Goal: Task Accomplishment & Management: Complete application form

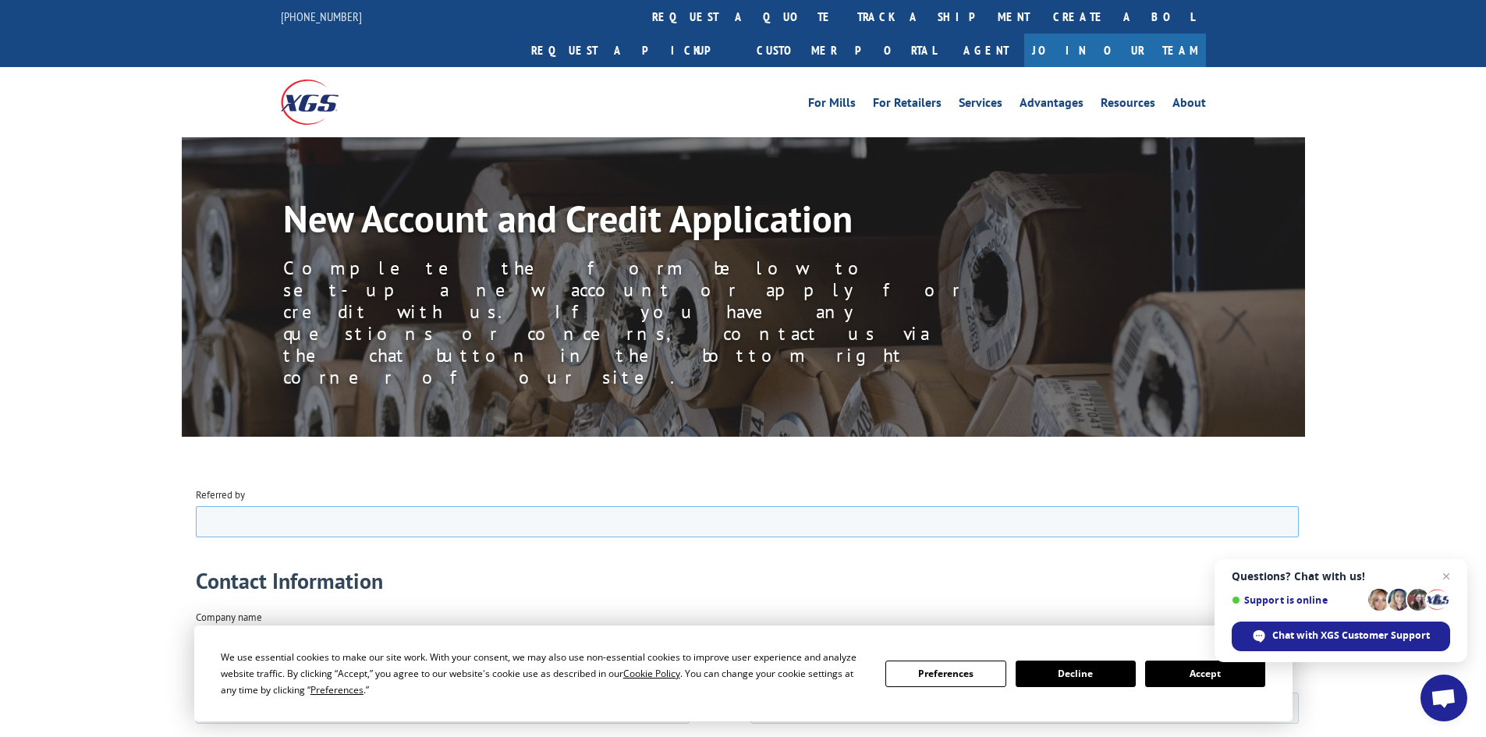
click at [254, 523] on input "Referred by" at bounding box center [746, 520] width 1103 height 31
type input "[PERSON_NAME]"
click at [363, 642] on input "Company name" at bounding box center [746, 643] width 1103 height 31
type input "Tile and Carpet World, Inc"
click at [433, 710] on input "Division/Subsidiary" at bounding box center [442, 707] width 494 height 31
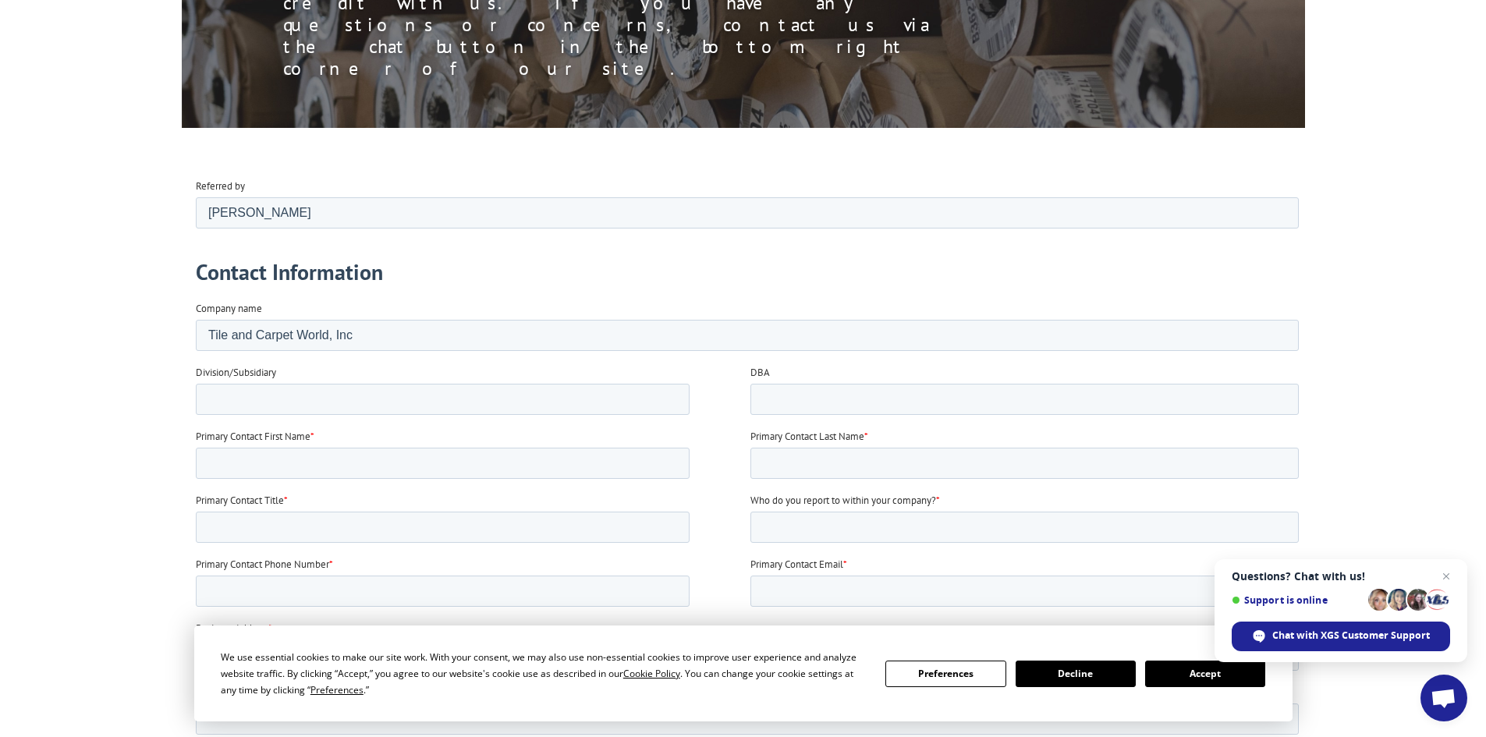
scroll to position [312, 0]
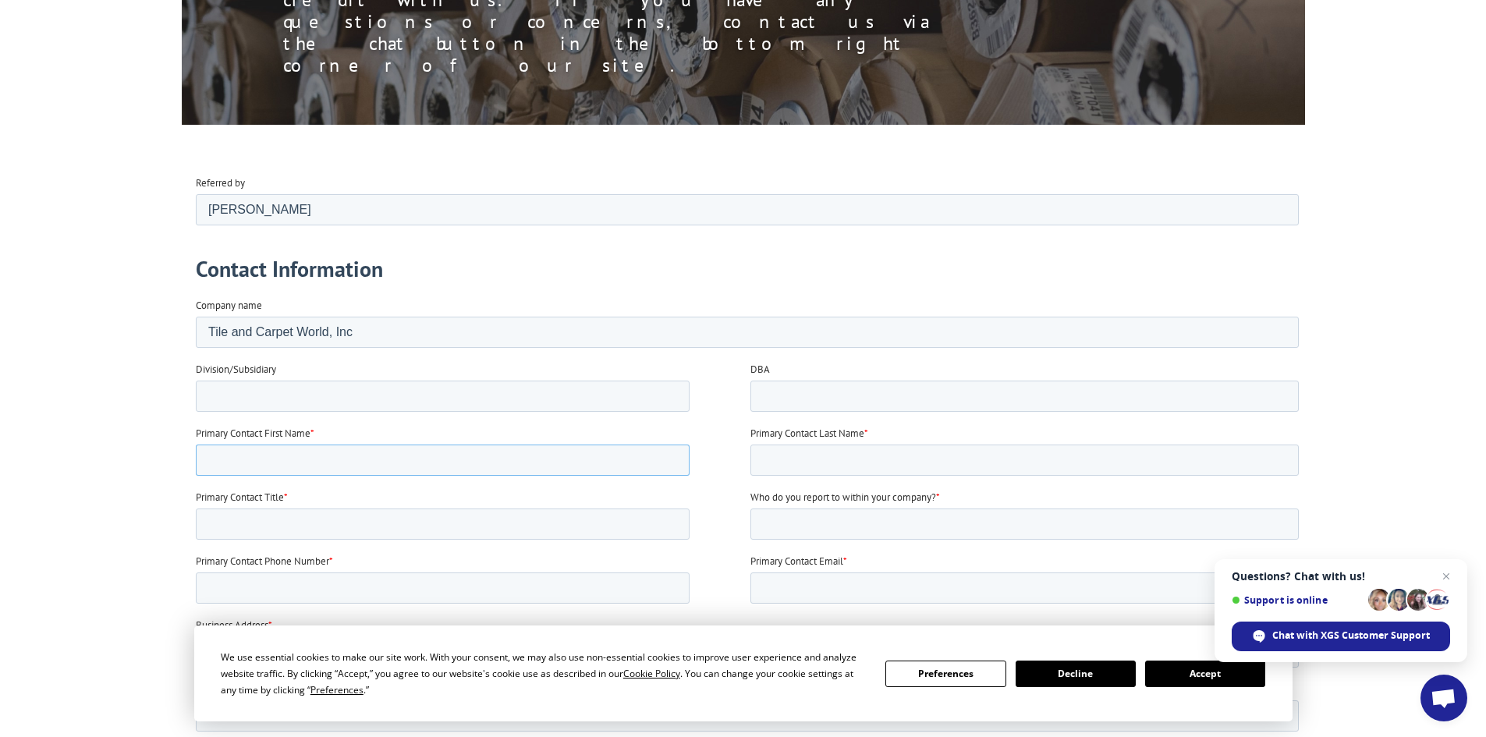
click at [278, 461] on input "Primary Contact First Name *" at bounding box center [442, 459] width 494 height 31
type input "[PERSON_NAME]"
type input "Horn"
type input "President/Owner"
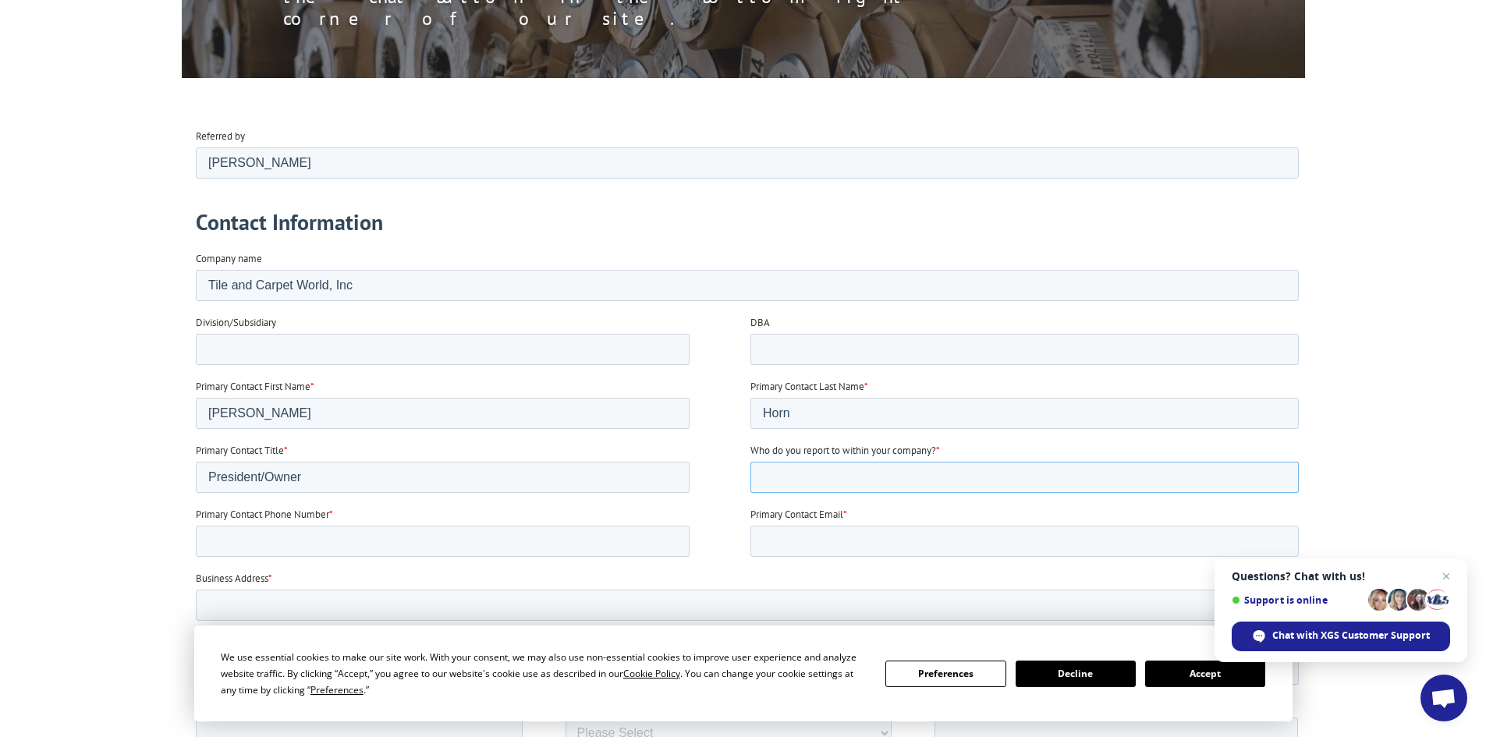
scroll to position [390, 0]
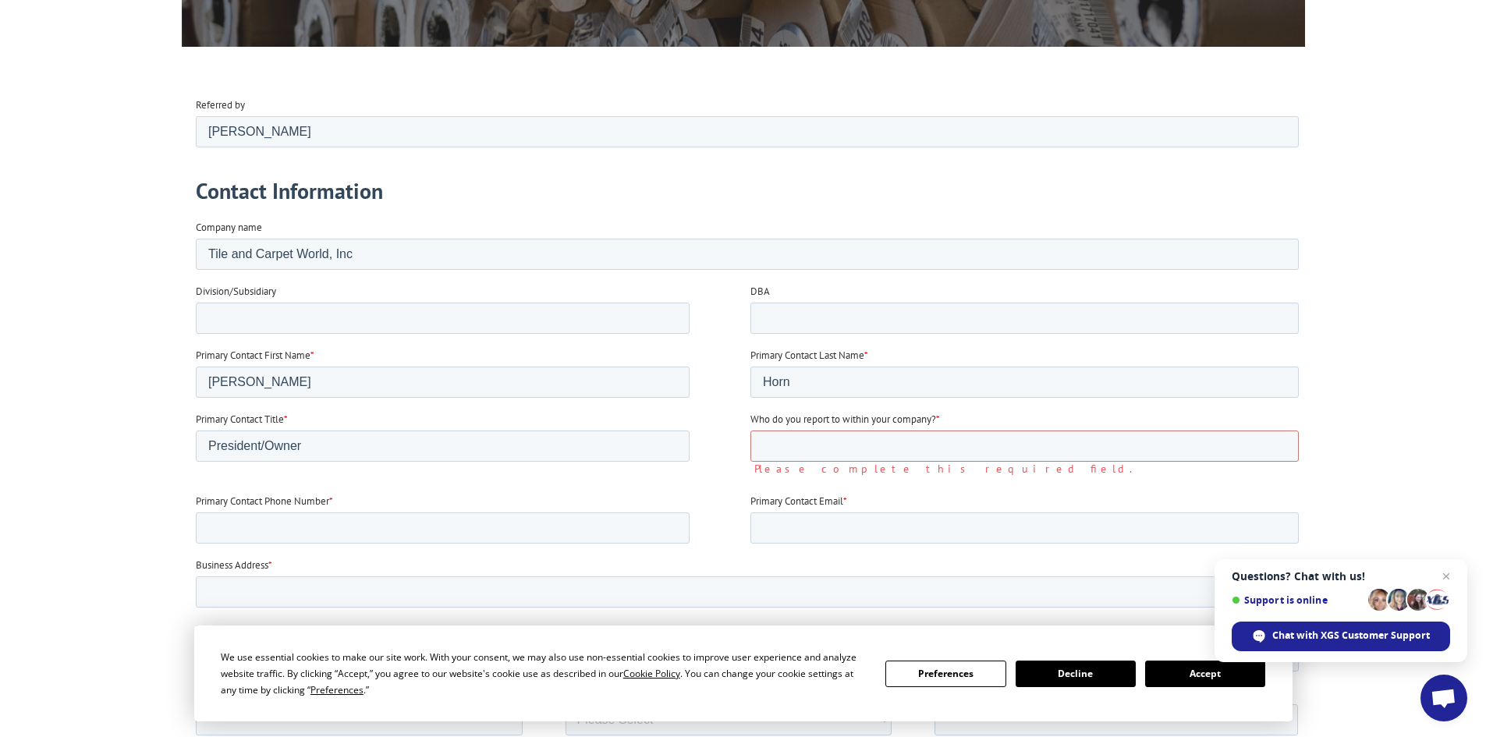
click at [939, 417] on span "*" at bounding box center [937, 418] width 4 height 13
click at [941, 430] on input "Who do you report to within your company? *" at bounding box center [1024, 445] width 548 height 31
click at [939, 417] on span "*" at bounding box center [937, 418] width 4 height 13
click at [941, 430] on input "Who do you report to within your company? *" at bounding box center [1024, 445] width 548 height 31
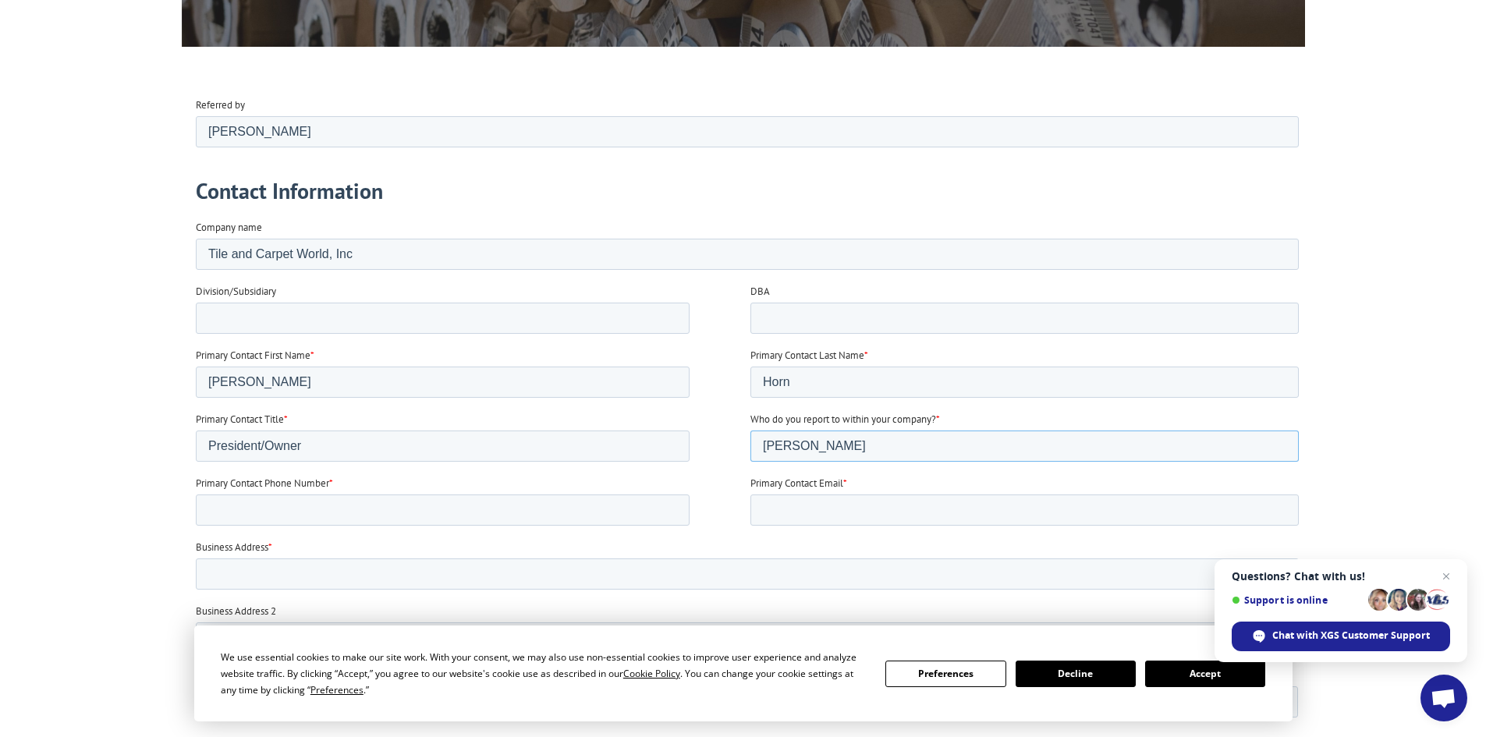
type input "Joseph Horn"
click at [345, 509] on input "Primary Contact Phone Number *" at bounding box center [442, 509] width 494 height 31
type input "9416259825"
type input "[PERSON_NAME][EMAIL_ADDRESS][DOMAIN_NAME]"
type input "3427 Tamiami Trial"
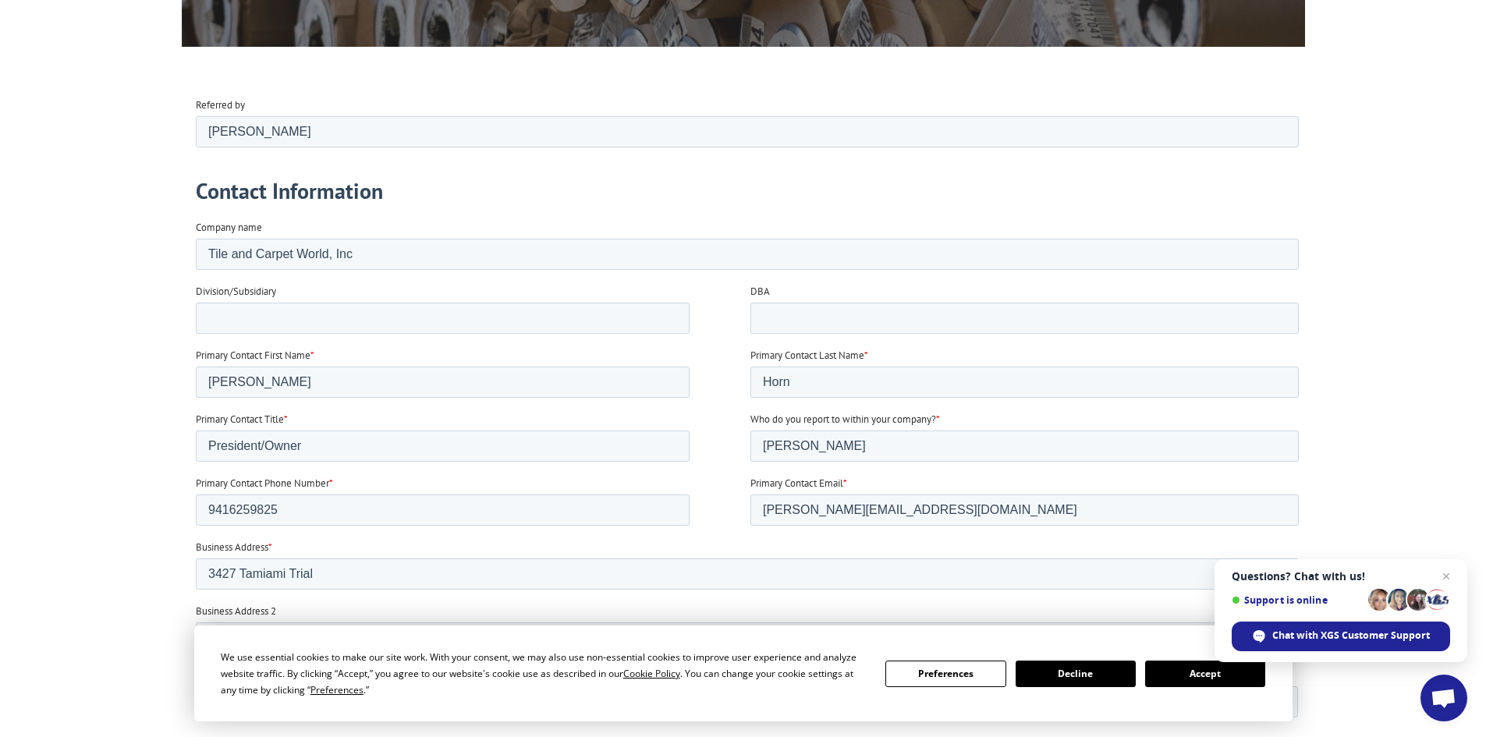
type input "[GEOGRAPHIC_DATA]"
select select "[US_STATE]"
type input "33952"
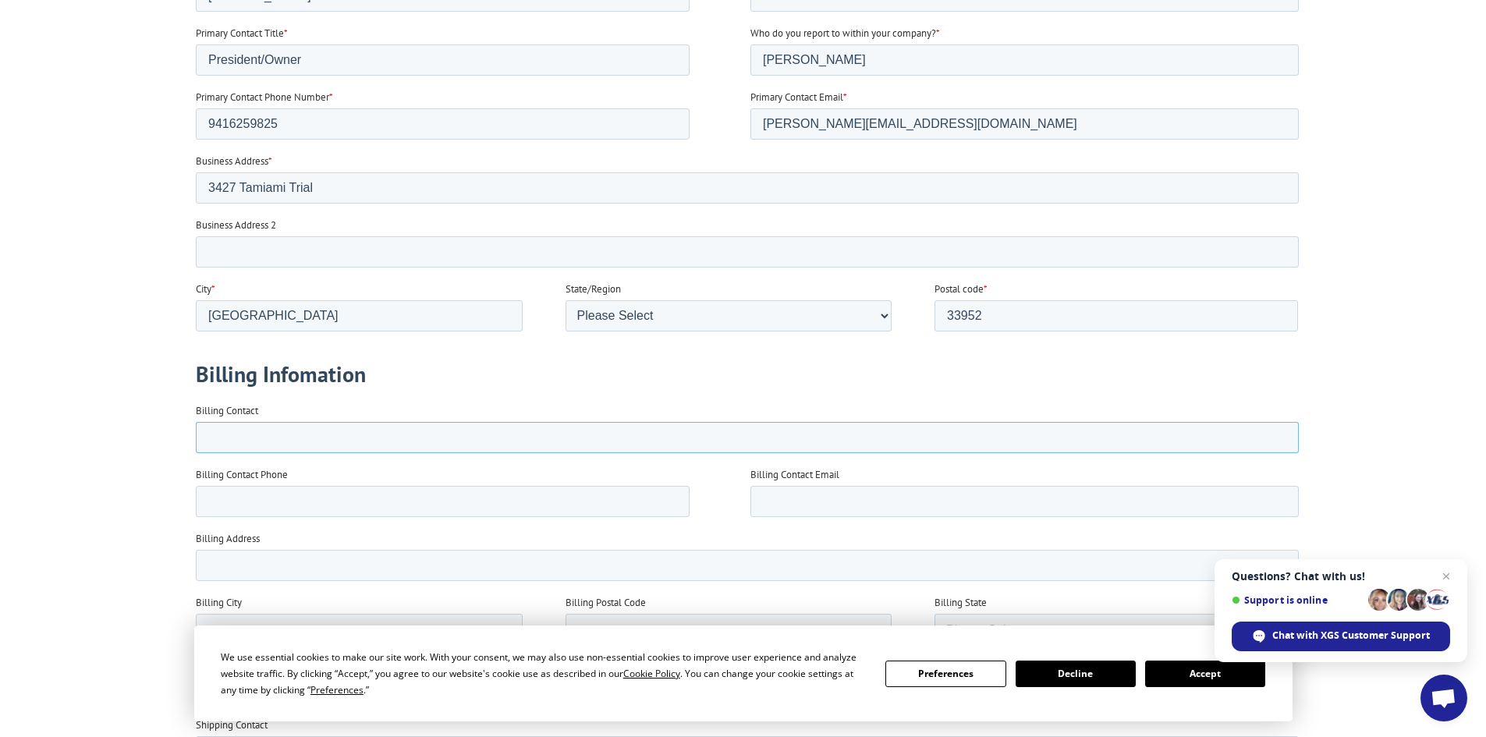
scroll to position [782, 0]
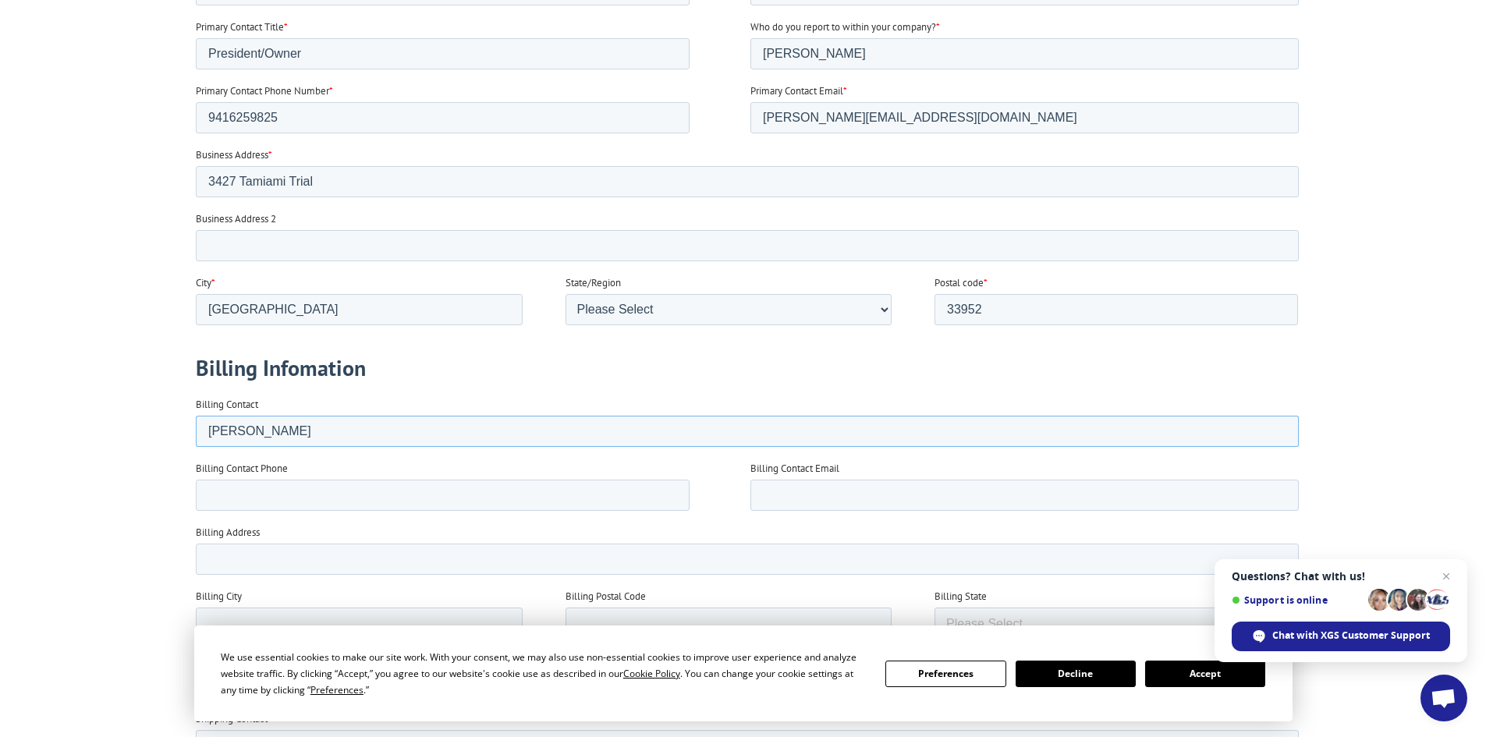
type input "[PERSON_NAME]"
type input "9416259825"
type input "[PERSON_NAME][EMAIL_ADDRESS][DOMAIN_NAME]"
click at [243, 558] on input "Billing Address" at bounding box center [746, 559] width 1103 height 31
type input "[STREET_ADDRESS]"
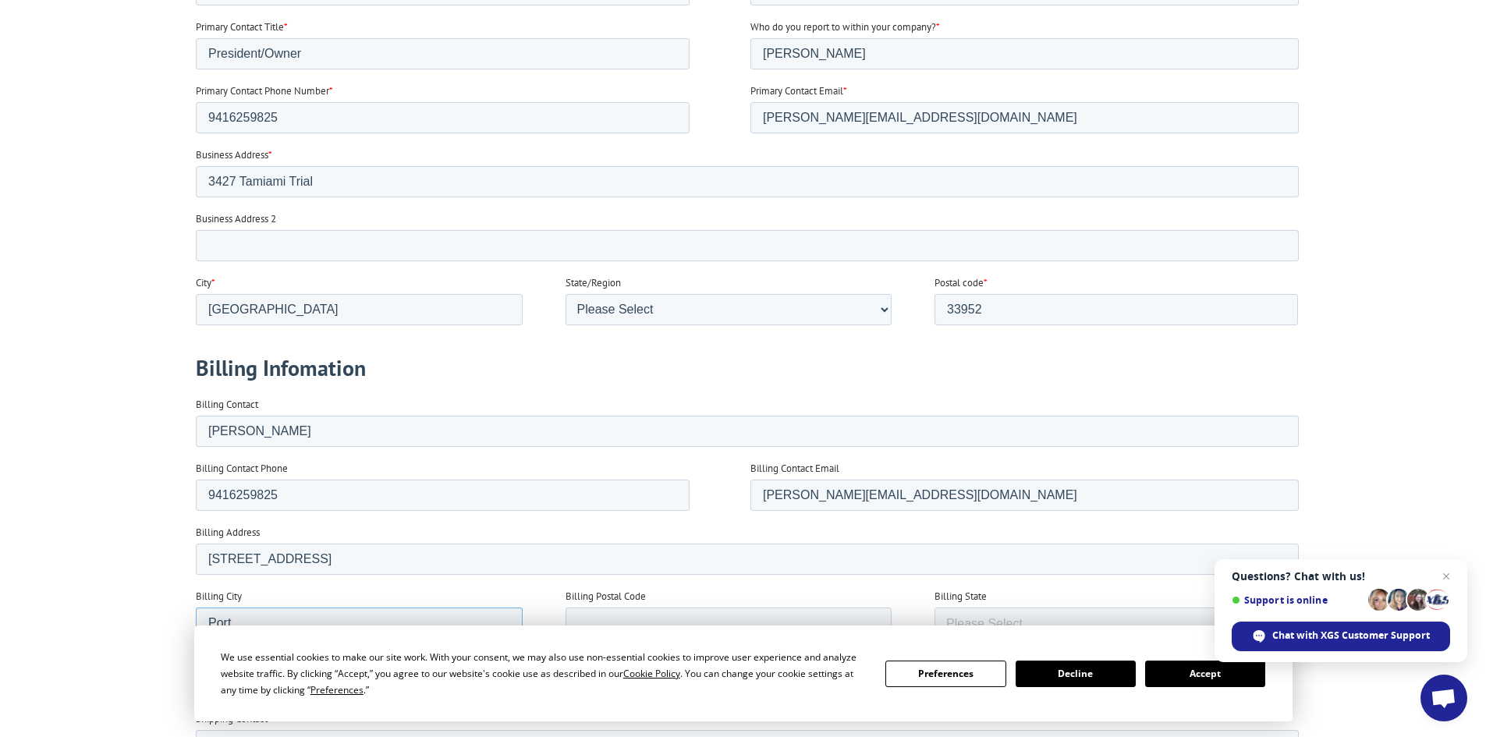
type input "[GEOGRAPHIC_DATA]"
type input "33952"
select select "[US_STATE]"
type input "[PERSON_NAME]"
click at [400, 620] on input "[GEOGRAPHIC_DATA]" at bounding box center [358, 623] width 327 height 31
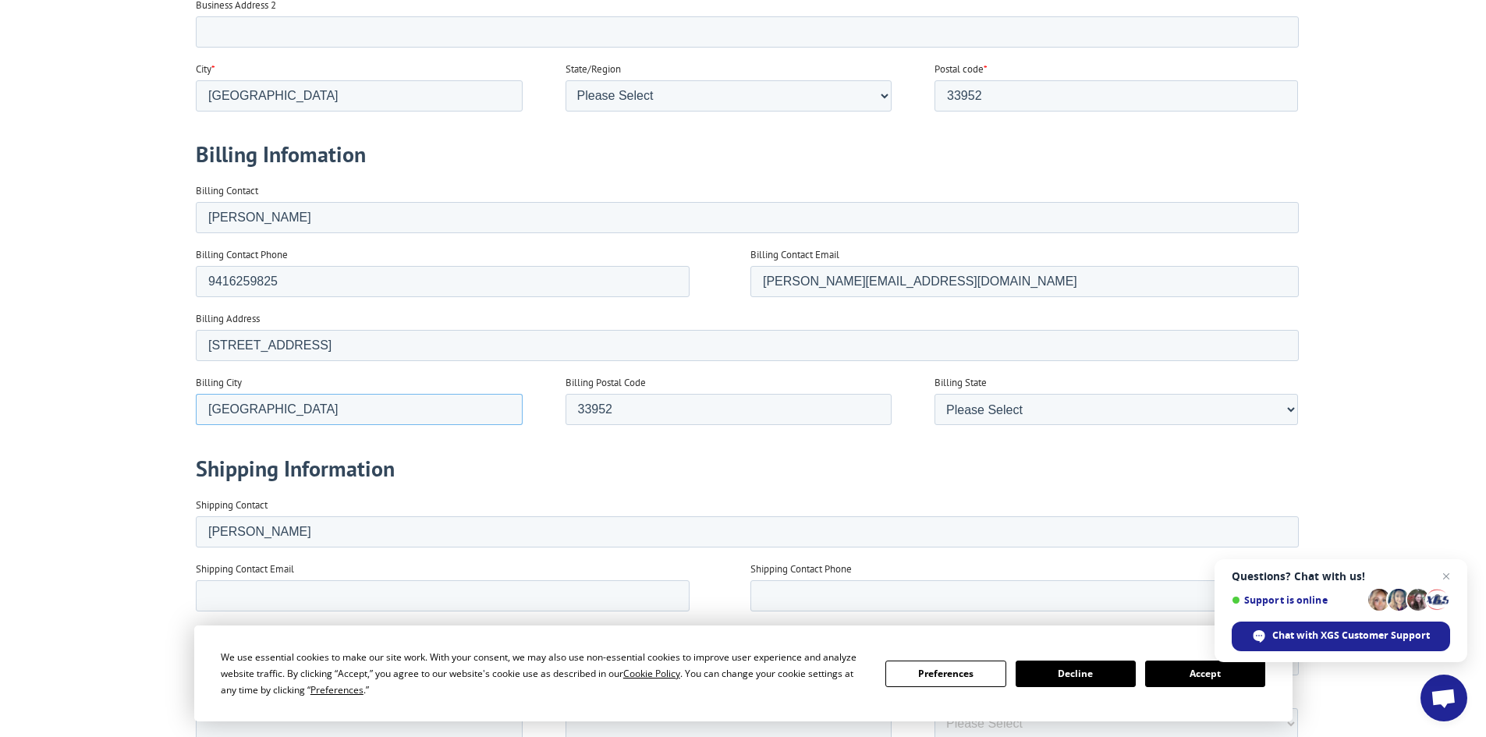
scroll to position [1016, 0]
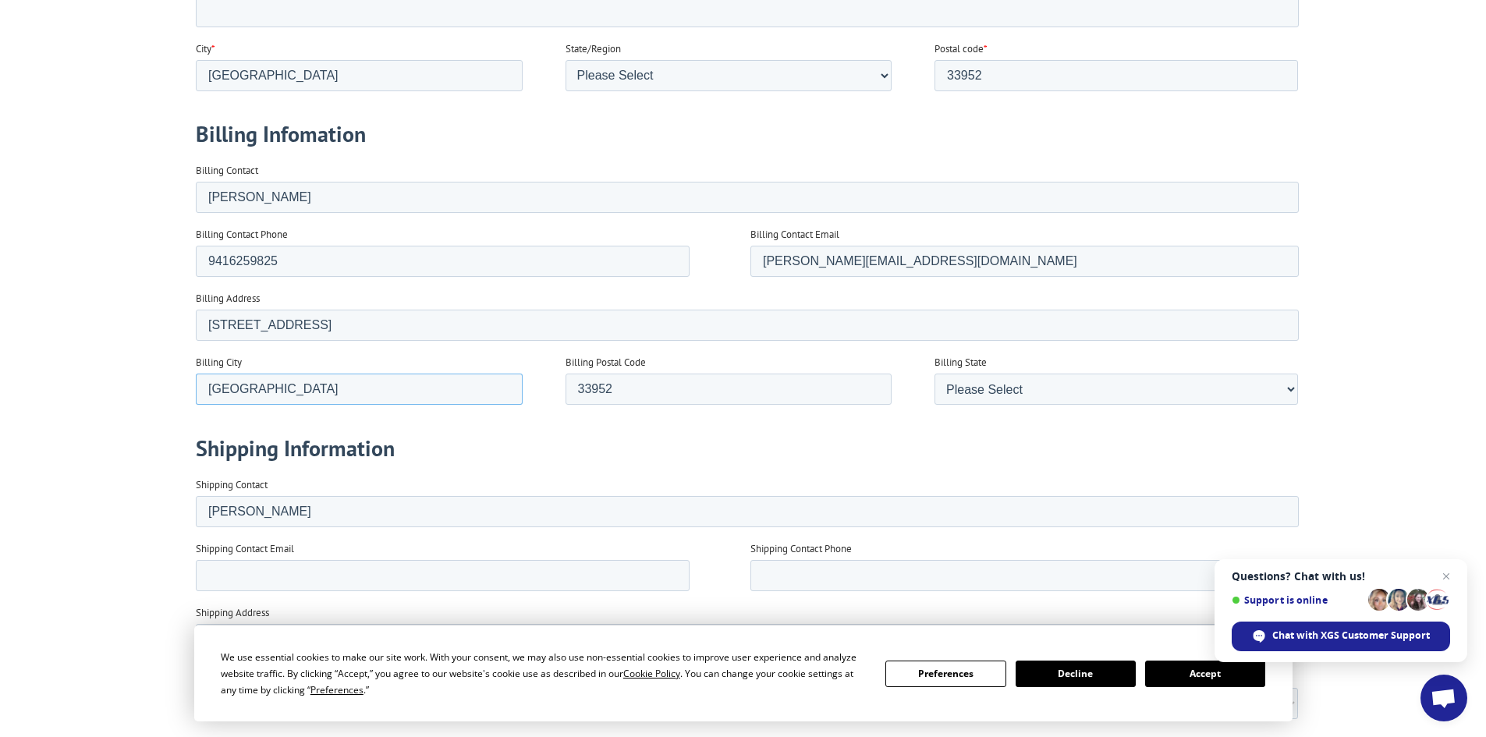
type input "[GEOGRAPHIC_DATA]"
drag, startPoint x: 332, startPoint y: 516, endPoint x: 78, endPoint y: 536, distance: 255.1
click html "Referred by Tina Needham Contact Information Company name Tile and Carpet World…"
type input "[PERSON_NAME]"
type input "[EMAIL_ADDRESS][DOMAIN_NAME]"
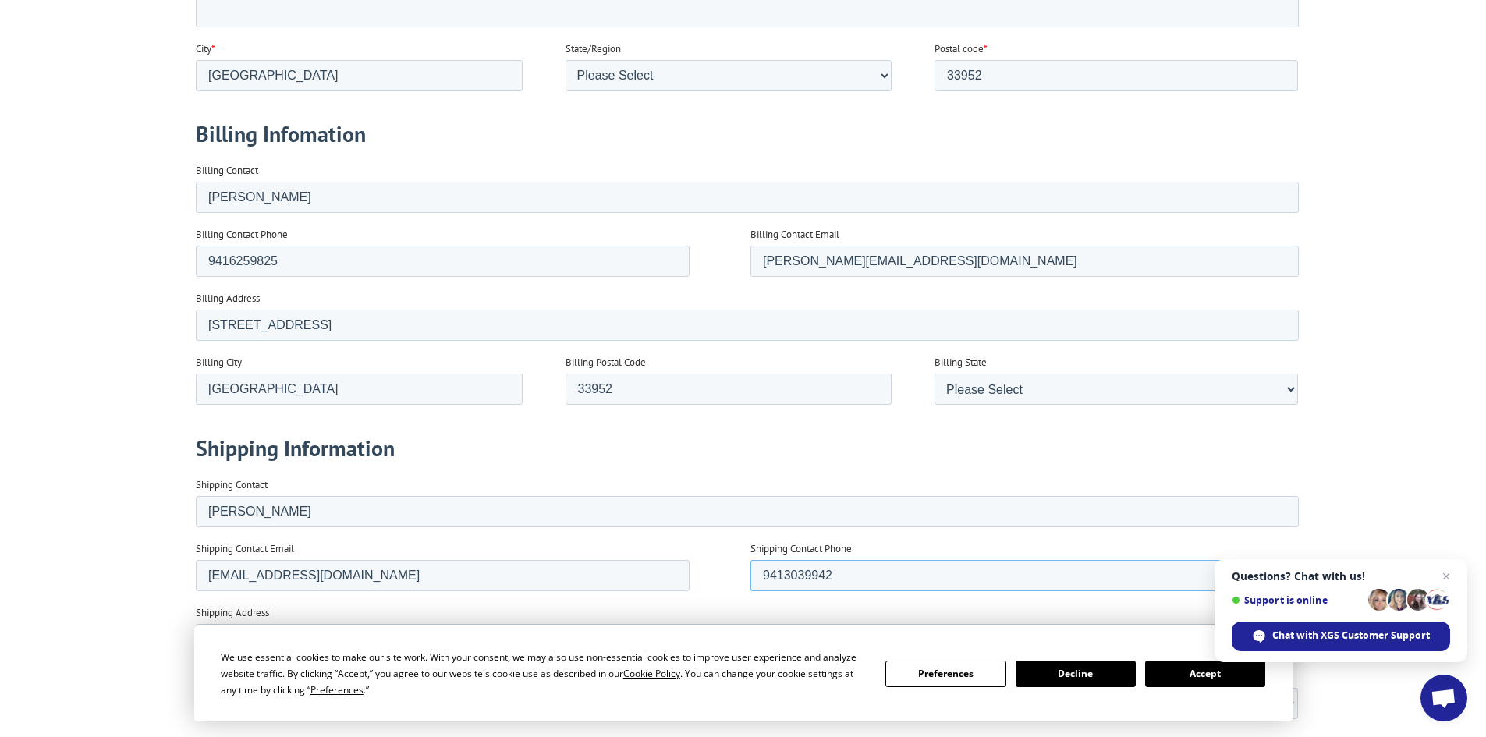
type input "9413039942"
click at [268, 633] on input "Shipping Address" at bounding box center [746, 639] width 1103 height 31
type input "[STREET_ADDRESS]"
type input "[GEOGRAPHIC_DATA]"
type input "33954"
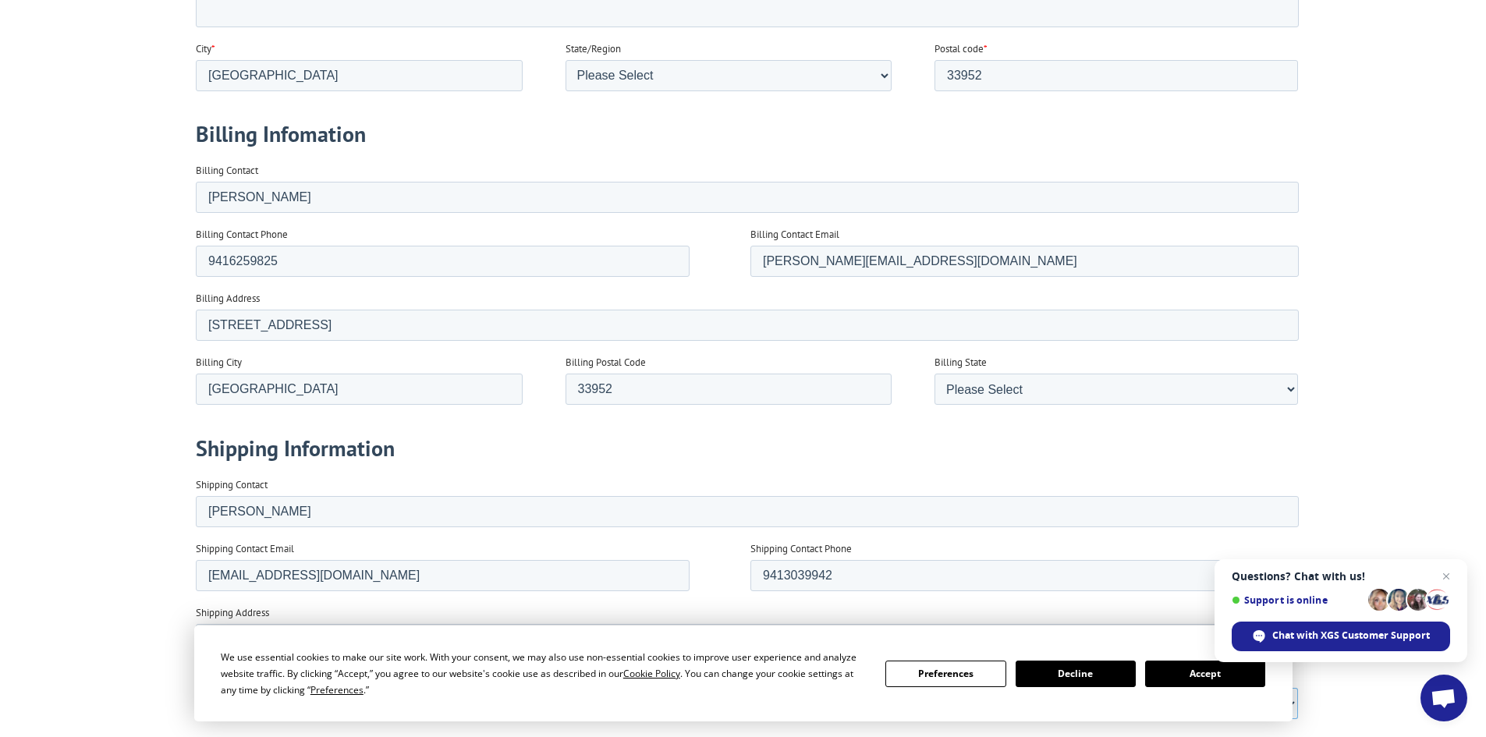
select select "[US_STATE]"
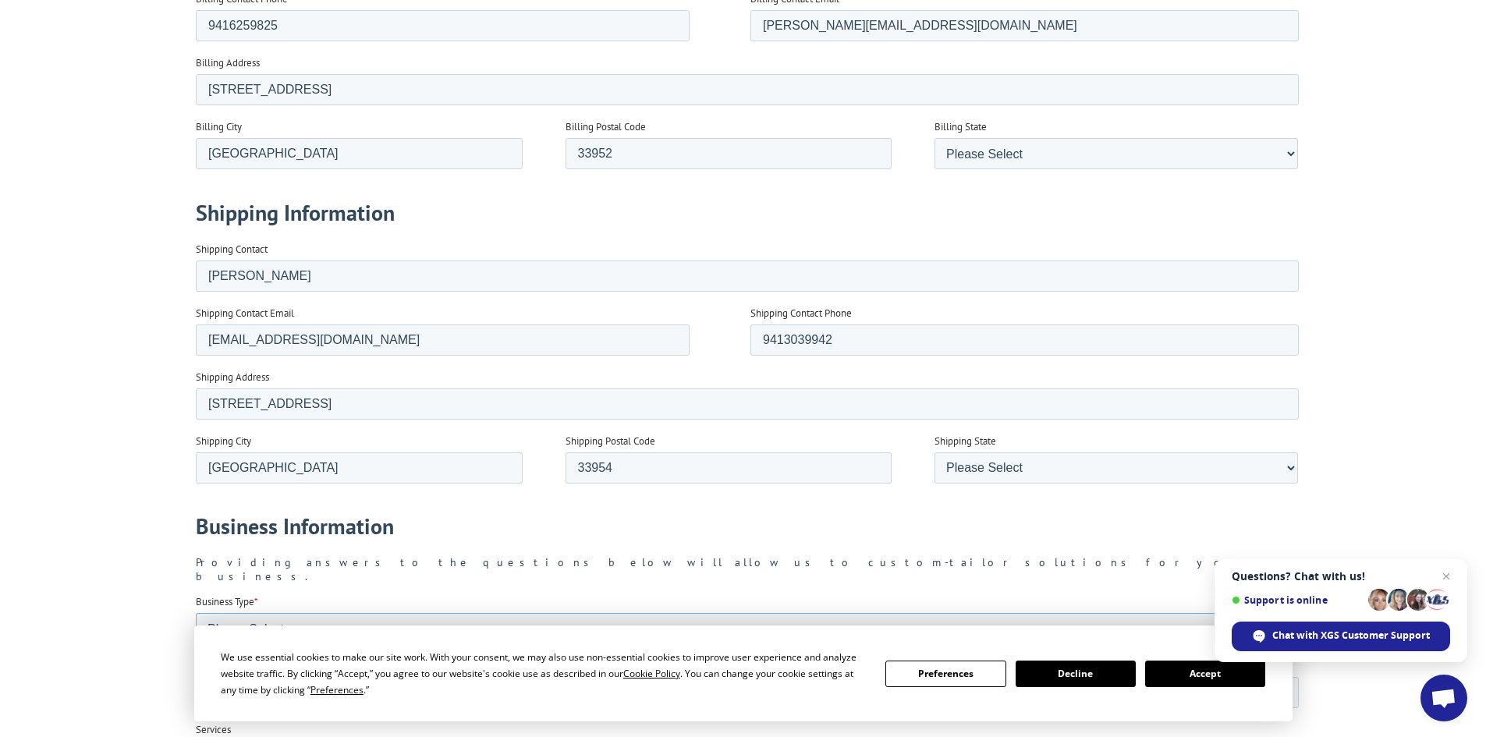
scroll to position [1279, 0]
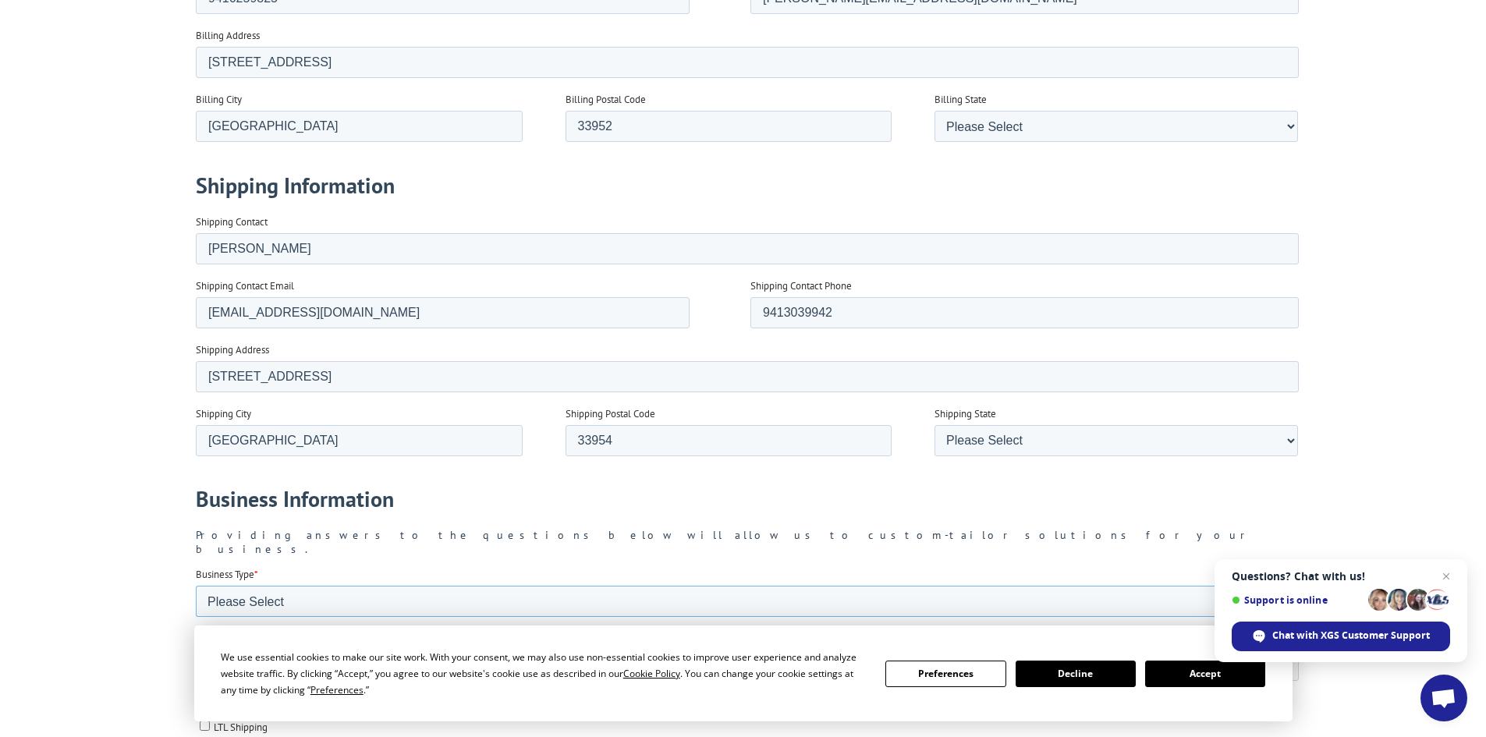
click at [366, 588] on select "Please Select Flooring Mill, Manufacturer, or Importer Manufacturer - Other Nat…" at bounding box center [746, 601] width 1103 height 31
select select "National Retailer"
click at [195, 617] on select "Please Select Flooring Mill, Manufacturer, or Importer Manufacturer - Other Nat…" at bounding box center [746, 601] width 1103 height 31
click at [287, 658] on input "Website URL" at bounding box center [746, 665] width 1103 height 31
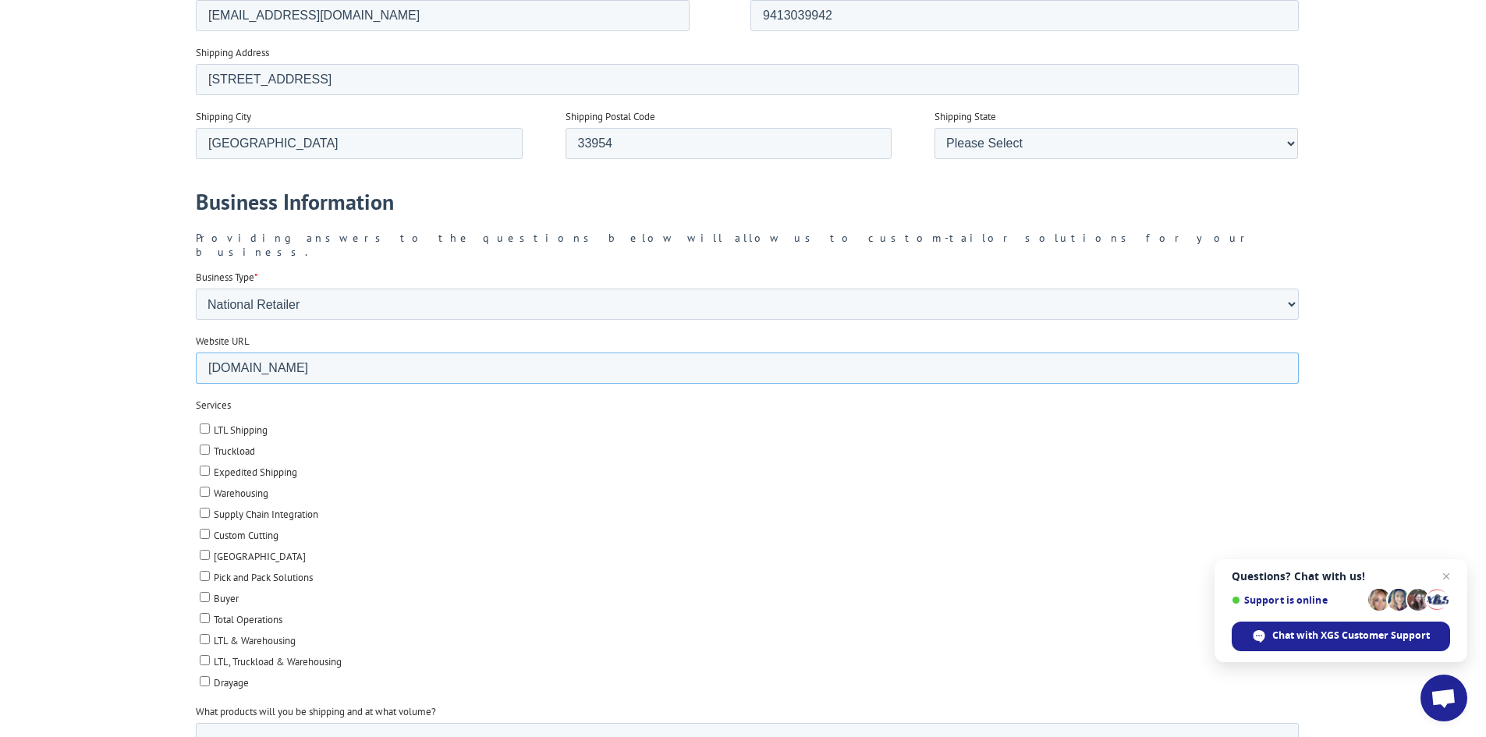
scroll to position [1591, 0]
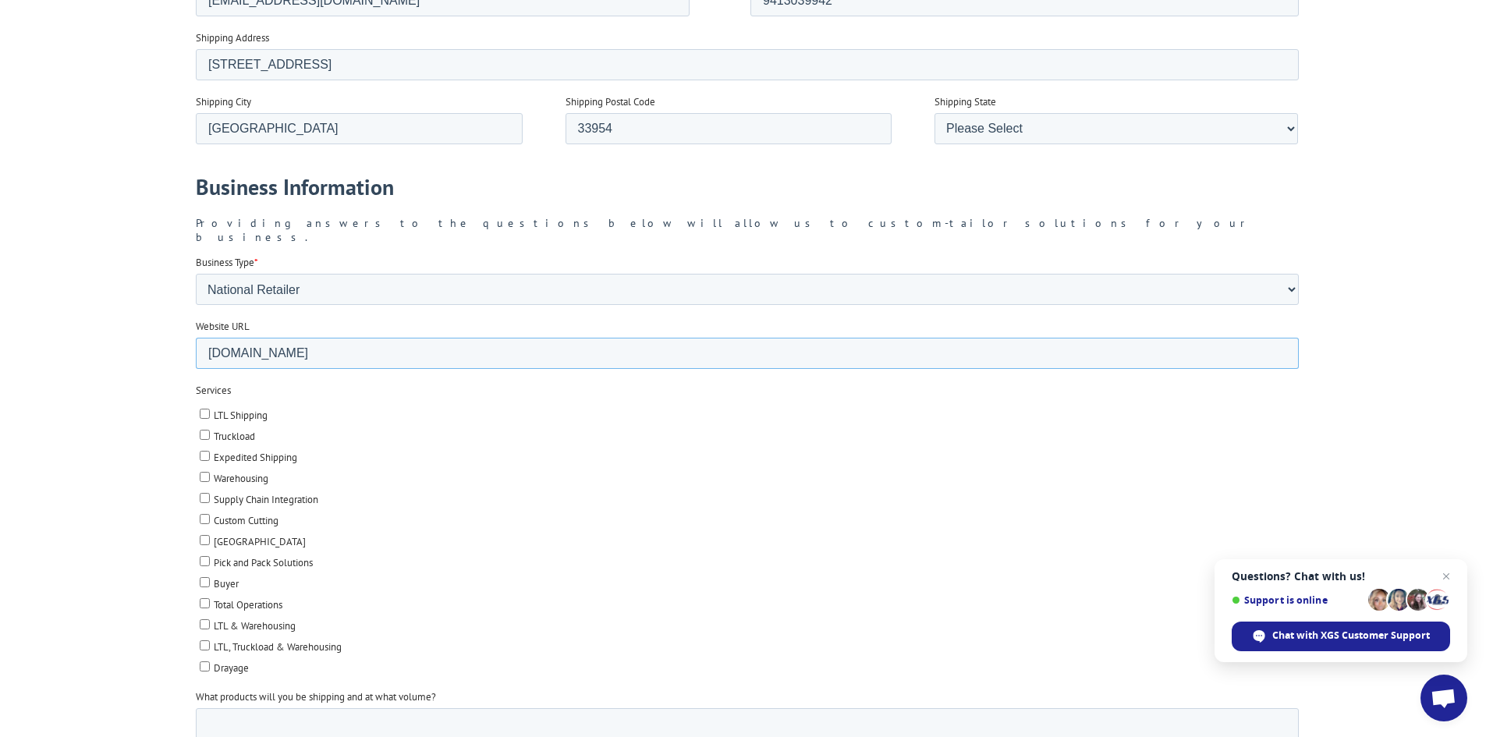
type input "[DOMAIN_NAME]"
click at [250, 723] on textarea "What products will you be shipping and at what volume?" at bounding box center [746, 733] width 1103 height 51
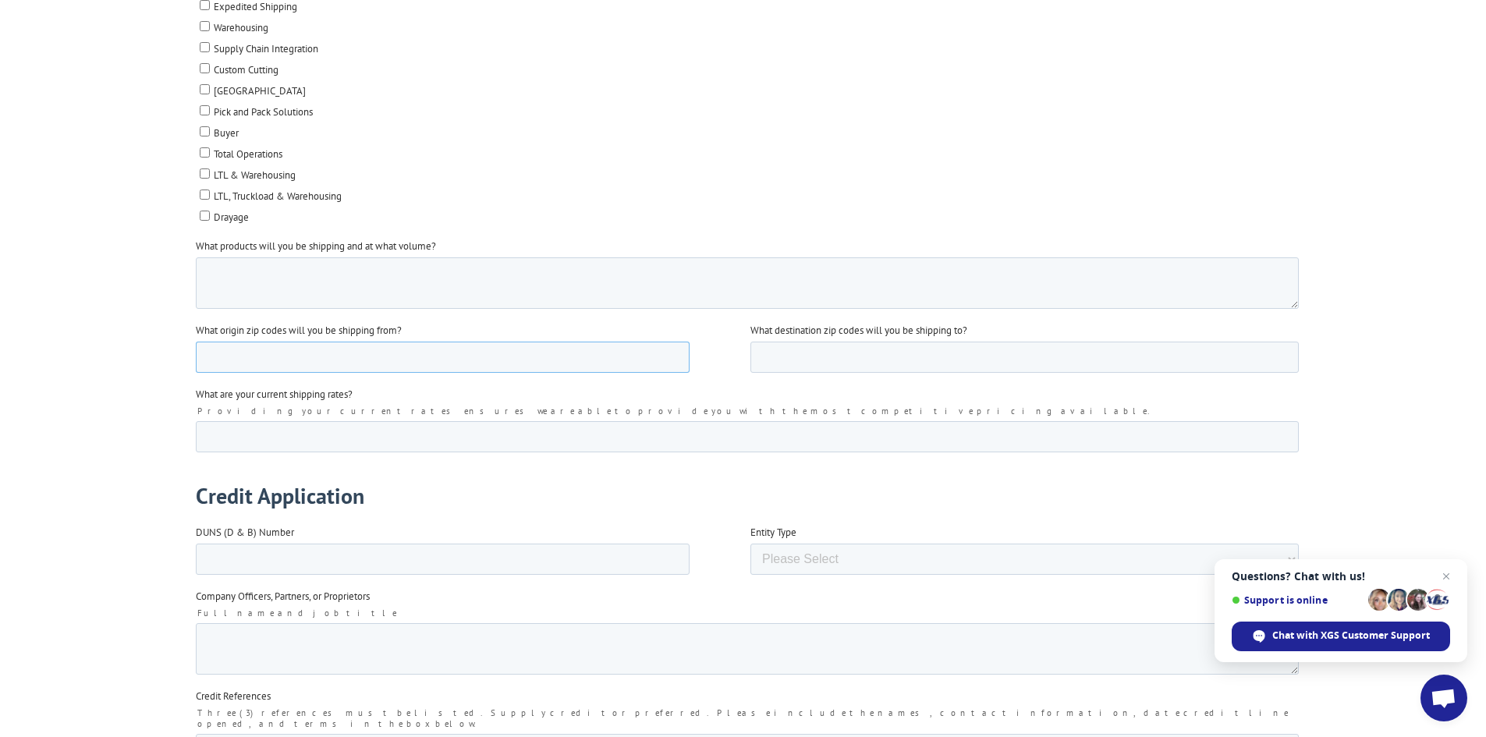
scroll to position [2059, 0]
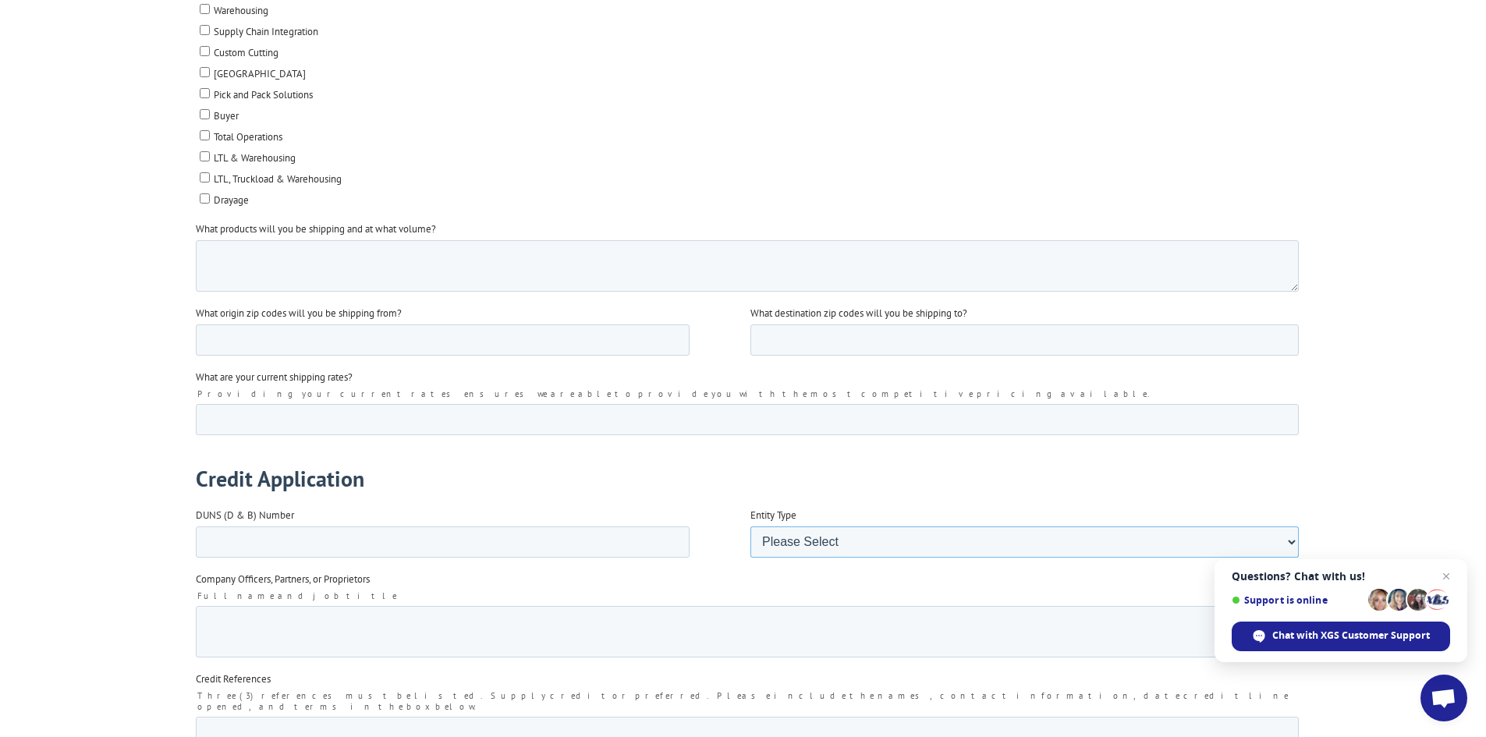
click at [850, 536] on select "Please Select Corporation Partnership Limited Liability Company (LLC) Sole Prop…" at bounding box center [1024, 542] width 548 height 31
select select "Corporation"
click at [750, 558] on select "Please Select Corporation Partnership Limited Liability Company (LLC) Sole Prop…" at bounding box center [1024, 542] width 548 height 31
click at [331, 608] on textarea "Company Officers, Partners, or Proprietors" at bounding box center [746, 631] width 1103 height 51
type textarea "Joseph D. Horn President Michael Funk VP"
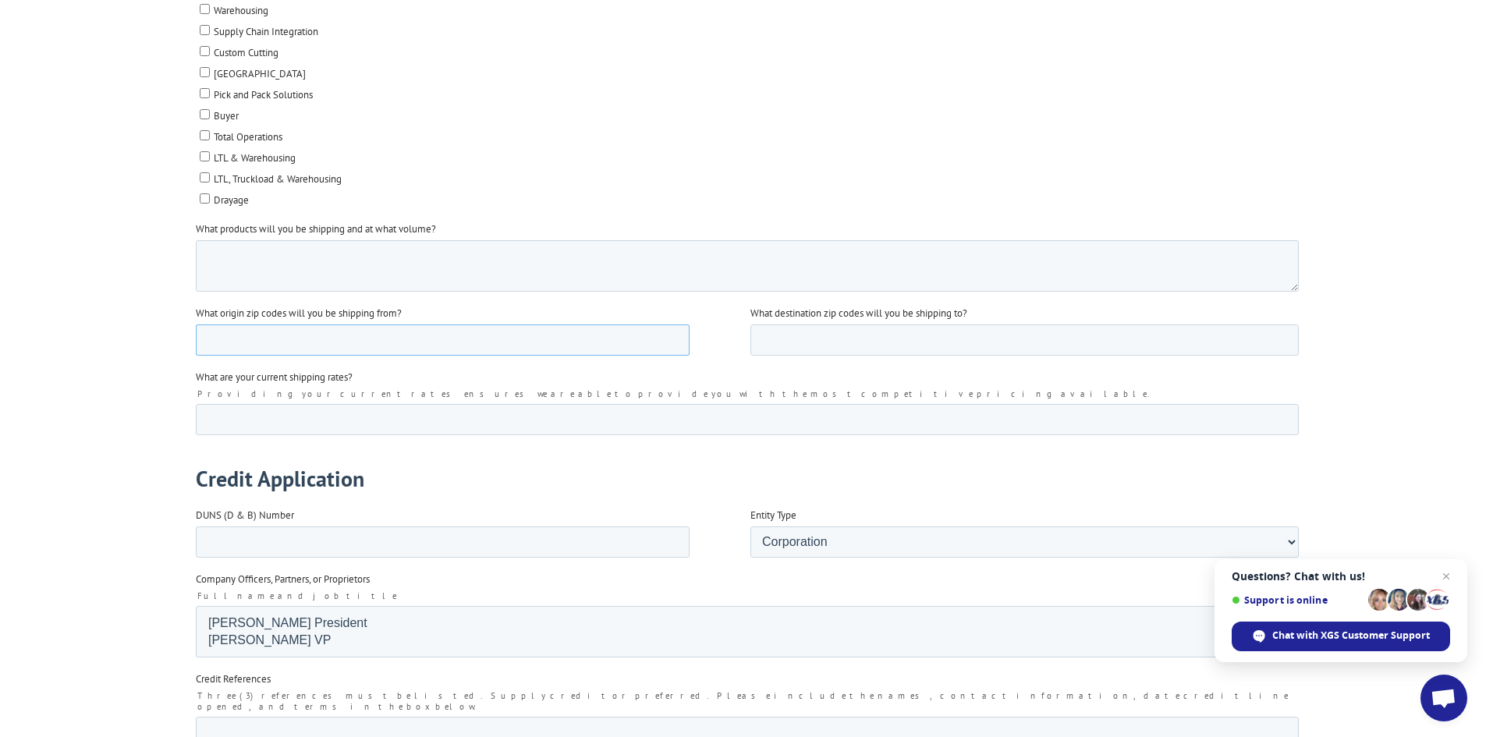
click at [247, 328] on input "What origin zip codes will you be shipping from?" at bounding box center [442, 340] width 494 height 31
click at [252, 325] on input "30720, 30103, 30721, 30701, 30722," at bounding box center [442, 340] width 494 height 31
click at [377, 326] on input "30720, 30721, 30722, 30103, 30721, 30701, 30722," at bounding box center [442, 340] width 494 height 31
click at [203, 334] on input "30720, 30721, 30722, 30103, 30701," at bounding box center [442, 340] width 494 height 31
click at [456, 332] on input "30103, 30701, 30720, 30721, 30722," at bounding box center [442, 340] width 494 height 31
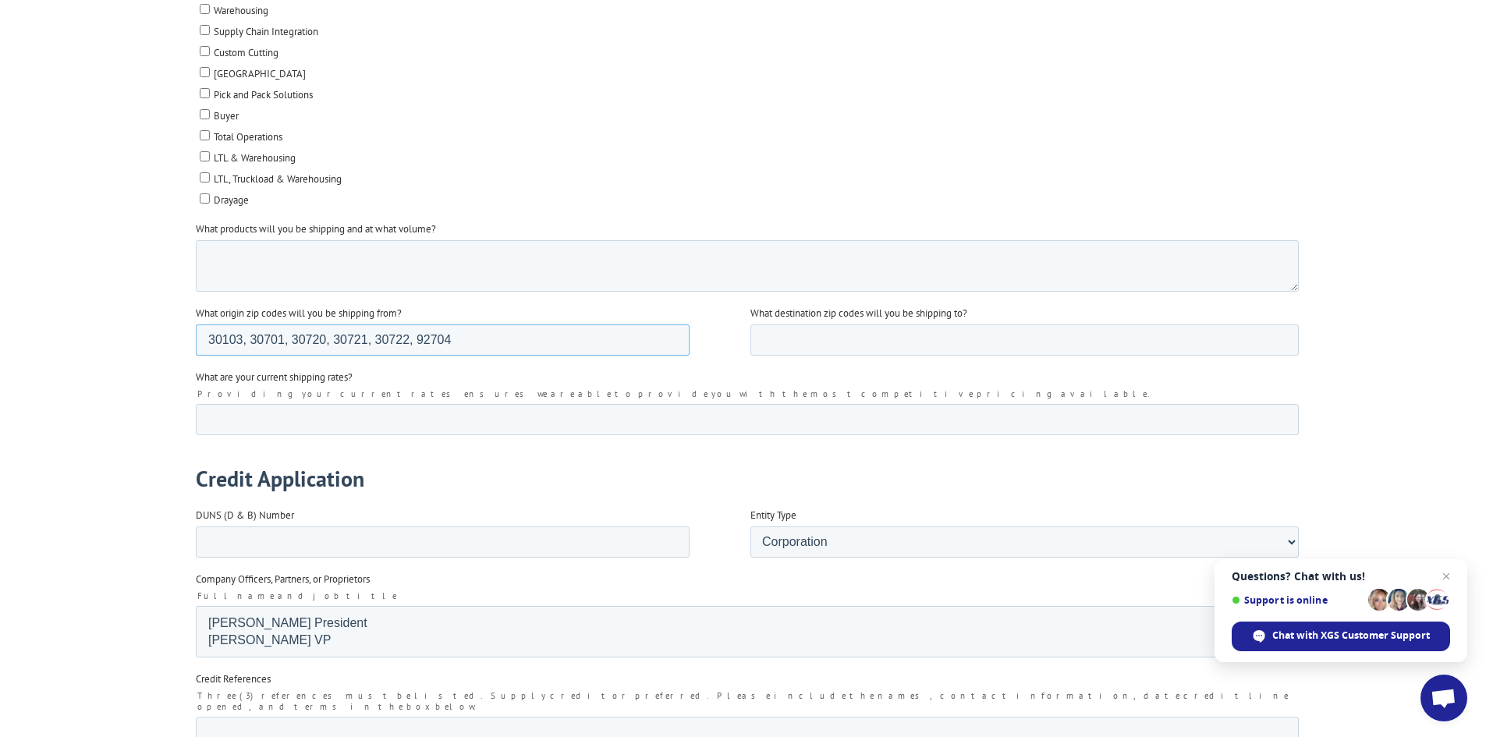
type input "30103, 30701, 30720, 30721, 30722, 92704"
click at [283, 409] on input "What are your current shipping rates?" at bounding box center [746, 419] width 1103 height 31
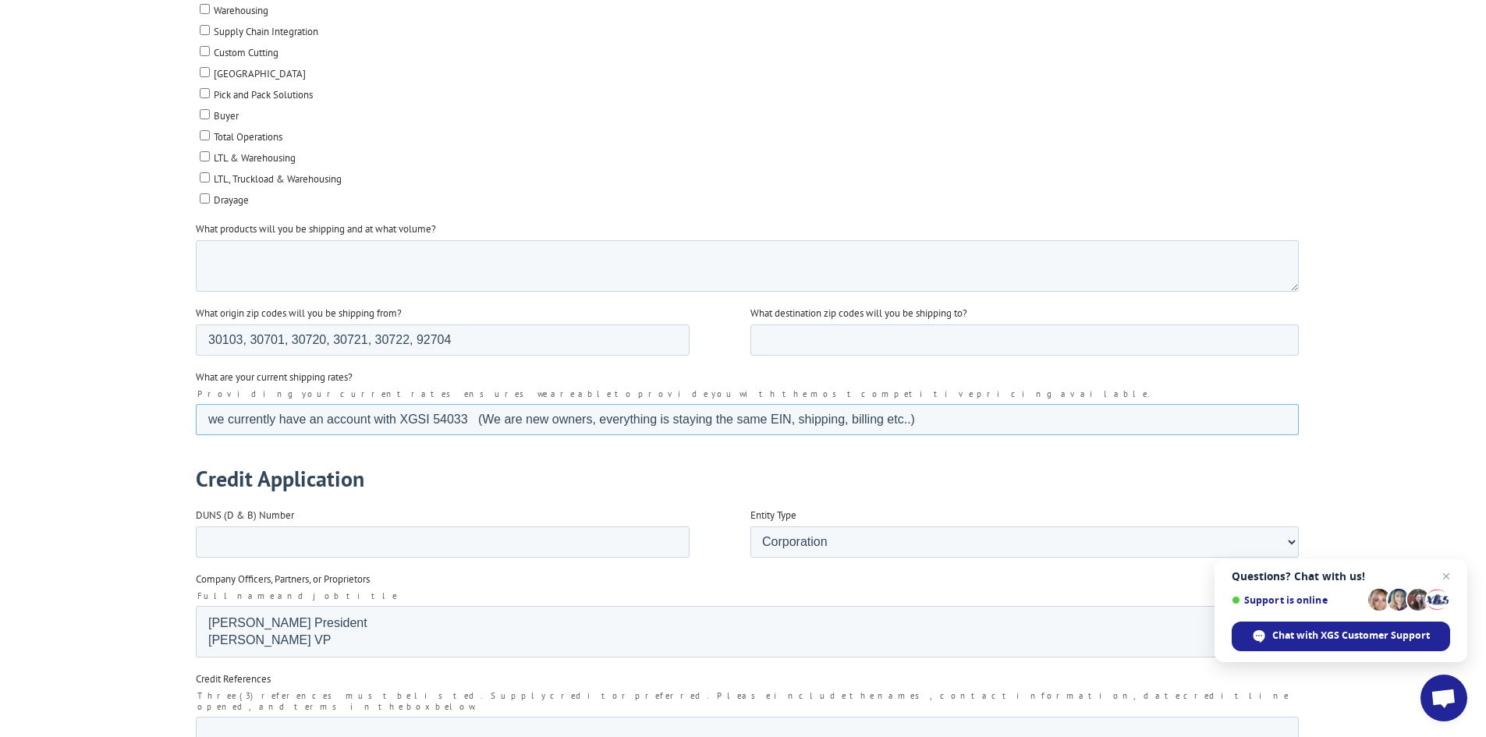
click at [214, 413] on input "we currently have an account with XGSI 54033 (We are new owners, everything is …" at bounding box center [746, 419] width 1103 height 31
click at [399, 407] on input "Tile and Carpet World currently have an account with XGSI 54033 (We are new own…" at bounding box center [746, 419] width 1103 height 31
click at [688, 404] on input "Tile and Carpet World currently has an account with XGSI 54033 (We are new owne…" at bounding box center [746, 419] width 1103 height 31
type input "Tile and Carpet World currently has an account with XGSI 54033 (We are new owne…"
click at [831, 325] on input "What destination zip codes will you be shipping to?" at bounding box center [1024, 340] width 548 height 31
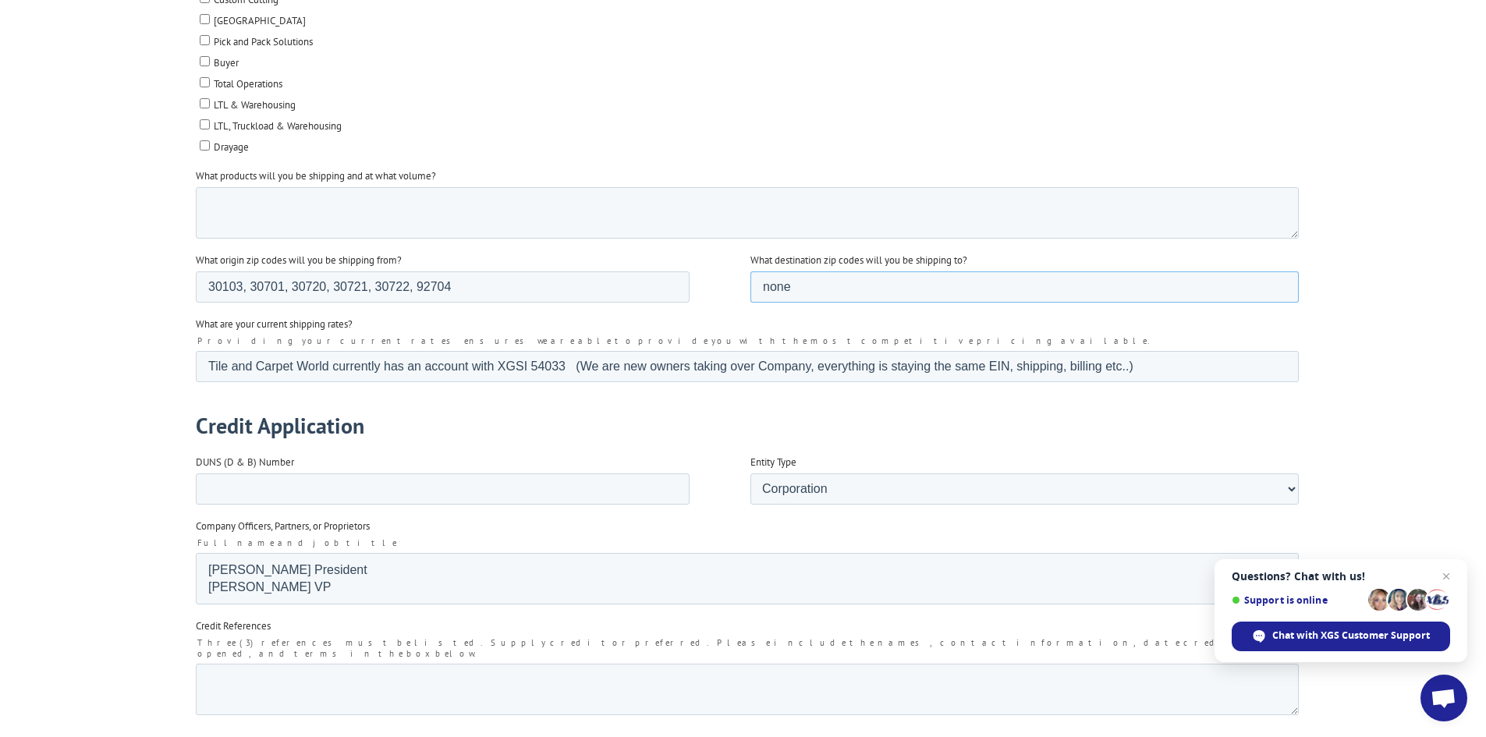
scroll to position [2137, 0]
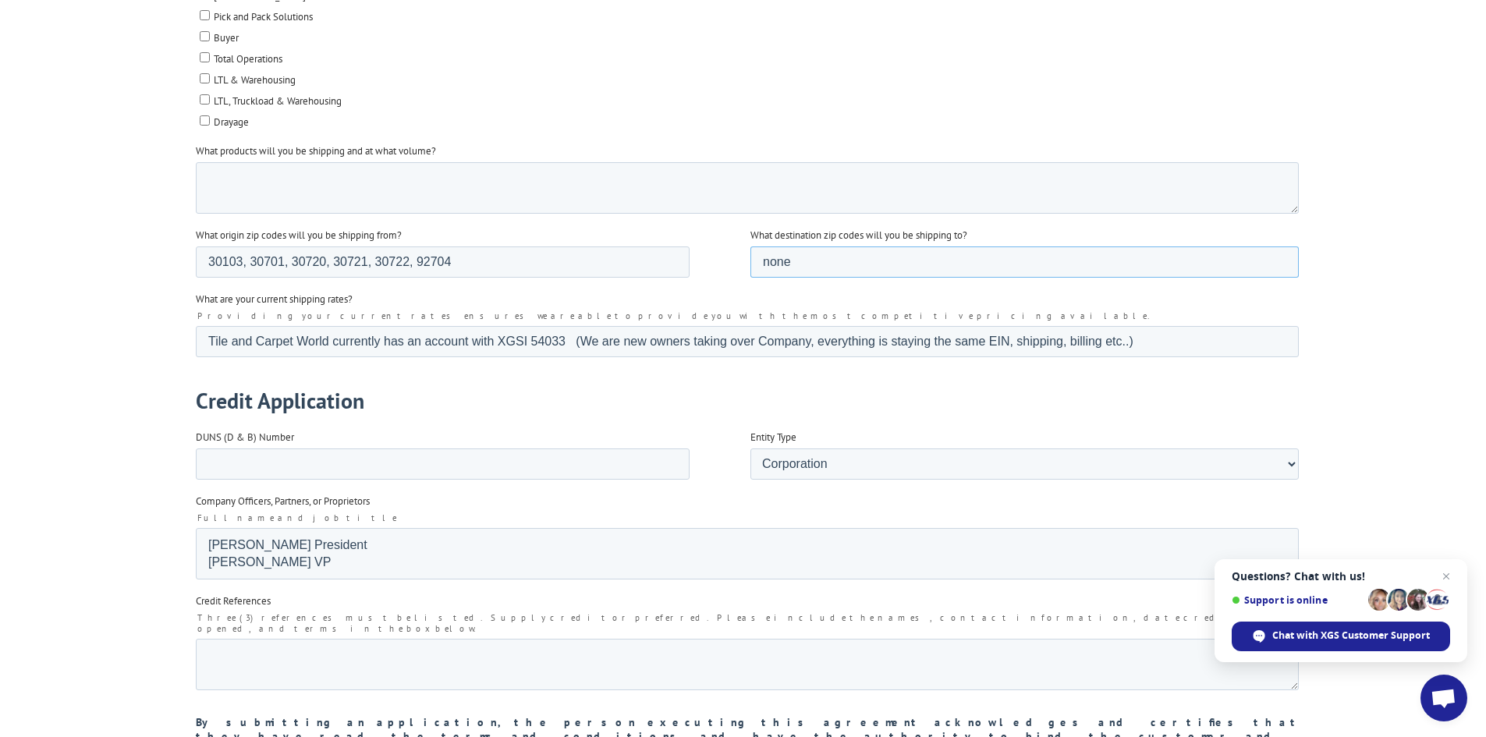
type input "none"
click at [375, 175] on textarea "What products will you be shipping and at what volume?" at bounding box center [746, 187] width 1103 height 51
type textarea "ONLY RECEIVING CARPET"
click at [262, 639] on textarea "Credit References" at bounding box center [746, 664] width 1103 height 51
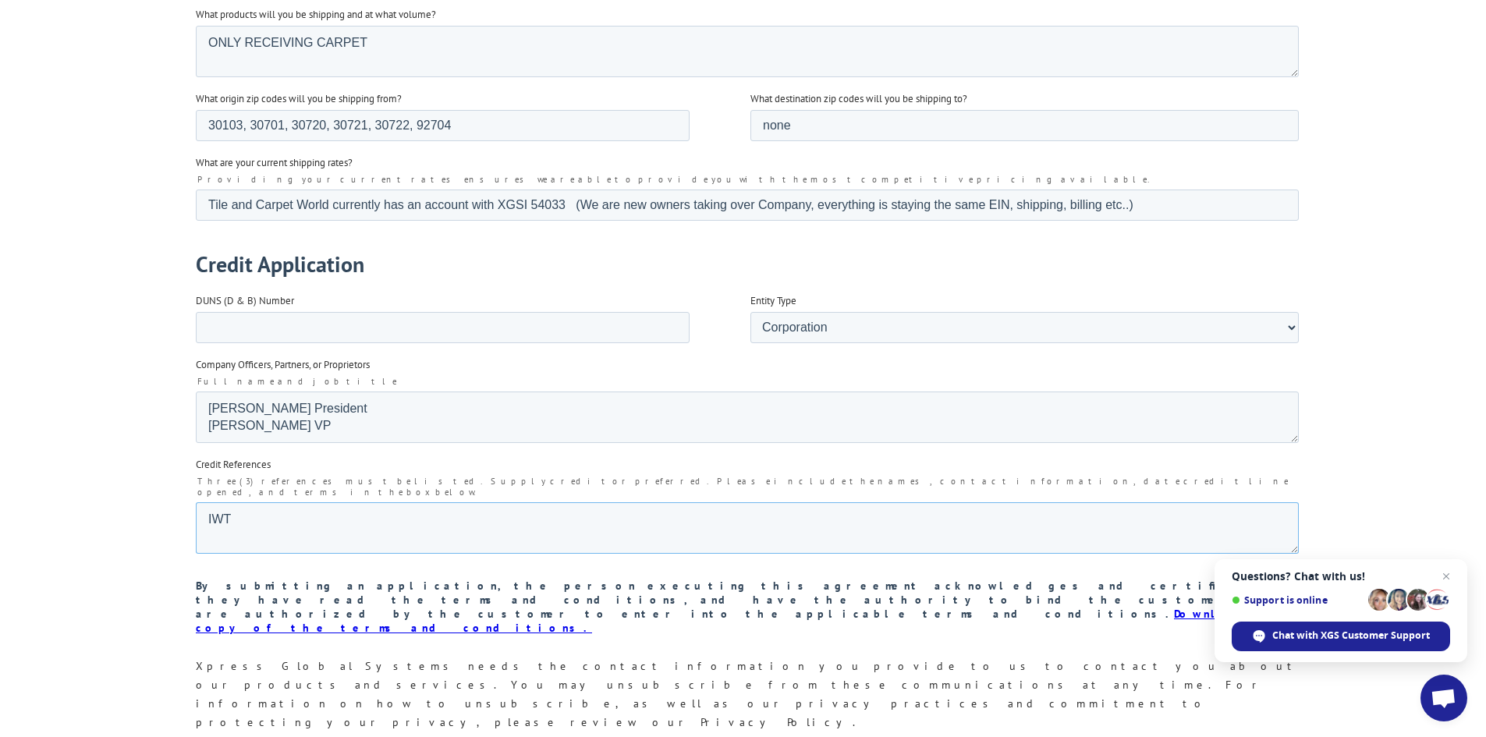
scroll to position [2293, 0]
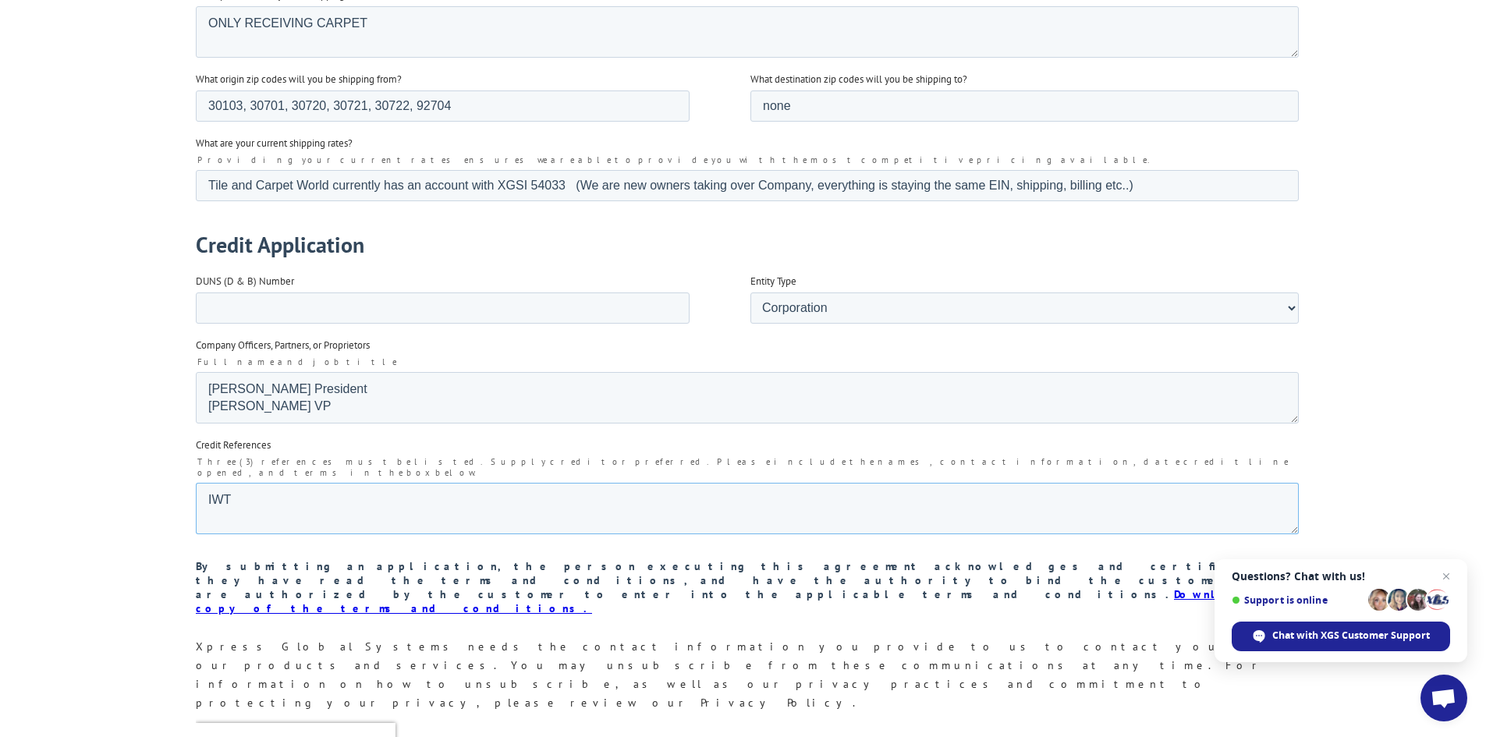
click at [335, 483] on textarea "IWT" at bounding box center [746, 508] width 1103 height 51
type textarea "J"
paste textarea "[PERSON_NAME] Administrative Assistant International Wholesale Tile [STREET_ADD…"
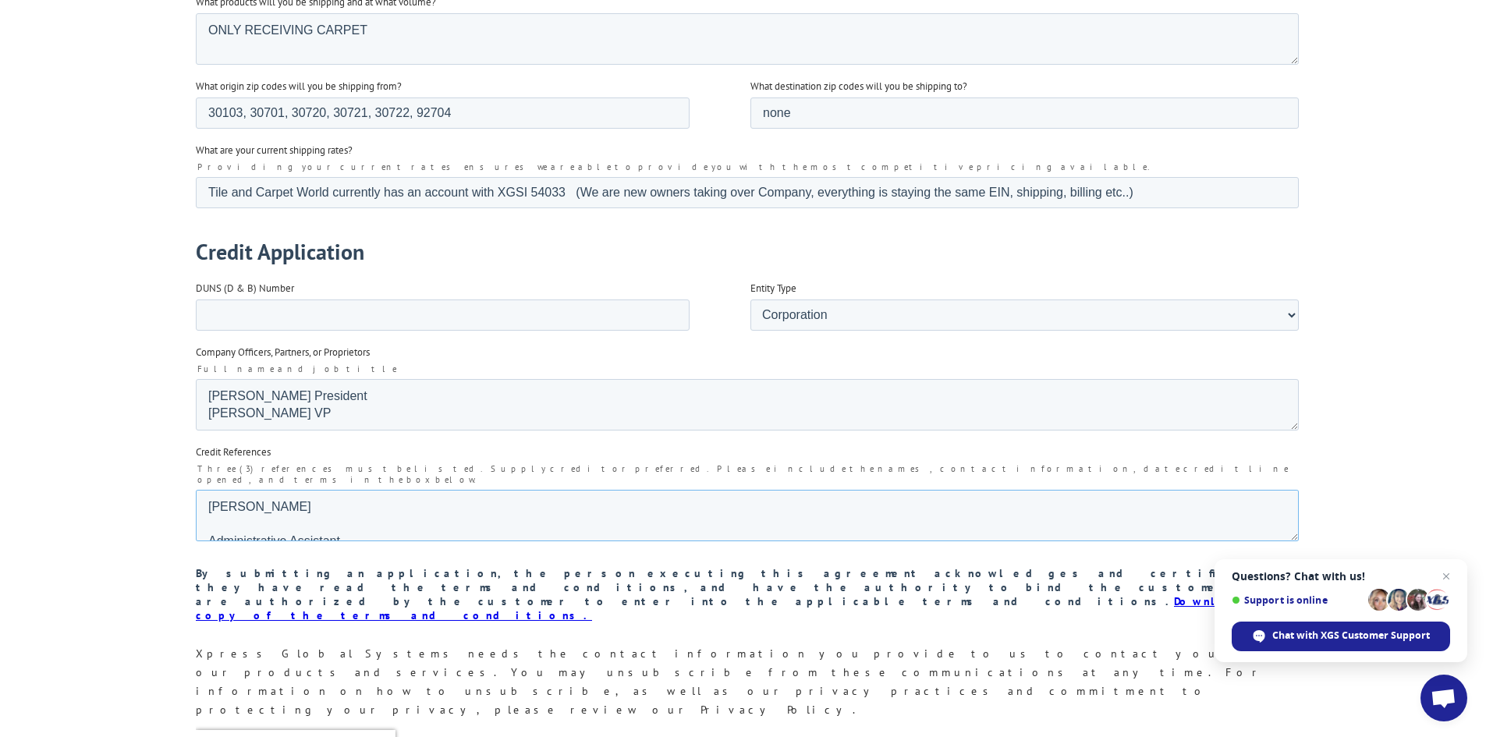
scroll to position [2371, 0]
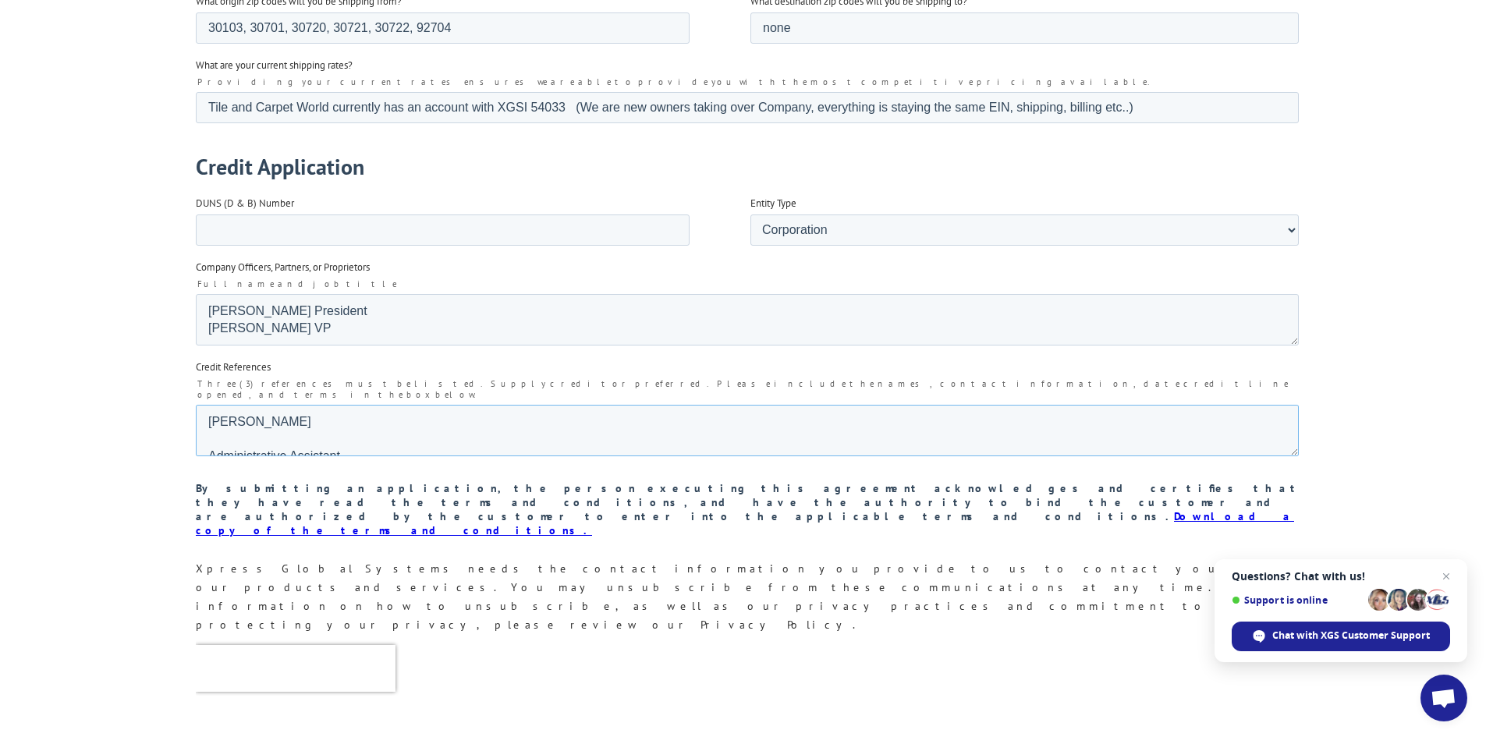
click at [205, 405] on textarea "[PERSON_NAME] Administrative Assistant International Wholesale Tile [STREET_ADD…" at bounding box center [746, 430] width 1103 height 51
click at [988, 405] on textarea "International Wholesale Tile (IWT) contact Lisa Carlson Admin Asst 3500 SW 42nd…" at bounding box center [746, 430] width 1103 height 51
click at [211, 416] on textarea "International Wholesale Tile (IWT) contact Lisa Carlson Admin Asst 3500 SW 42nd…" at bounding box center [746, 430] width 1103 height 51
paste textarea "718-336-2071 ext. 2"
click at [282, 410] on textarea "International Wholesale Tile (IWT) contact Lisa Carlson Admin Asst 3500 SW 42nd…" at bounding box center [746, 430] width 1103 height 51
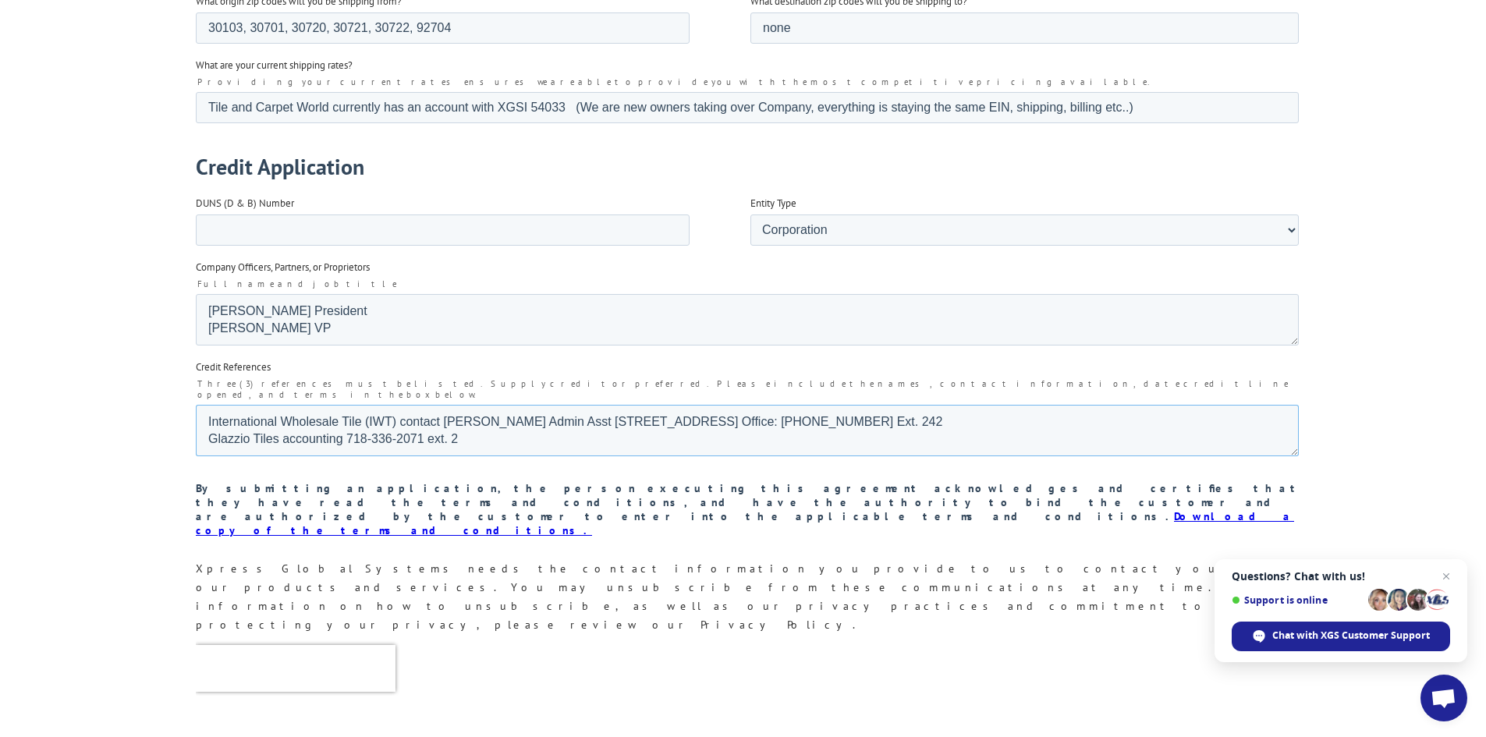
type textarea "International Wholesale Tile (IWT) contact Lisa Carlson Admin Asst 3500 SW 42nd…"
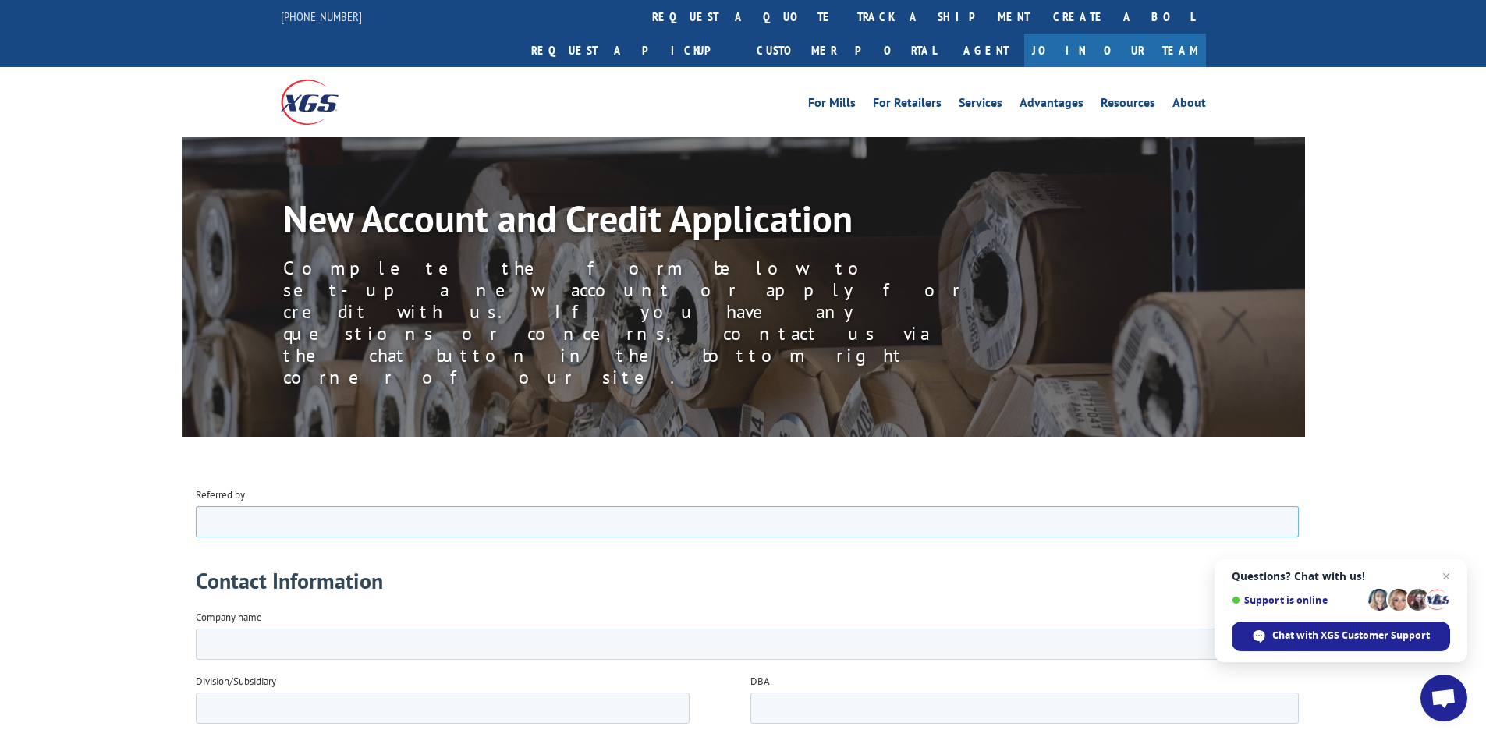
click at [366, 520] on input "Referred by" at bounding box center [746, 520] width 1103 height 31
type input "[PERSON_NAME]"
type input "Tile and Carpet World, Inc"
click at [318, 714] on input "Division/Subsidiary" at bounding box center [442, 707] width 494 height 31
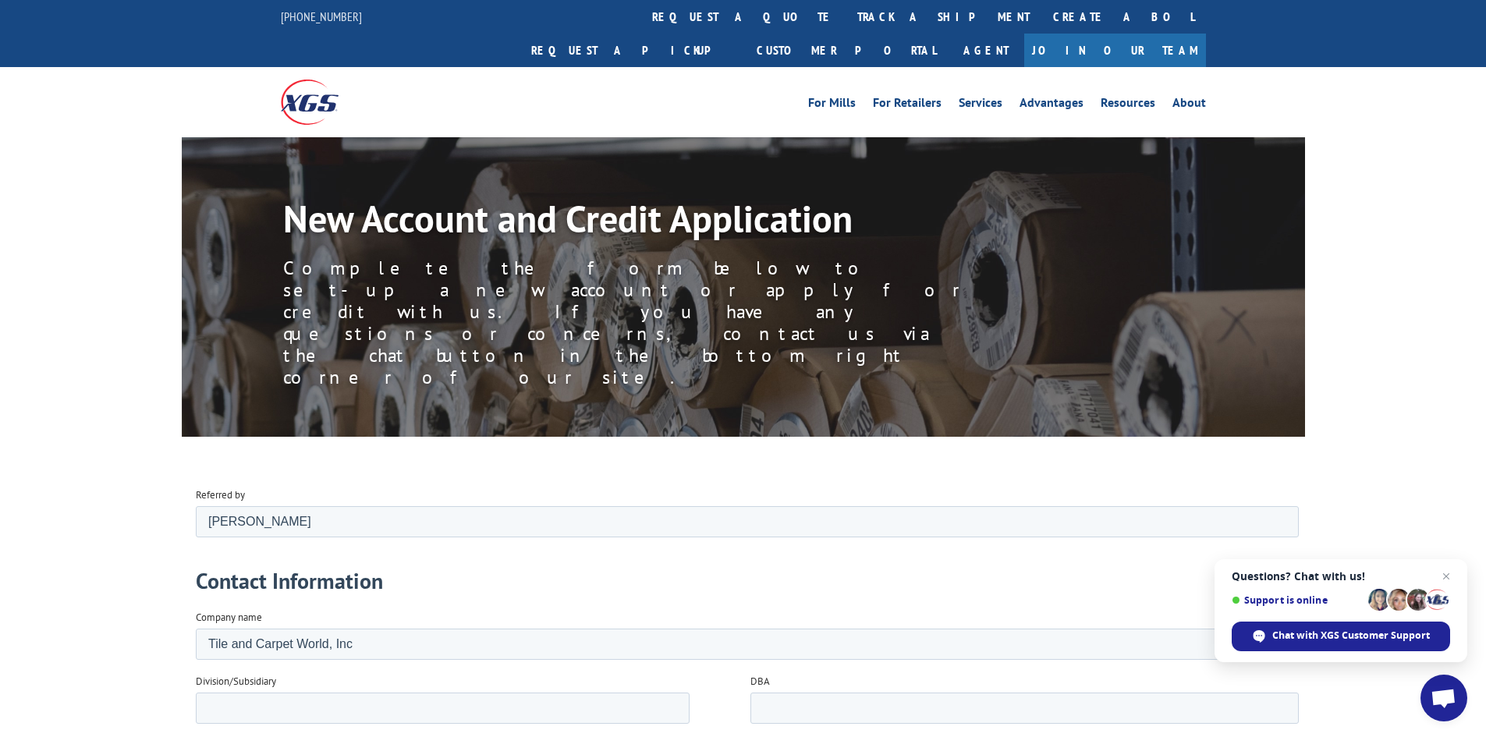
type input "[PERSON_NAME]"
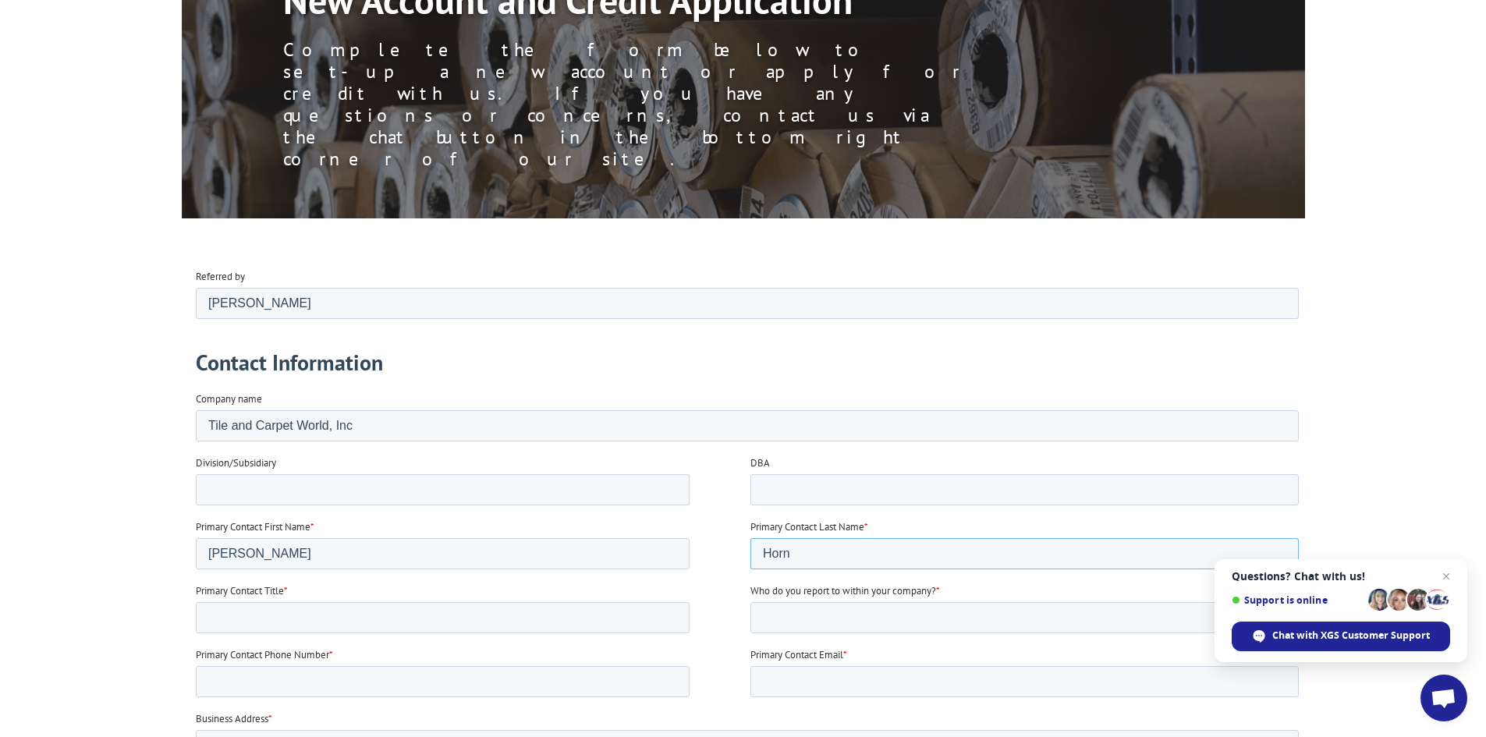
scroll to position [234, 0]
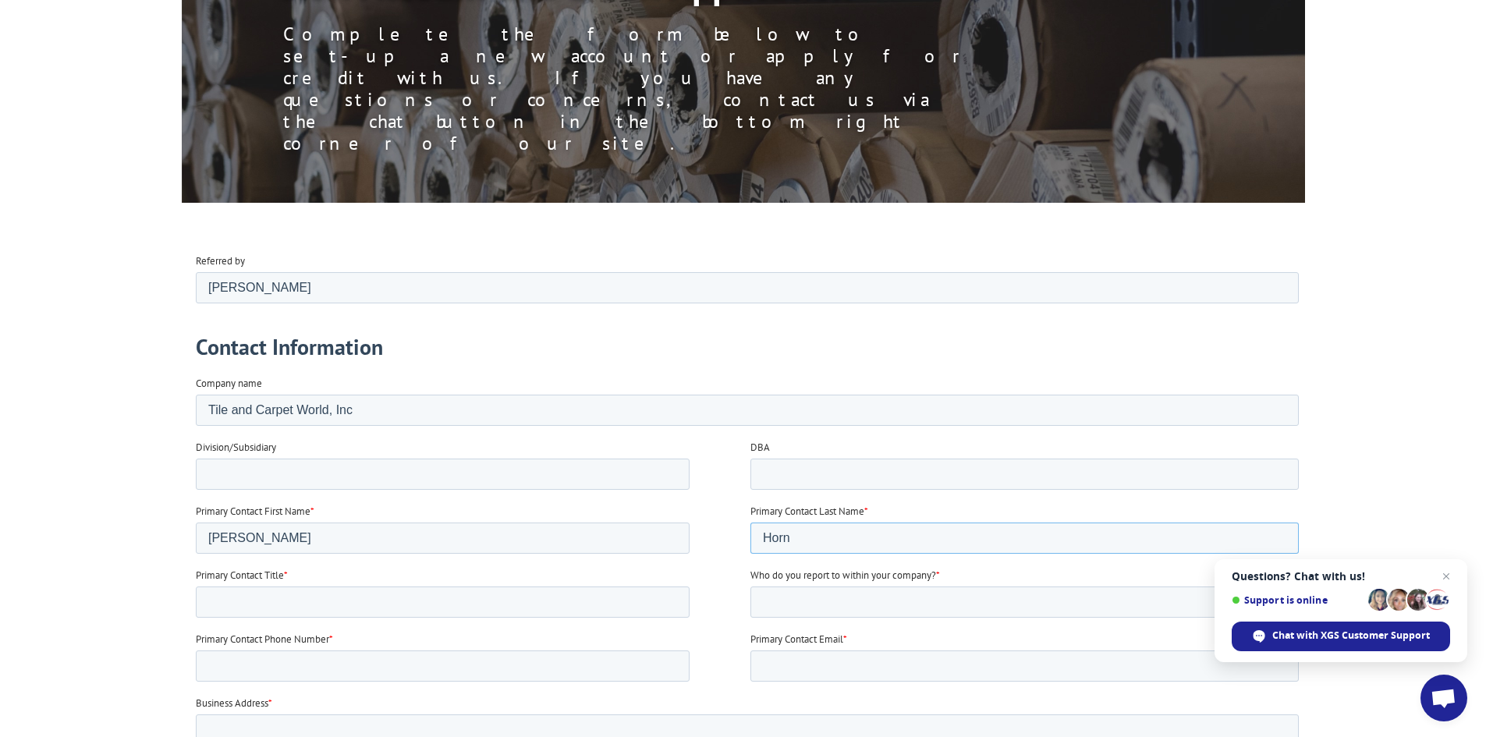
type input "Horn"
click at [257, 602] on input "Primary Contact Title *" at bounding box center [442, 601] width 494 height 31
type input "President/Owner"
type input "[PERSON_NAME]"
click at [261, 662] on input "Primary Contact Phone Number *" at bounding box center [442, 665] width 494 height 31
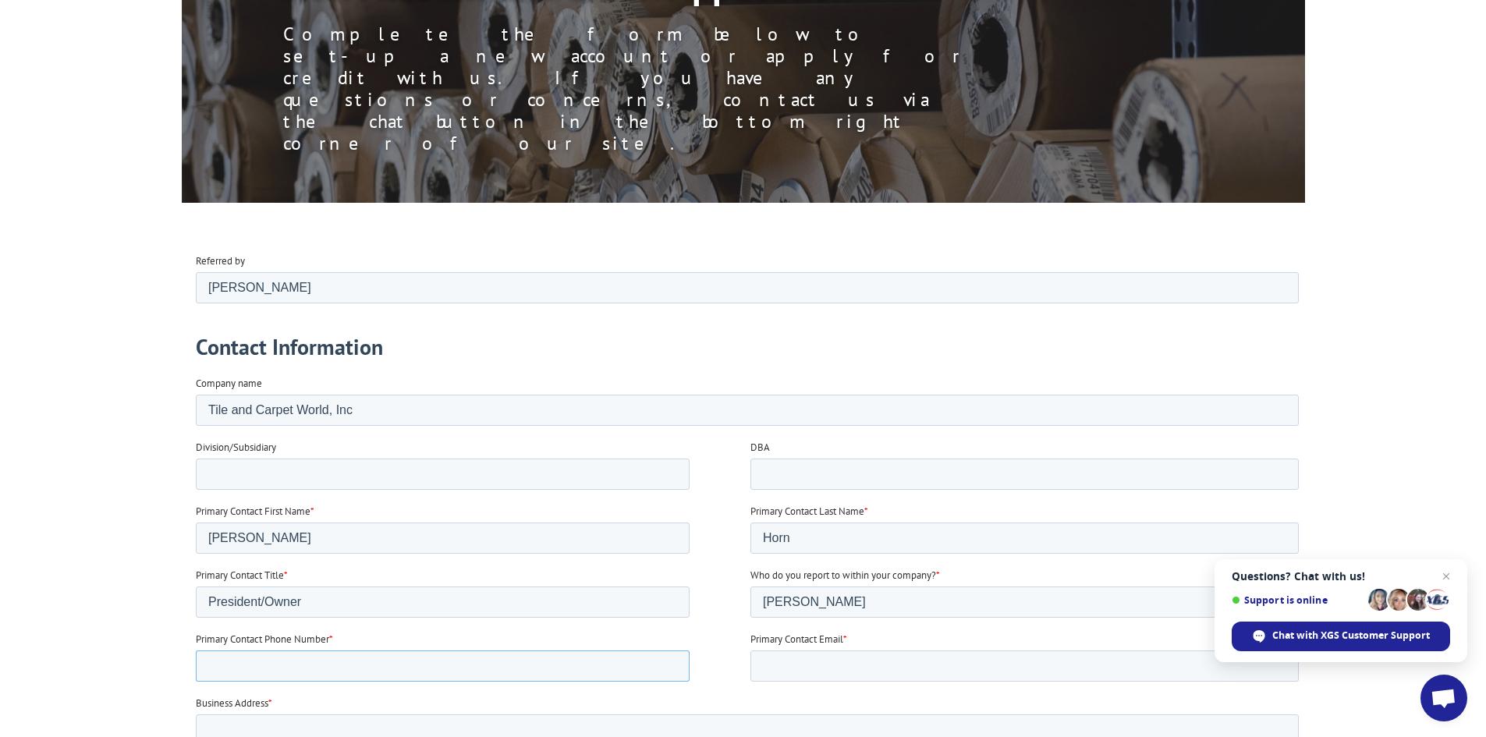
click at [260, 663] on input "Primary Contact Phone Number *" at bounding box center [442, 665] width 494 height 31
type input "9416259825"
click at [839, 664] on input "Primary Contact Email *" at bounding box center [1024, 665] width 548 height 31
type input "[PERSON_NAME][EMAIL_ADDRESS][DOMAIN_NAME]"
click at [284, 736] on input "Business Address *" at bounding box center [746, 729] width 1103 height 31
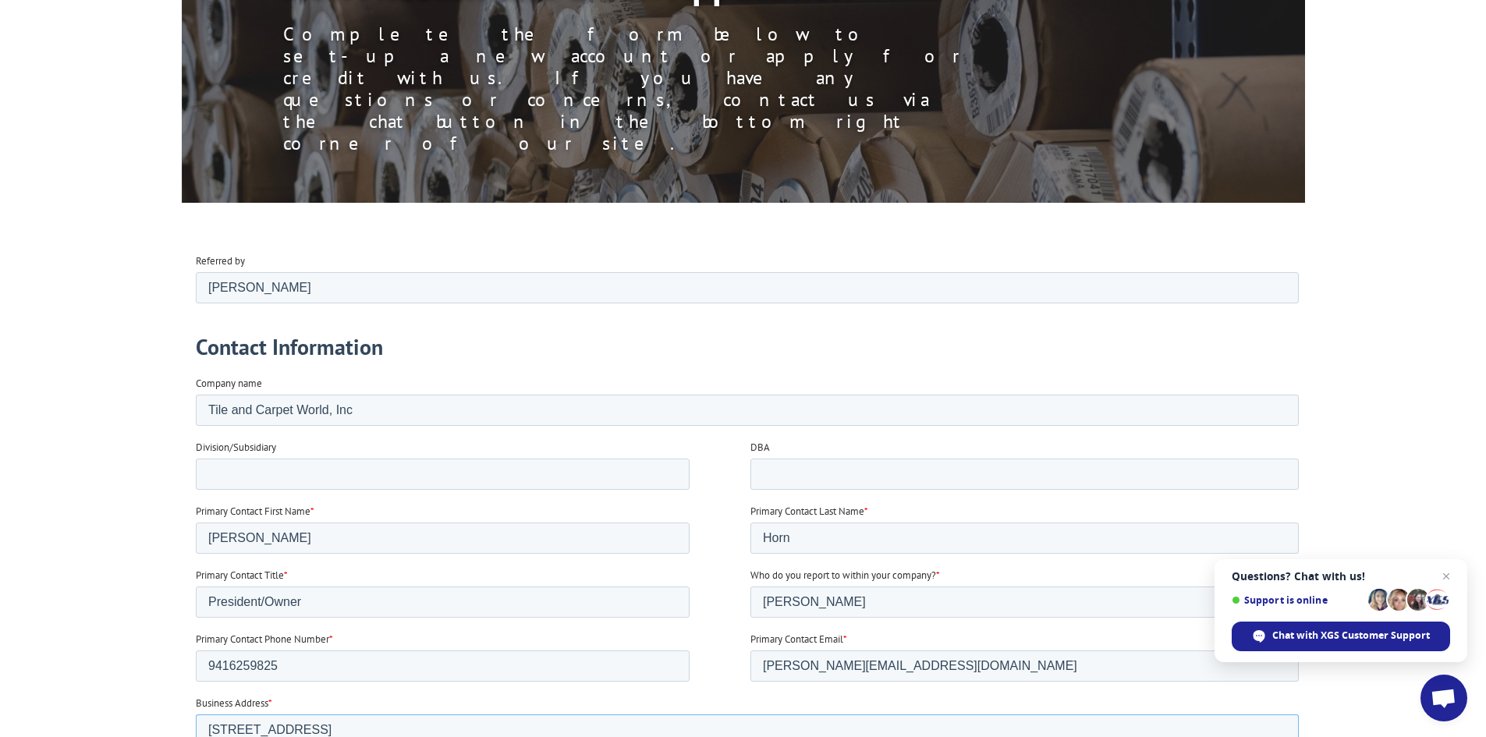
type input "[STREET_ADDRESS]"
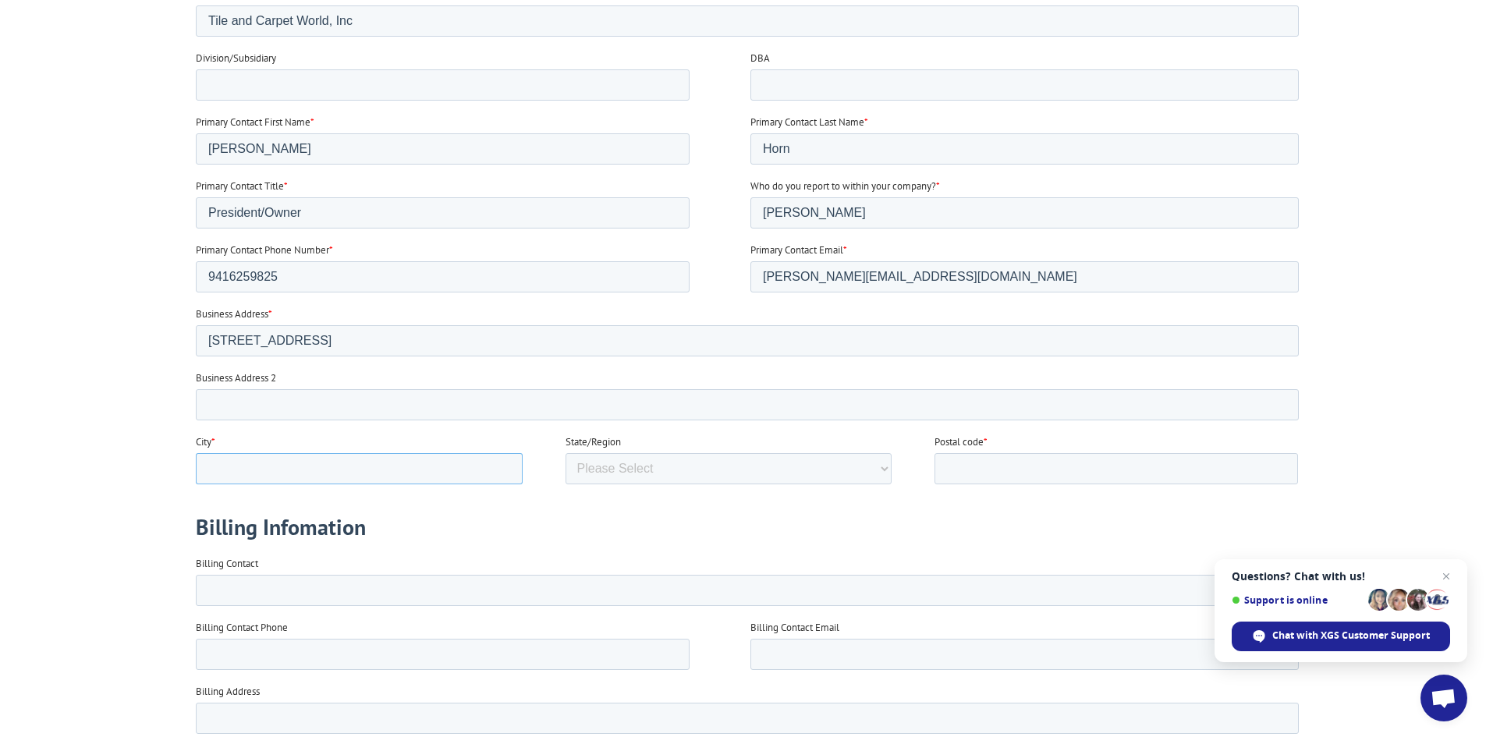
type input "p"
type input "[GEOGRAPHIC_DATA]"
select select "[US_STATE]"
type input "33952"
drag, startPoint x: 346, startPoint y: 591, endPoint x: 247, endPoint y: 367, distance: 244.5
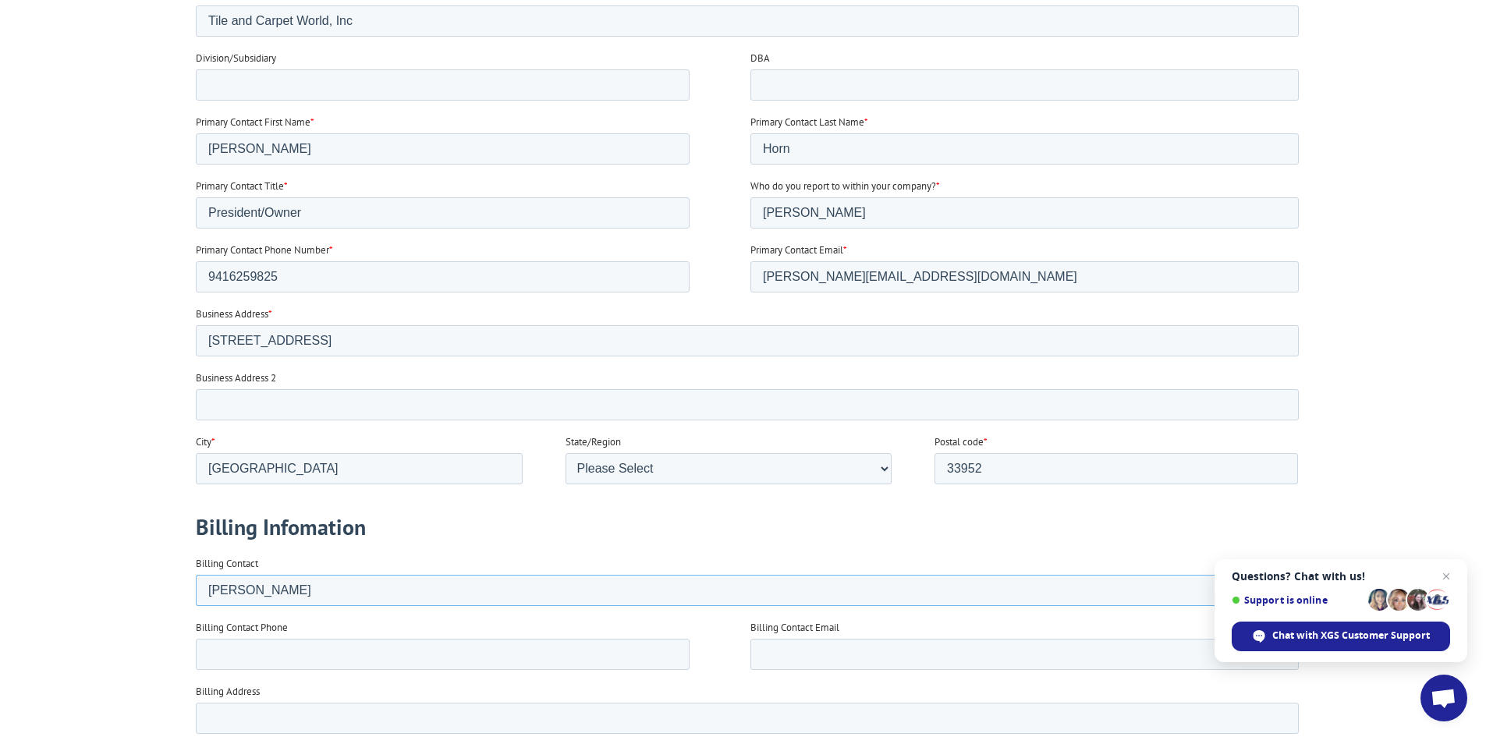
click html "Referred by [PERSON_NAME] Contact Information Company name Tile and Carpet Worl…"
type input "[PERSON_NAME]"
click at [362, 462] on input "[GEOGRAPHIC_DATA]" at bounding box center [358, 468] width 327 height 31
type input "[GEOGRAPHIC_DATA]"
click at [218, 661] on input "Billing Contact Phone" at bounding box center [442, 654] width 494 height 31
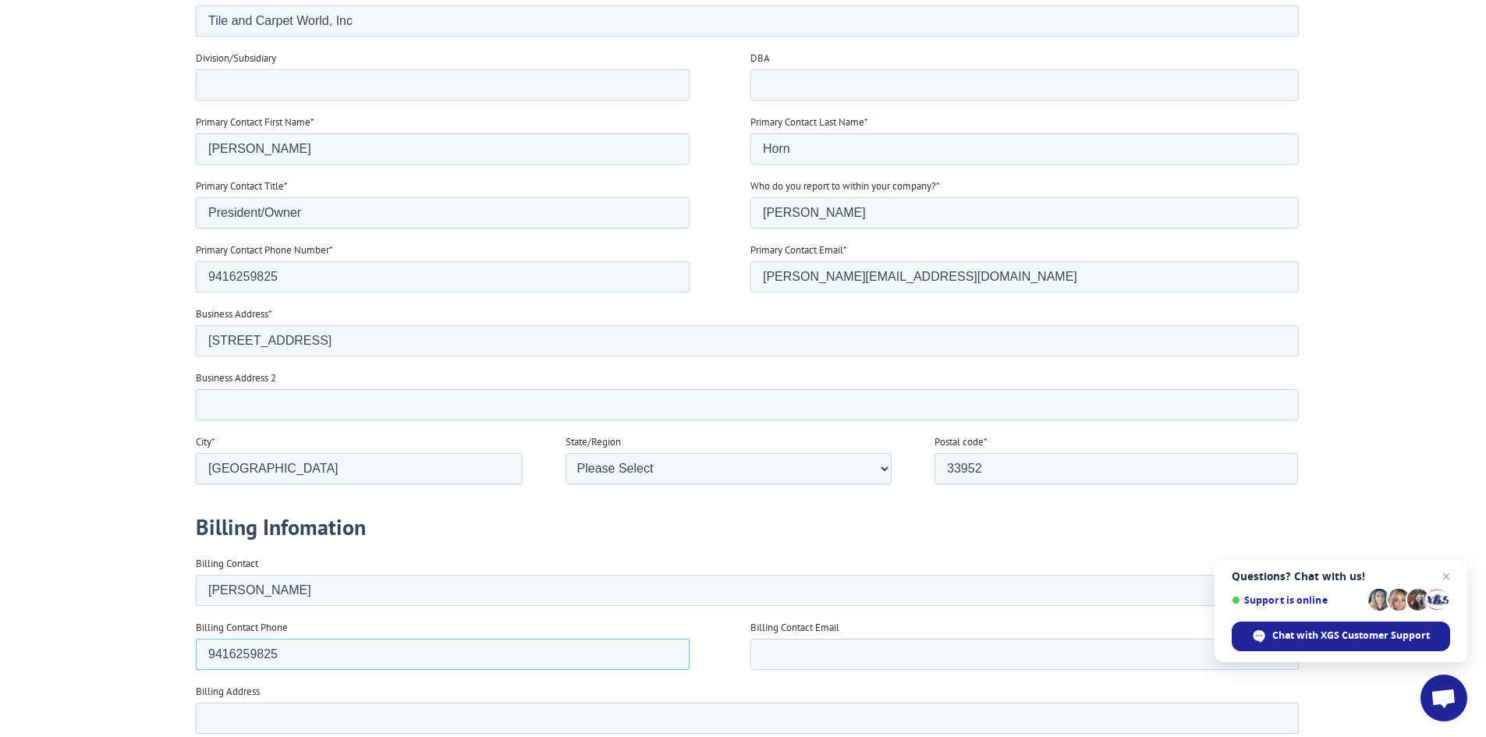
type input "9416259825"
click at [842, 651] on input "Billing Contact Email" at bounding box center [1024, 654] width 548 height 31
type input "[PERSON_NAME][EMAIL_ADDRESS][DOMAIN_NAME]"
click at [269, 720] on input "Billing Address" at bounding box center [746, 718] width 1103 height 31
type input "[STREET_ADDRESS]"
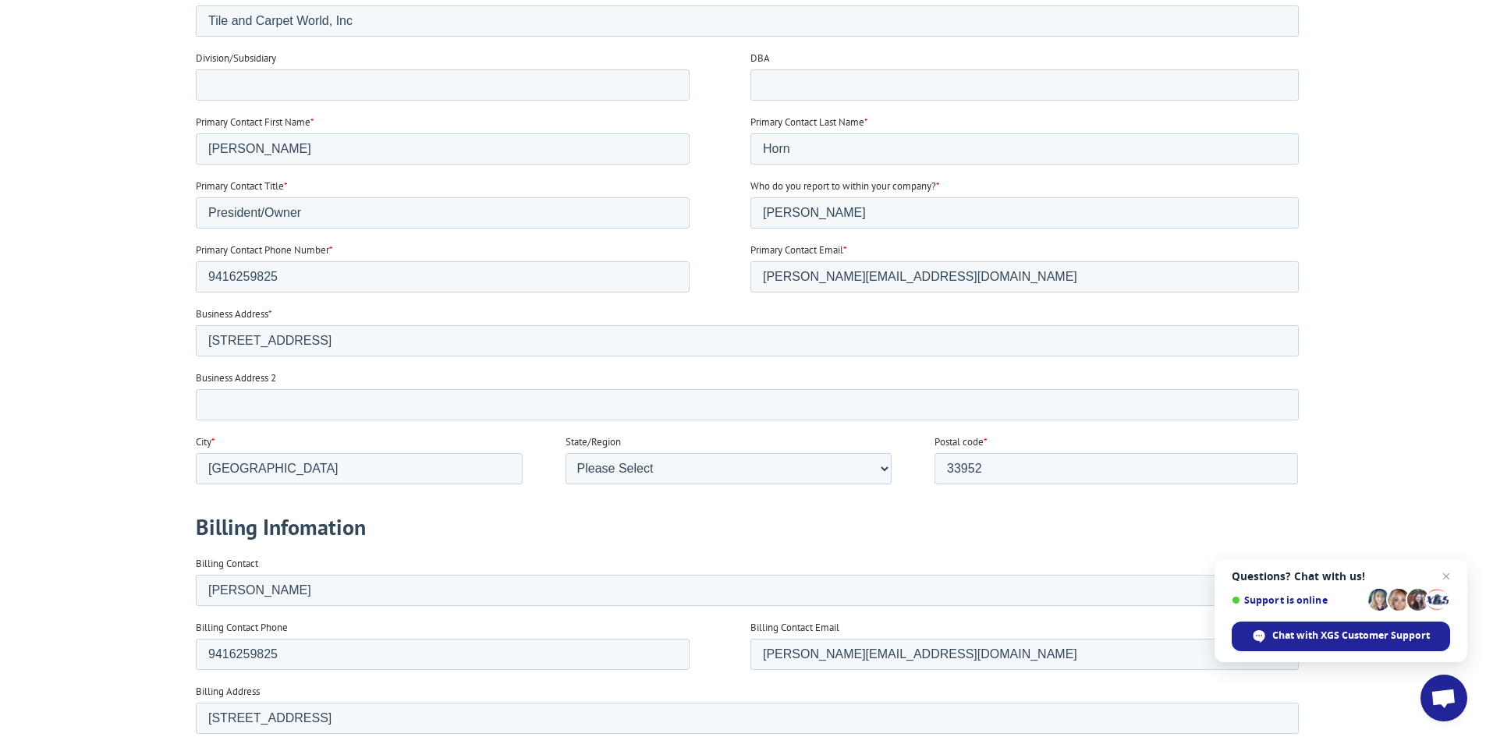
type input "[GEOGRAPHIC_DATA]"
type input "33952"
select select "[US_STATE]"
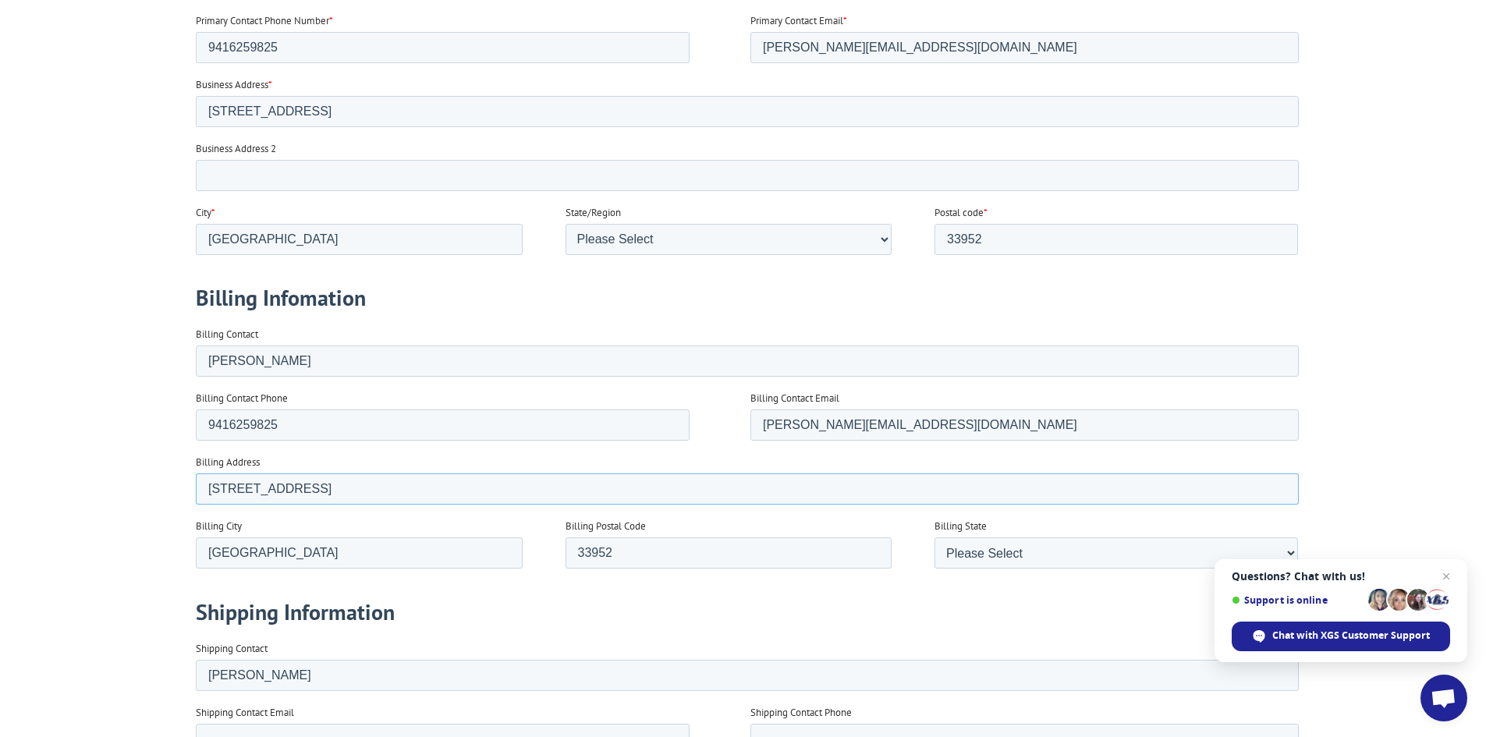
scroll to position [857, 0]
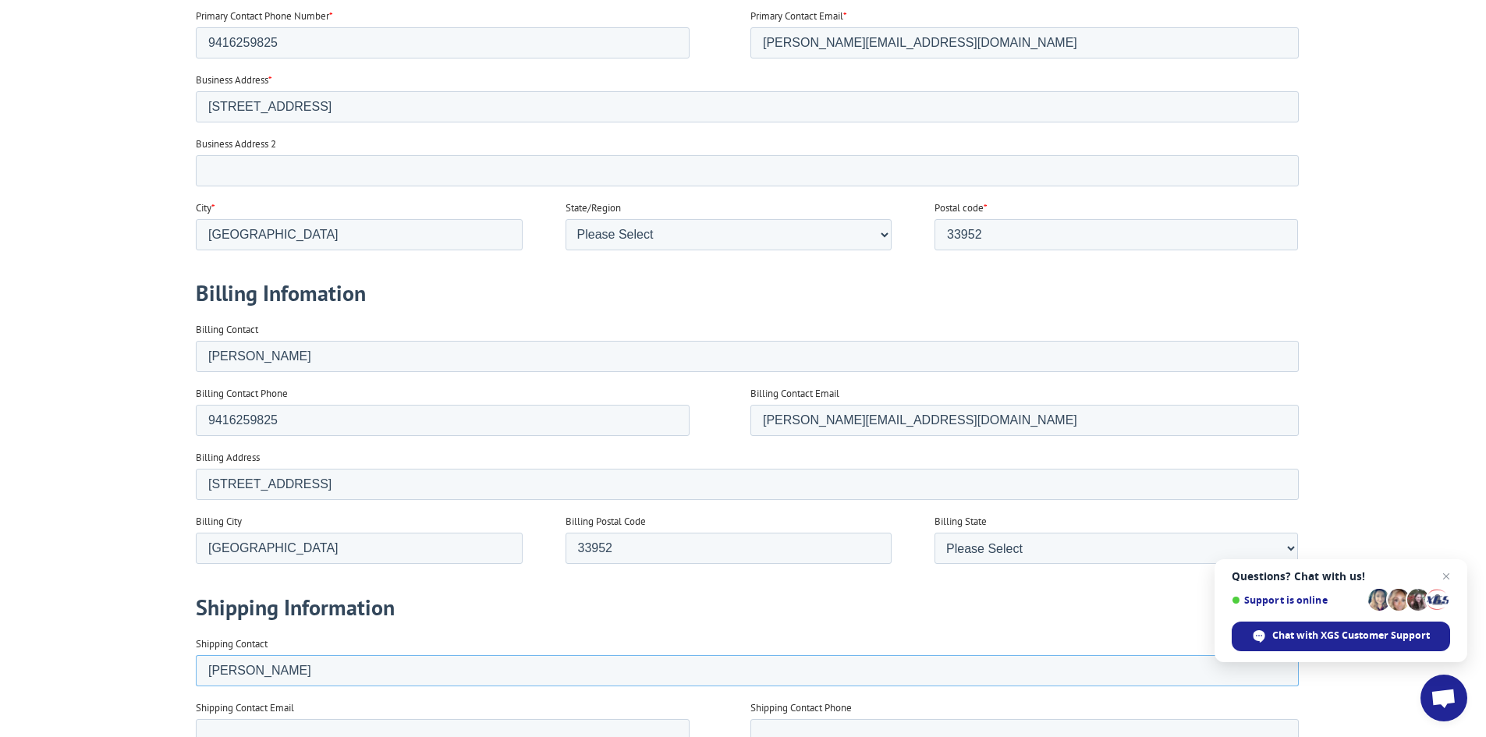
drag, startPoint x: 284, startPoint y: 670, endPoint x: -1, endPoint y: 687, distance: 285.2
click html "Referred by [PERSON_NAME] Contact Information Company name Tile and Carpet Worl…"
type input "[PERSON_NAME]"
click at [300, 736] on input "Shipping Contact Email" at bounding box center [442, 734] width 494 height 31
type input "[EMAIL_ADDRESS][DOMAIN_NAME]"
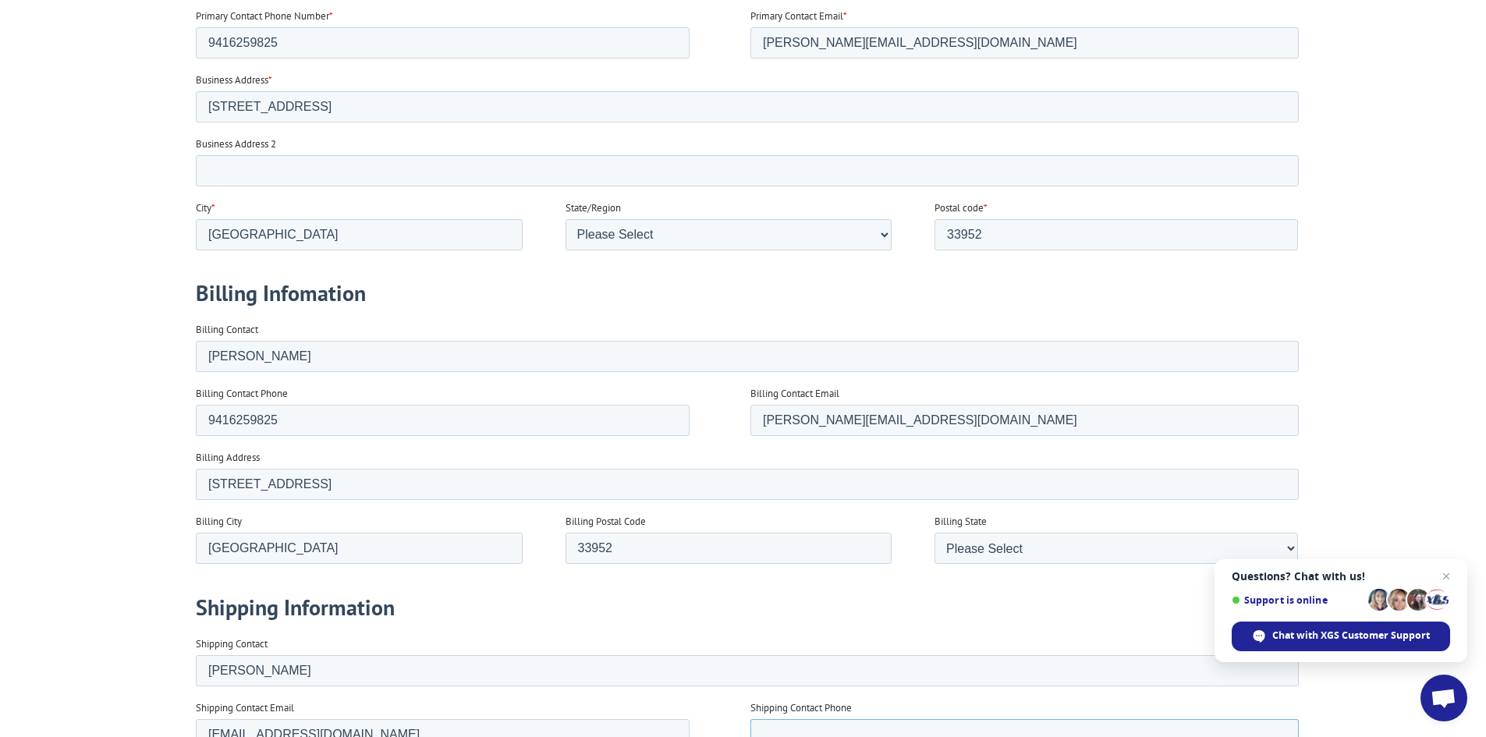
click at [859, 736] on input "Shipping Contact Phone" at bounding box center [1024, 734] width 548 height 31
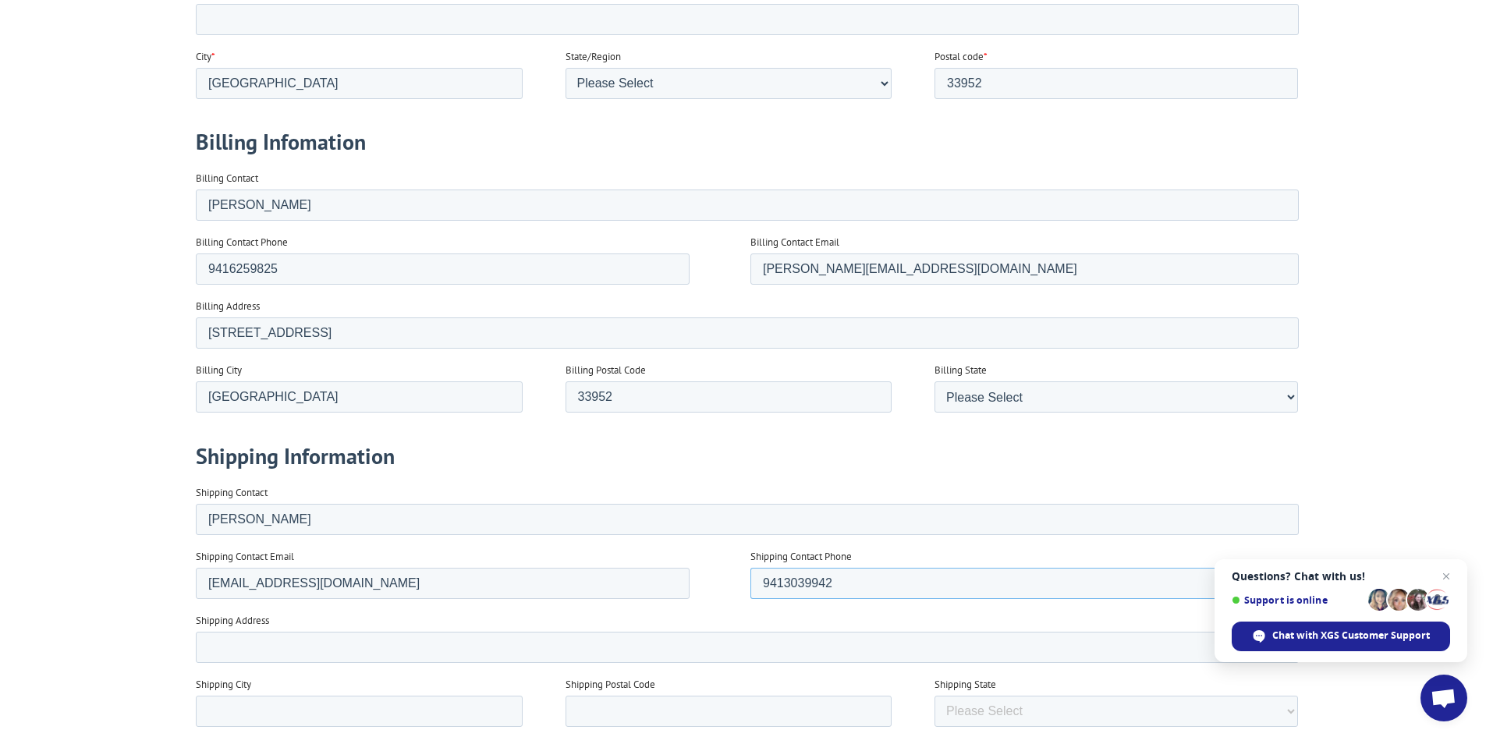
scroll to position [1013, 0]
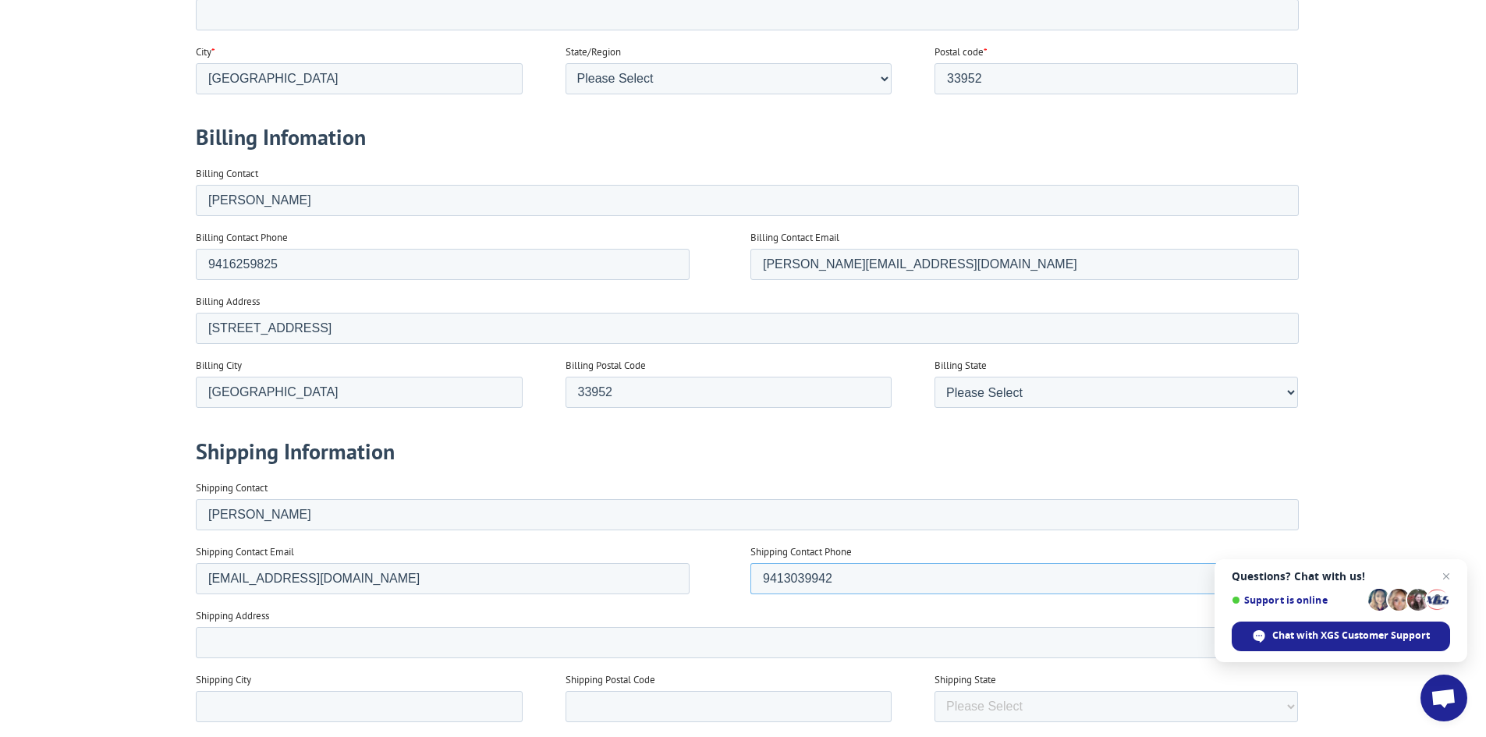
type input "9413039942"
click at [273, 638] on input "Shipping Address" at bounding box center [746, 642] width 1103 height 31
type input "[STREET_ADDRESS]"
type input "[GEOGRAPHIC_DATA]"
type input "33954"
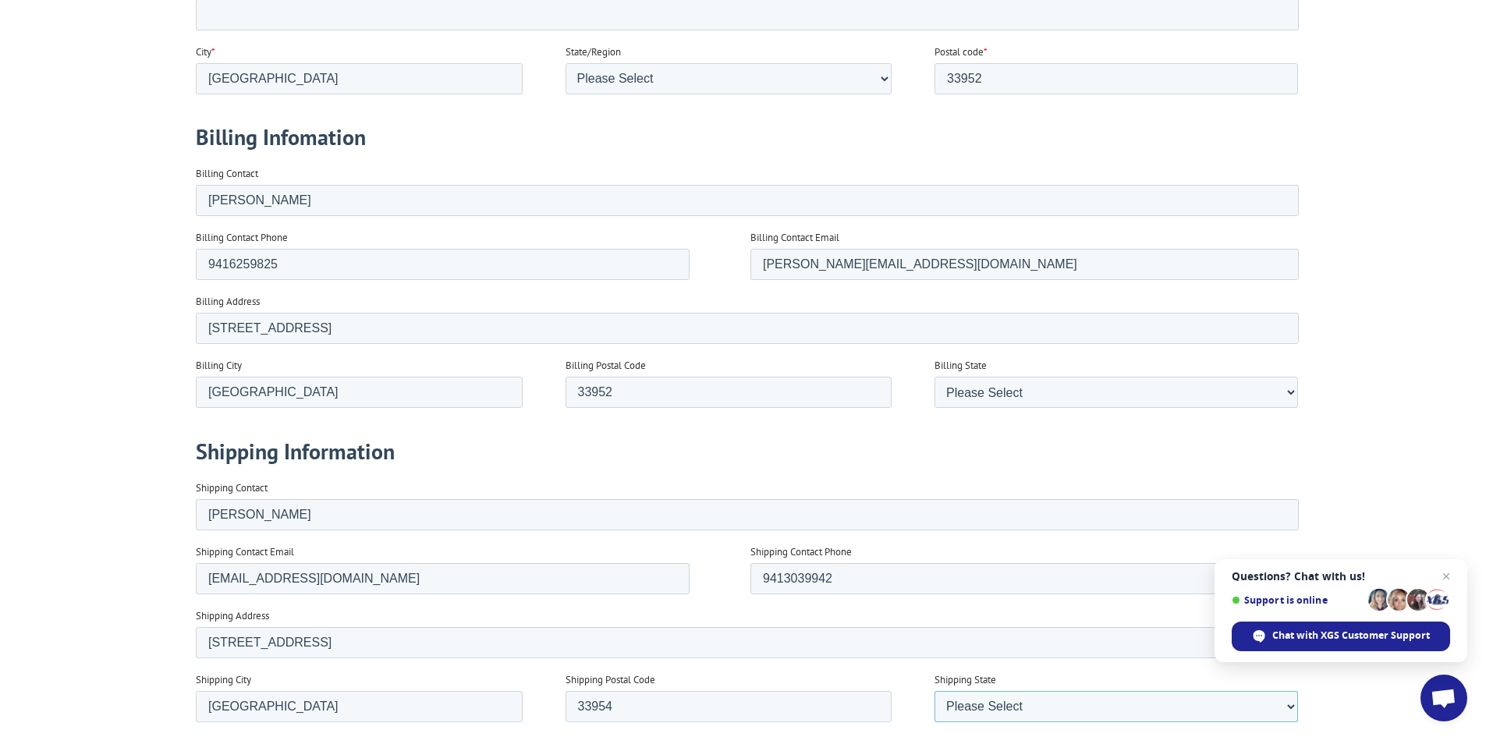
select select "[US_STATE]"
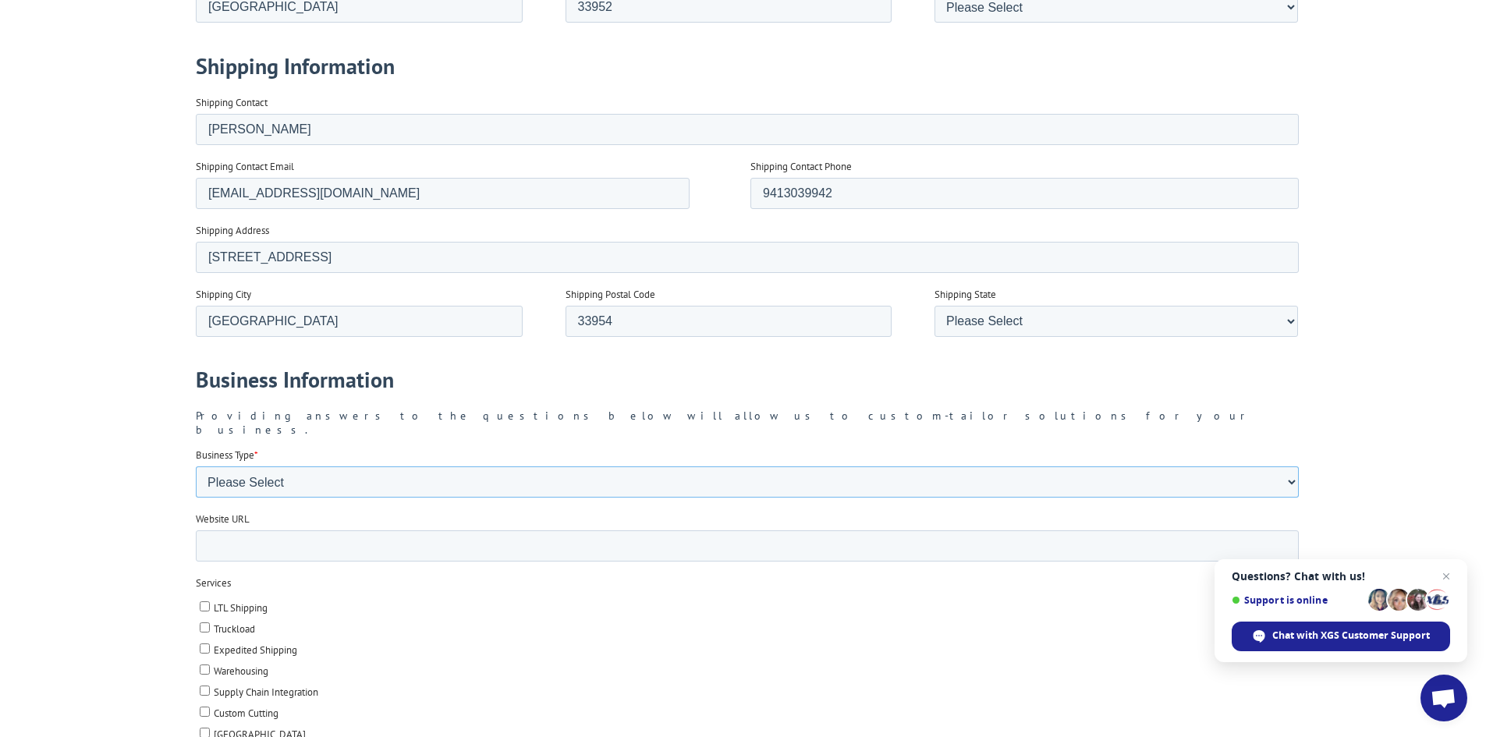
click at [353, 474] on select "Please Select Flooring Mill, Manufacturer, or Importer Manufacturer - Other Nat…" at bounding box center [746, 481] width 1103 height 31
select select "National Retailer"
click at [195, 498] on select "Please Select Flooring Mill, Manufacturer, or Importer Manufacturer - Other Nat…" at bounding box center [746, 481] width 1103 height 31
click at [329, 534] on input "Website URL" at bounding box center [746, 545] width 1103 height 31
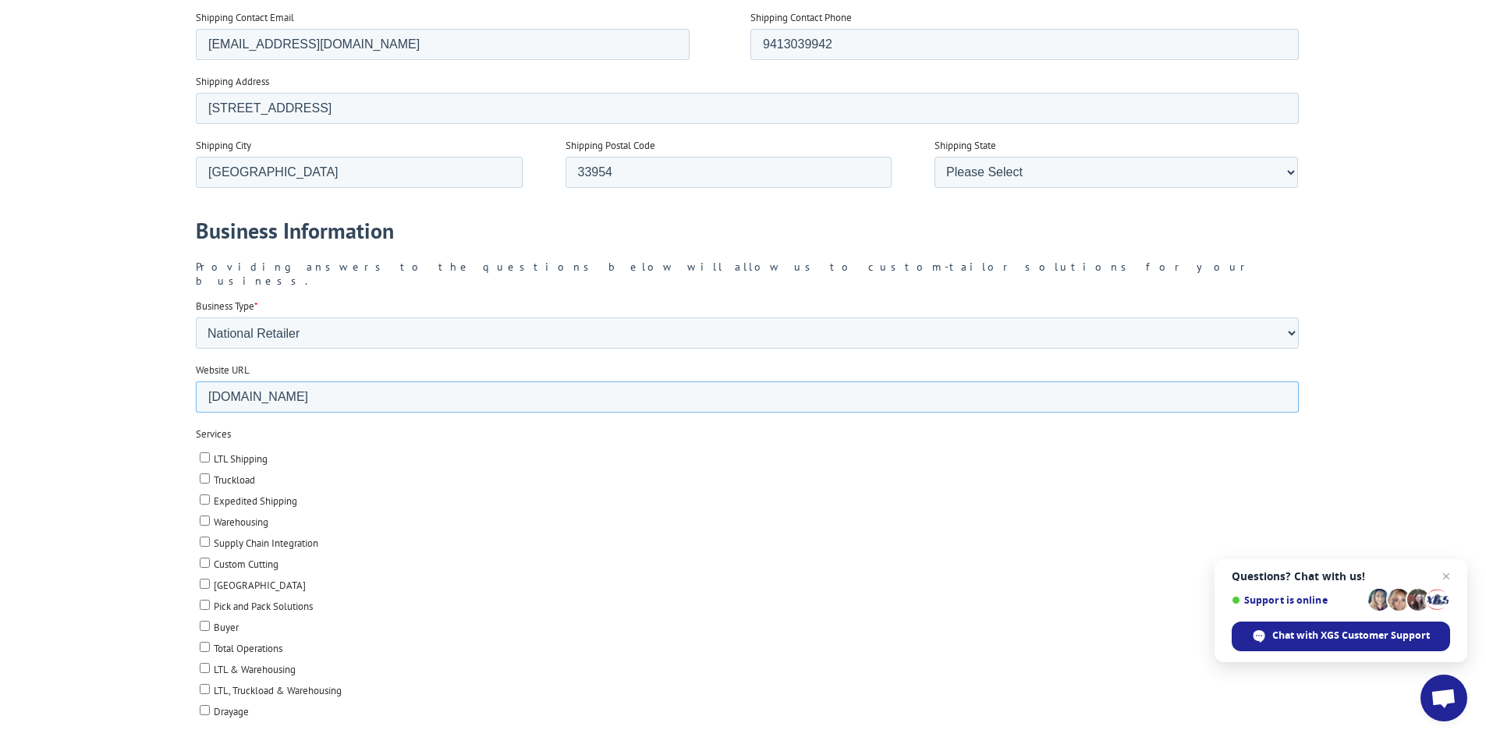
scroll to position [1555, 0]
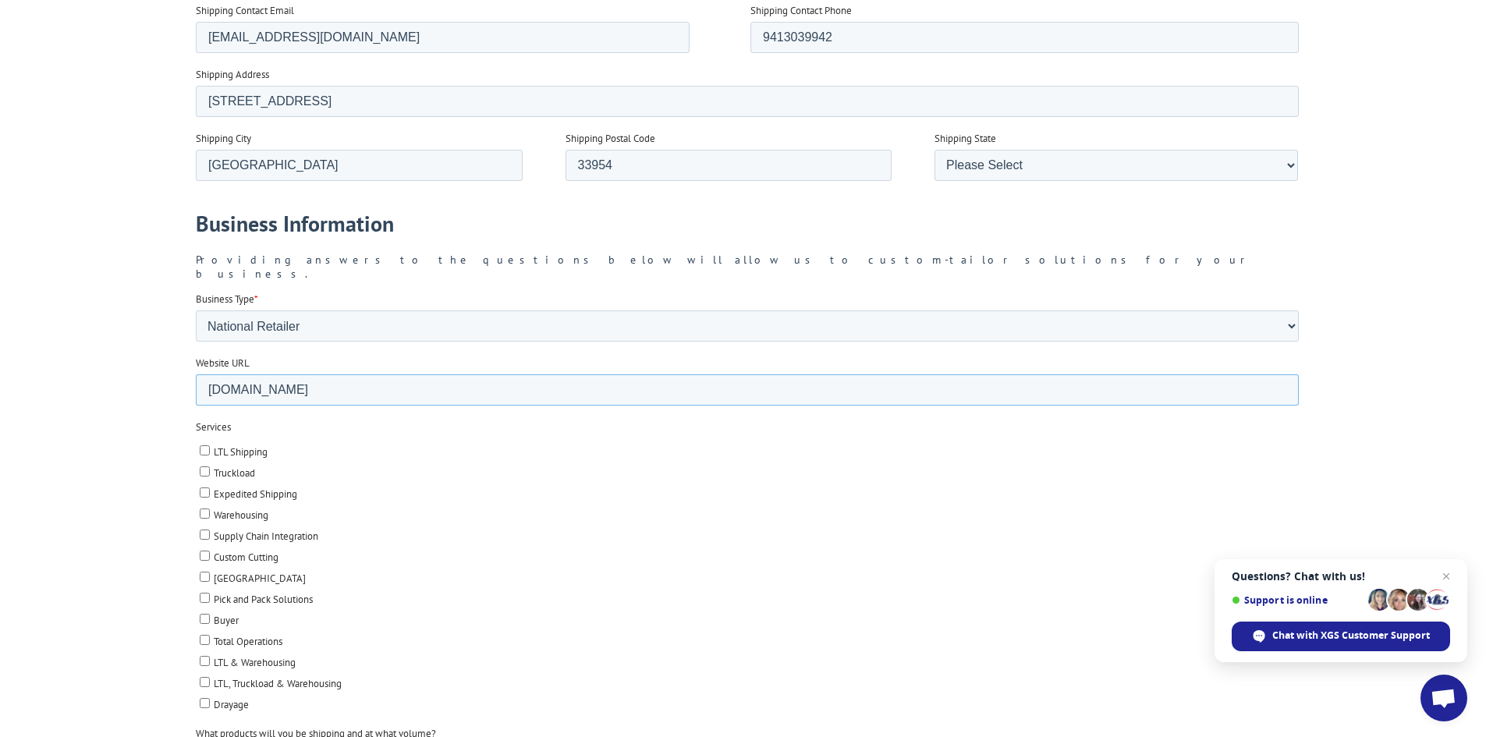
type input "[DOMAIN_NAME]"
click at [204, 614] on input "Buyer" at bounding box center [204, 619] width 10 height 10
checkbox input "true"
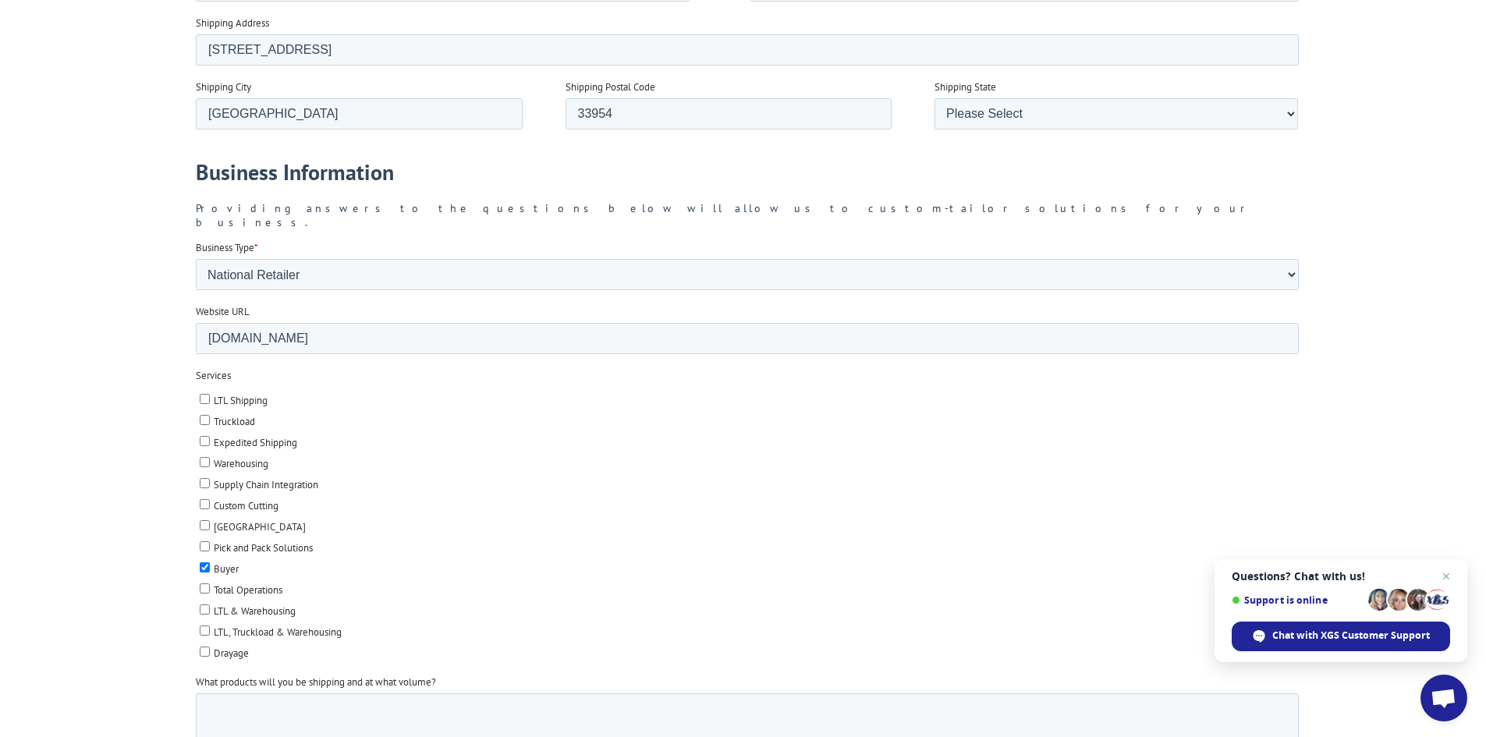
scroll to position [1633, 0]
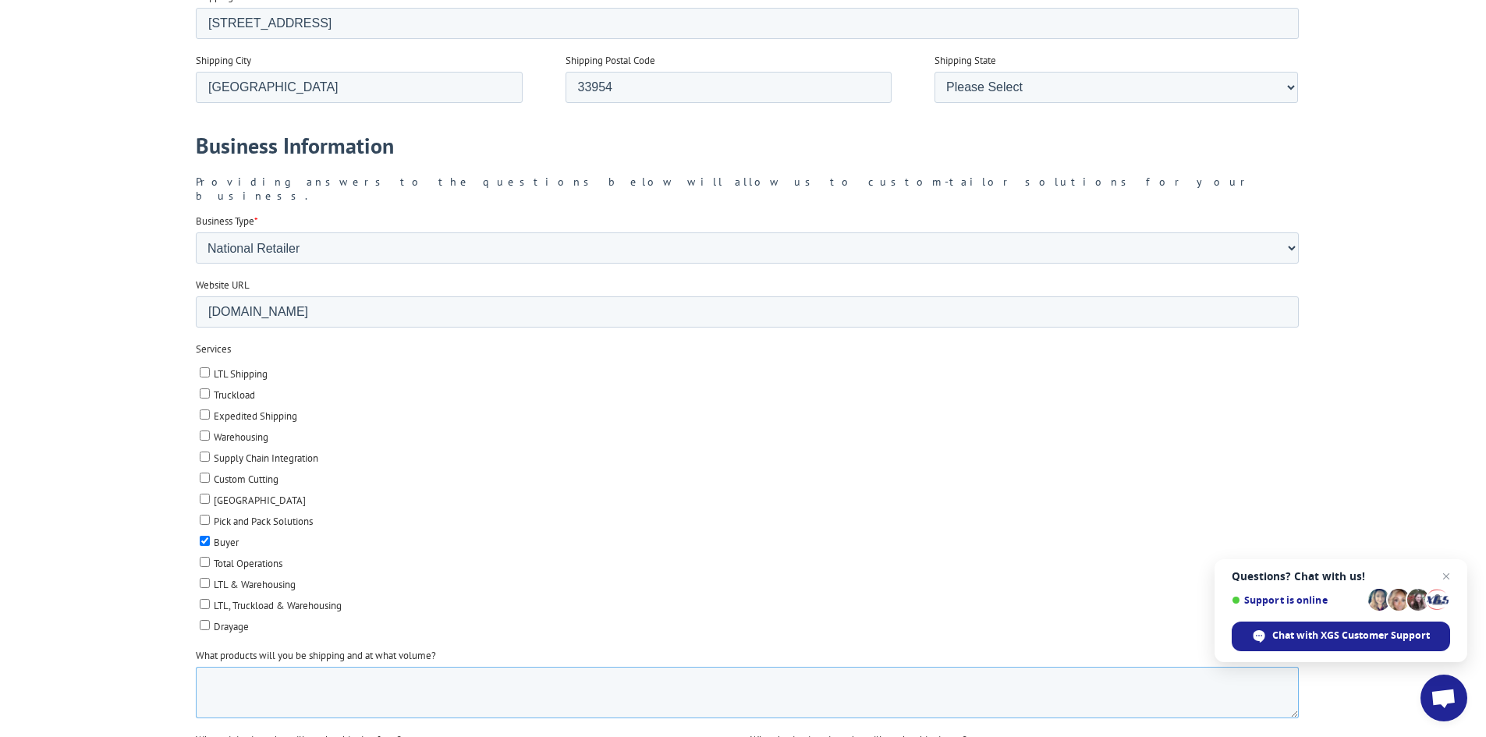
click at [212, 672] on textarea "What products will you be shipping and at what volume?" at bounding box center [746, 692] width 1103 height 51
type textarea "RECEIVING ONLY CARPET (Broadloom)"
type input "30102,30701, 30720, 30721, 30722"
type input "none"
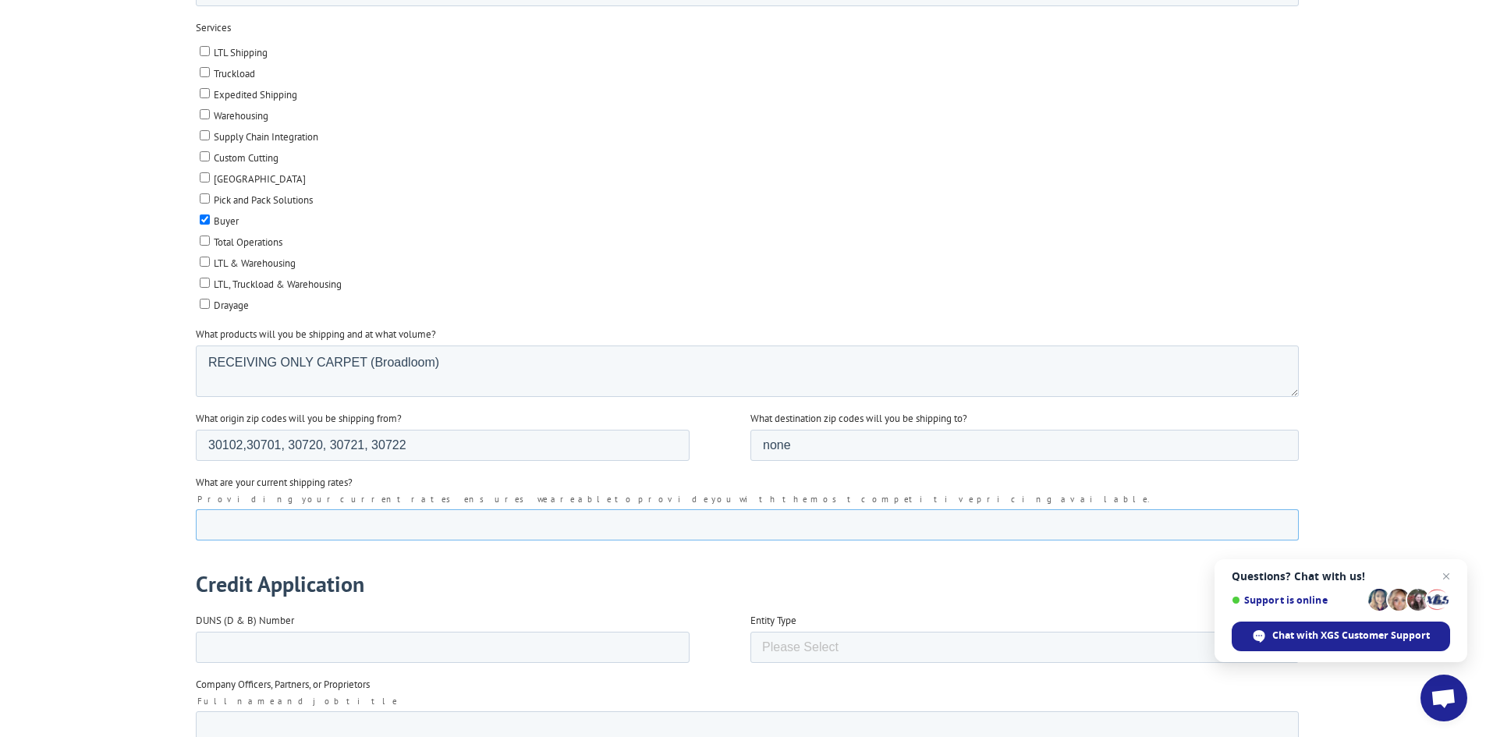
scroll to position [1956, 0]
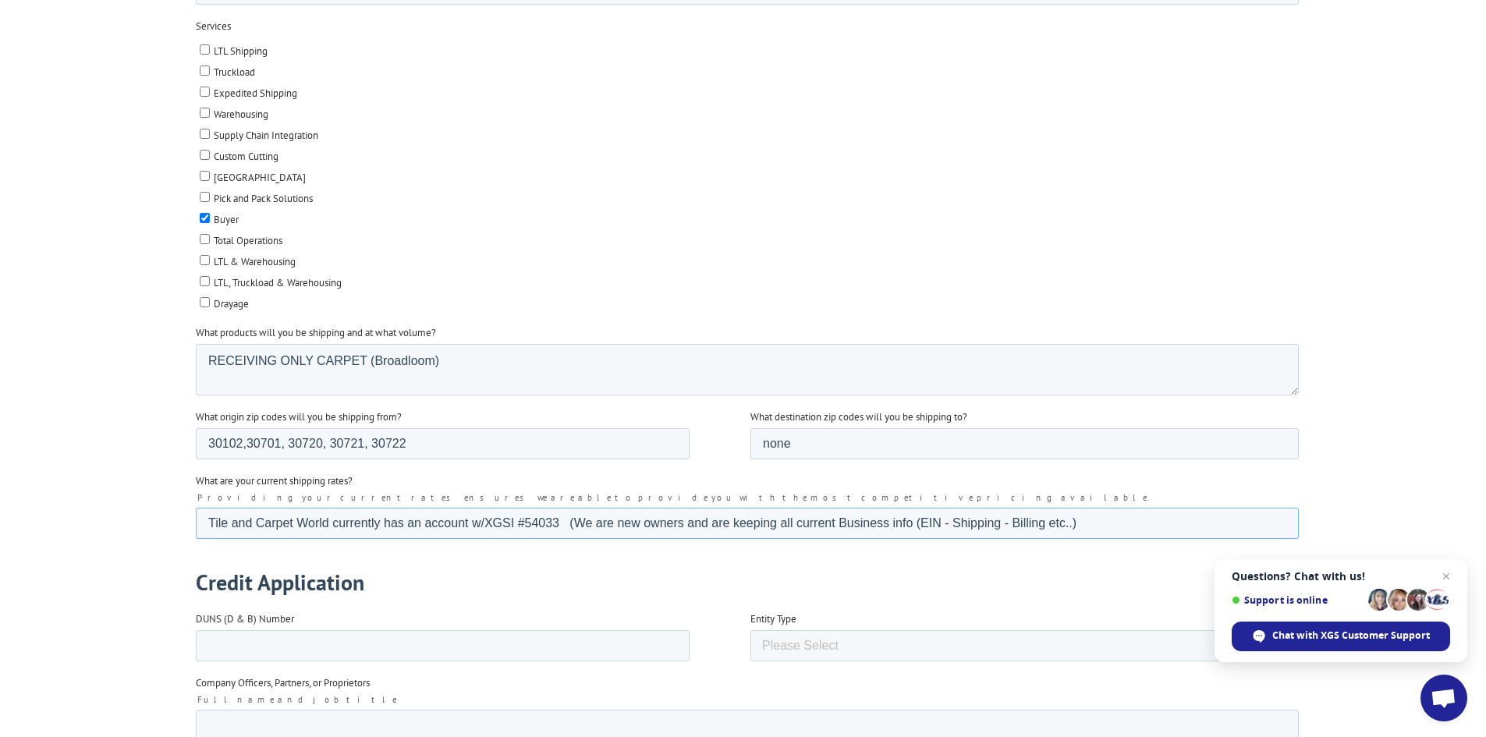
type input "Tile and Carpet World currently has an account w/XGSI #54033 (We are new owners…"
click at [779, 632] on select "Please Select Corporation Partnership Limited Liability Company (LLC) Sole Prop…" at bounding box center [1024, 645] width 548 height 31
select select "Corporation"
click at [750, 662] on select "Please Select Corporation Partnership Limited Liability Company (LLC) Sole Prop…" at bounding box center [1024, 645] width 548 height 31
click at [303, 710] on textarea "Company Officers, Partners, or Proprietors" at bounding box center [746, 735] width 1103 height 51
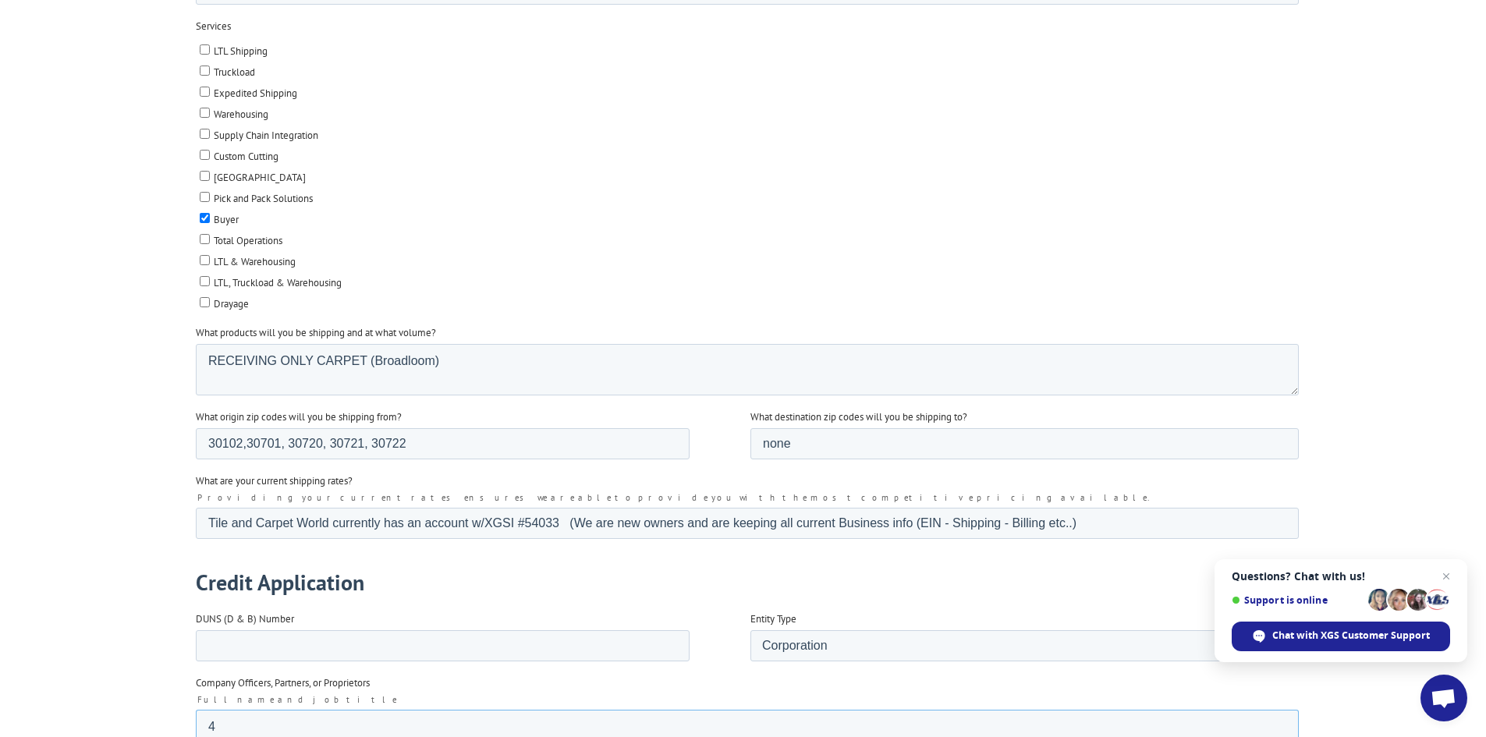
type textarea "4"
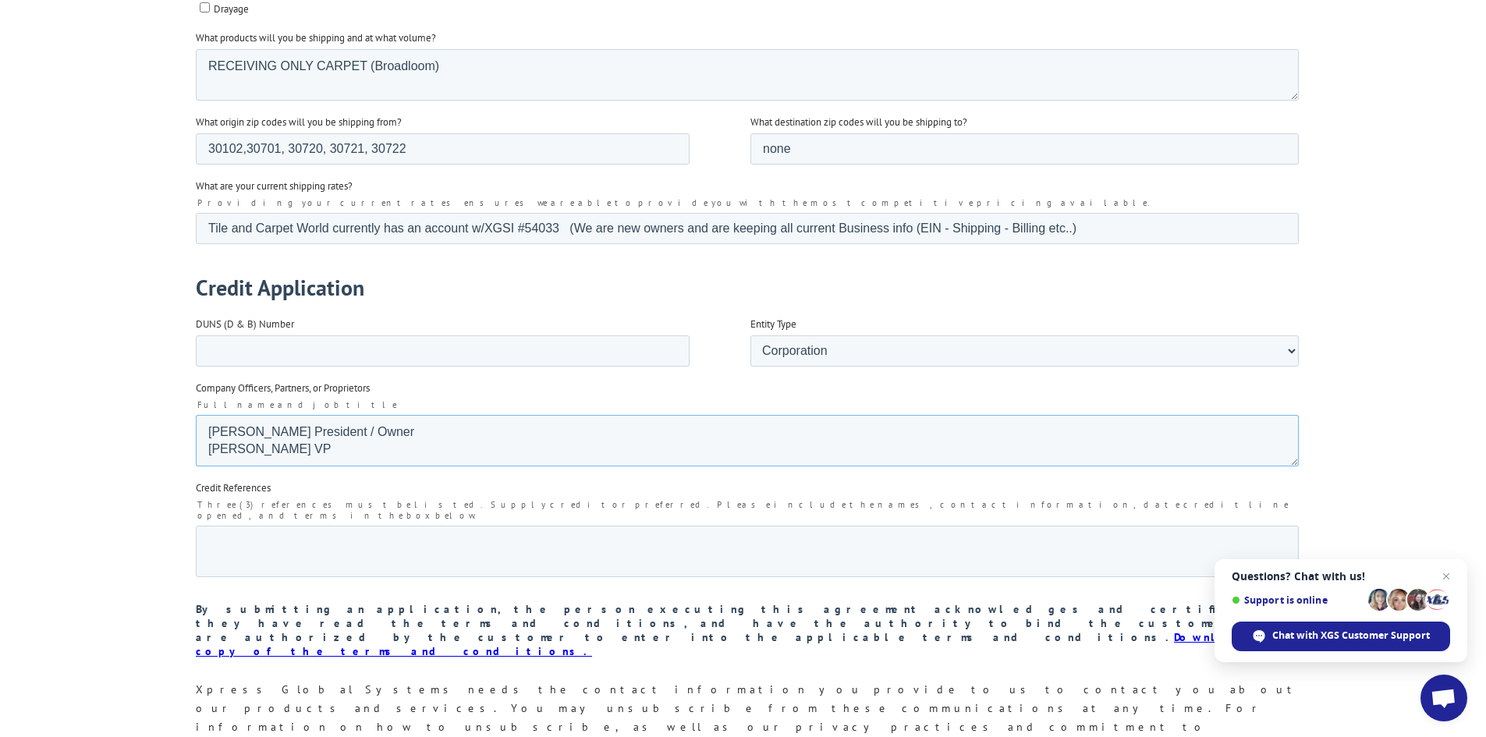
scroll to position [2268, 0]
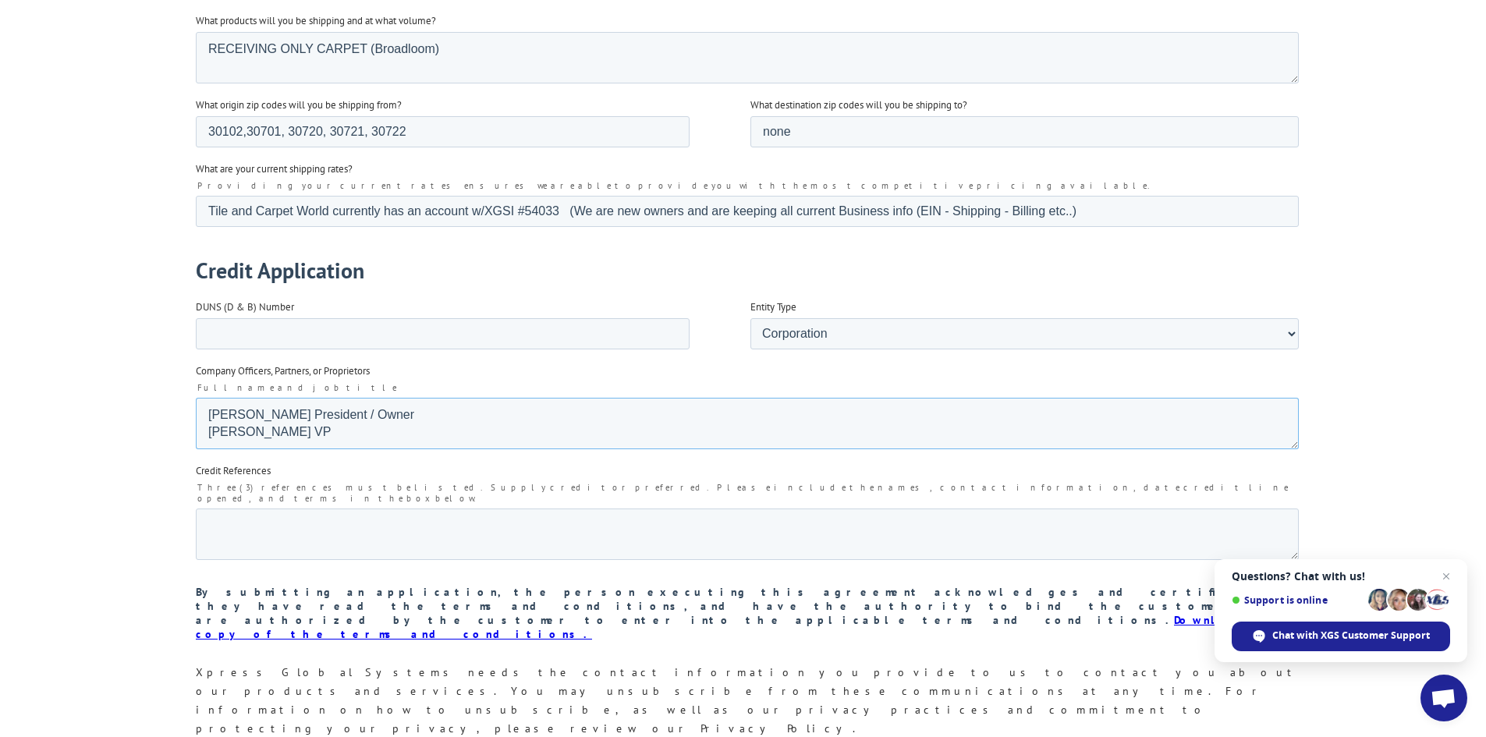
type textarea "[PERSON_NAME] President / Owner [PERSON_NAME] VP"
click at [211, 509] on textarea "Credit References" at bounding box center [746, 534] width 1103 height 51
paste textarea "718-336-2071 ext. 2"
click at [208, 509] on textarea "718-336-2071 ext. 2" at bounding box center [746, 534] width 1103 height 51
click at [767, 513] on textarea "Glazzio Tiles [STREET_ADDRESS] acct #718-336-2071 ext. 2" at bounding box center [746, 534] width 1103 height 51
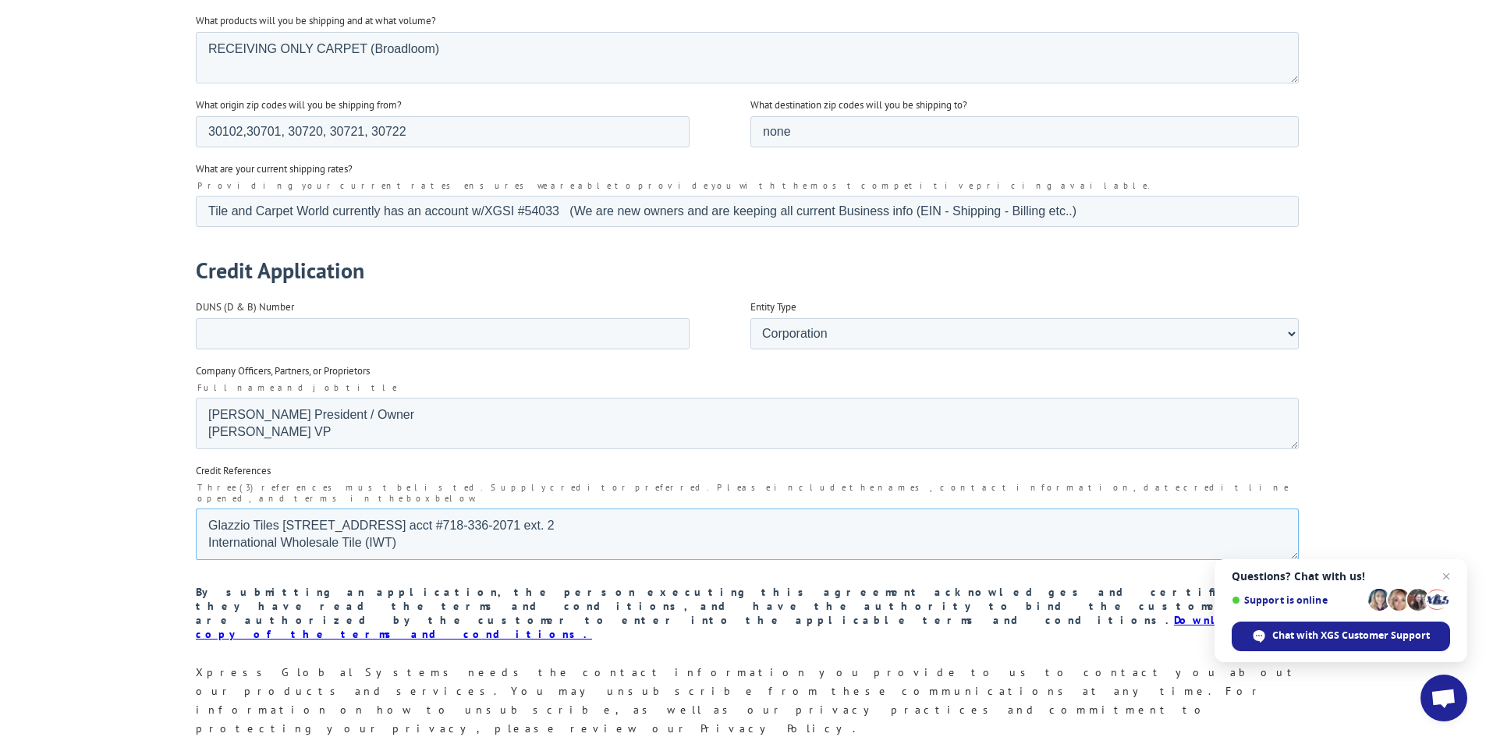
click at [434, 523] on textarea "Glazzio Tiles [STREET_ADDRESS] acct #718-336-2071 ext. 2 International Wholesal…" at bounding box center [746, 534] width 1103 height 51
paste textarea "[PERSON_NAME] Administrative Assistant International Wholesale Tile [STREET_ADD…"
click at [399, 517] on textarea "Glazzio Tiles [STREET_ADDRESS] acct #718-336-2071 ext. 2 International Wholesal…" at bounding box center [746, 534] width 1103 height 51
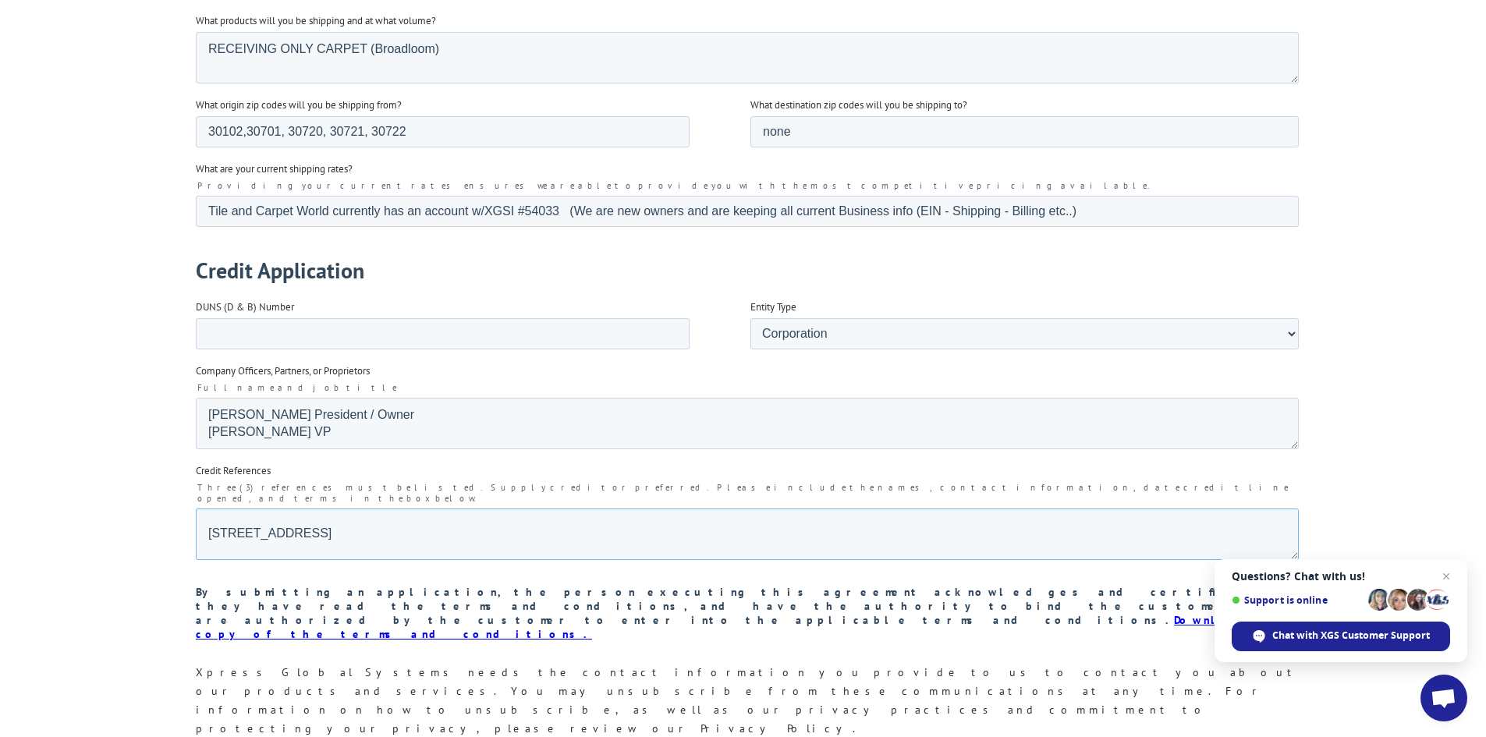
drag, startPoint x: 473, startPoint y: 523, endPoint x: 449, endPoint y: 488, distance: 42.6
click at [427, 516] on textarea "Glazzio Tiles [STREET_ADDRESS] acct #718-336-2071 ext. 2 International Wholesal…" at bounding box center [746, 534] width 1103 height 51
drag, startPoint x: 400, startPoint y: 516, endPoint x: 472, endPoint y: 509, distance: 72.0
click at [472, 509] on textarea "Glazzio Tiles [STREET_ADDRESS] acct #718-336-2071 ext. 2 International Wholesal…" at bounding box center [746, 534] width 1103 height 51
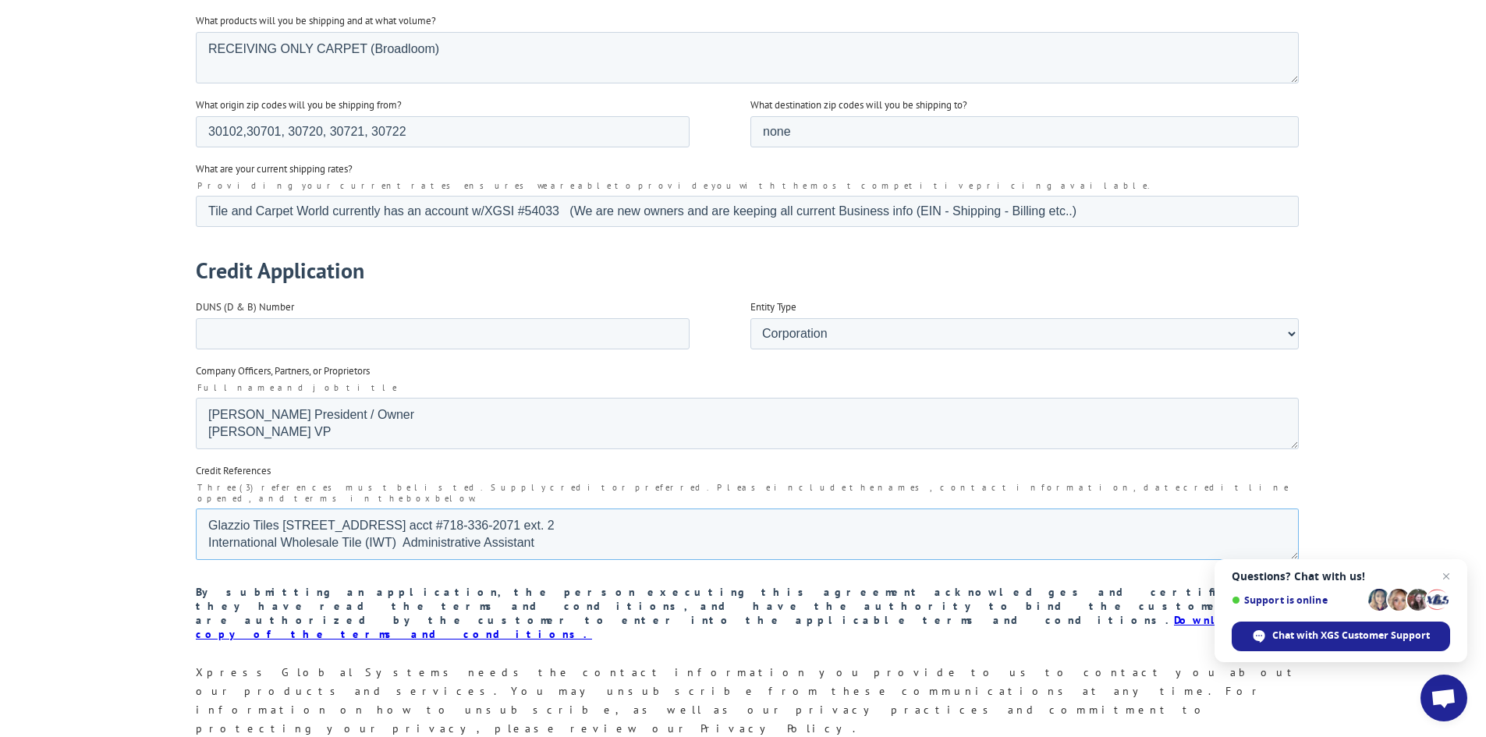
paste textarea "[PERSON_NAME]"
drag, startPoint x: 613, startPoint y: 521, endPoint x: 401, endPoint y: 517, distance: 212.2
click at [401, 517] on textarea "Glazzio Tiles [STREET_ADDRESS] acct #718-336-2071 ext. 2 International Wholesal…" at bounding box center [746, 534] width 1103 height 51
paste textarea "[PERSON_NAME] Administrative Assistant"
click at [1132, 515] on textarea "Glazzio Tiles [STREET_ADDRESS] acct #718-336-2071 ext. 2 International Wholesal…" at bounding box center [746, 534] width 1103 height 51
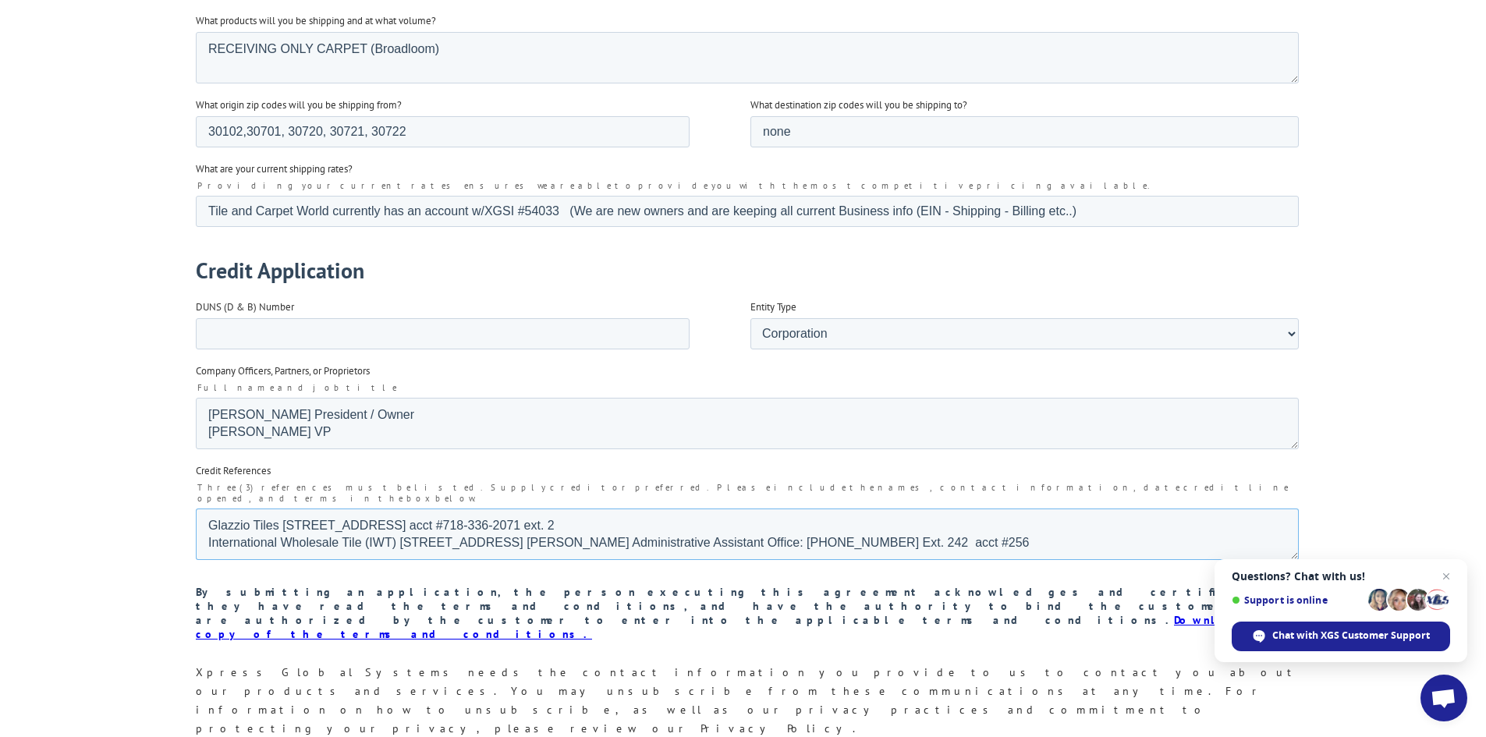
click at [552, 509] on textarea "Glazzio Tiles [STREET_ADDRESS] acct #718-336-2071 ext. 2 International Wholesal…" at bounding box center [746, 534] width 1103 height 51
click at [818, 509] on textarea "Glazzio Tiles [STREET_ADDRESS] Accts Recv 718-336-2071 ext. 2 International Who…" at bounding box center [746, 534] width 1103 height 51
click at [798, 509] on textarea "Glazzio Tiles [STREET_ADDRESS] Accts Recv 718-336-2071 ext. 2 acct # Internatio…" at bounding box center [746, 534] width 1103 height 51
paste textarea "20864"
click at [1104, 523] on textarea "Glazzio Tiles [STREET_ADDRESS] Accts Recv 718-336-2071 ext. 2 acct #20864 Inter…" at bounding box center [746, 534] width 1103 height 51
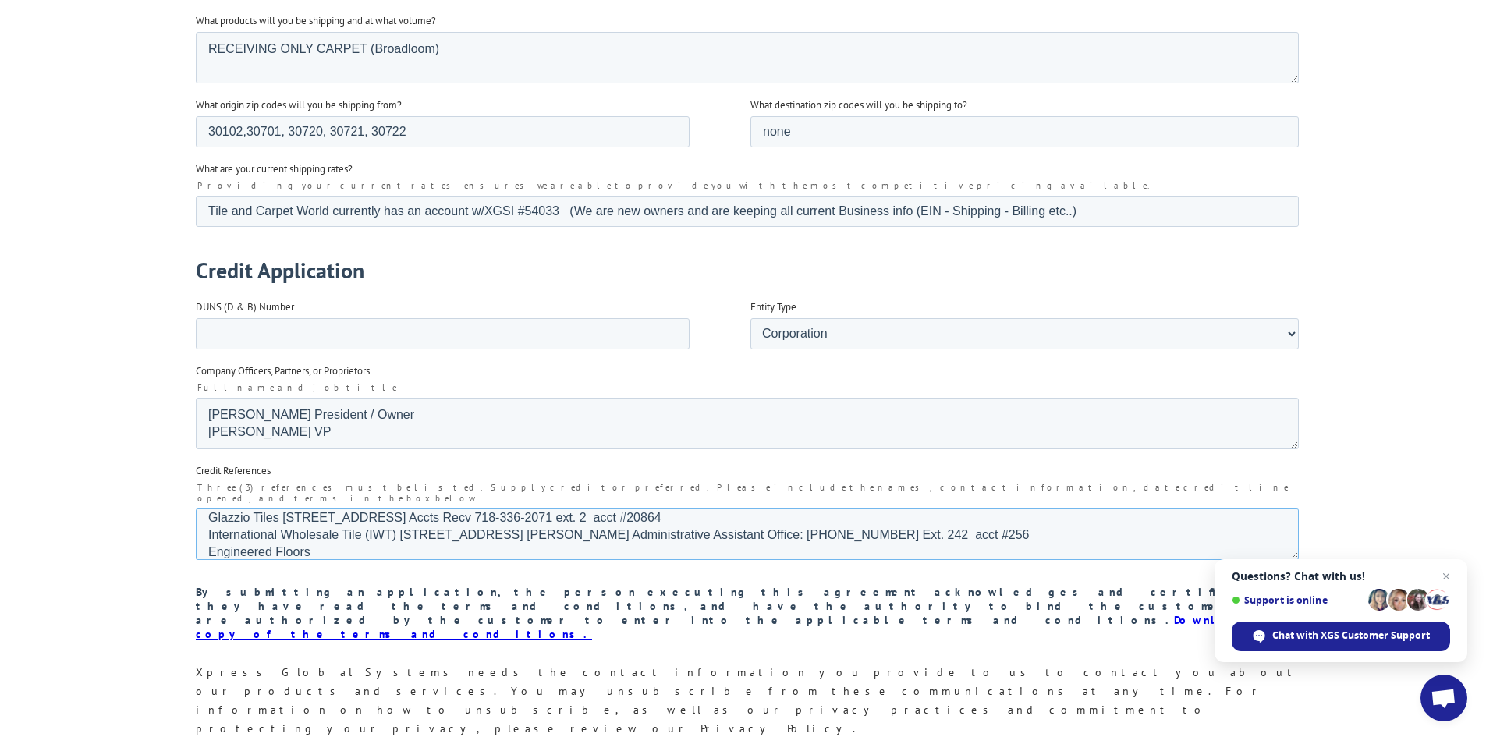
scroll to position [17, 0]
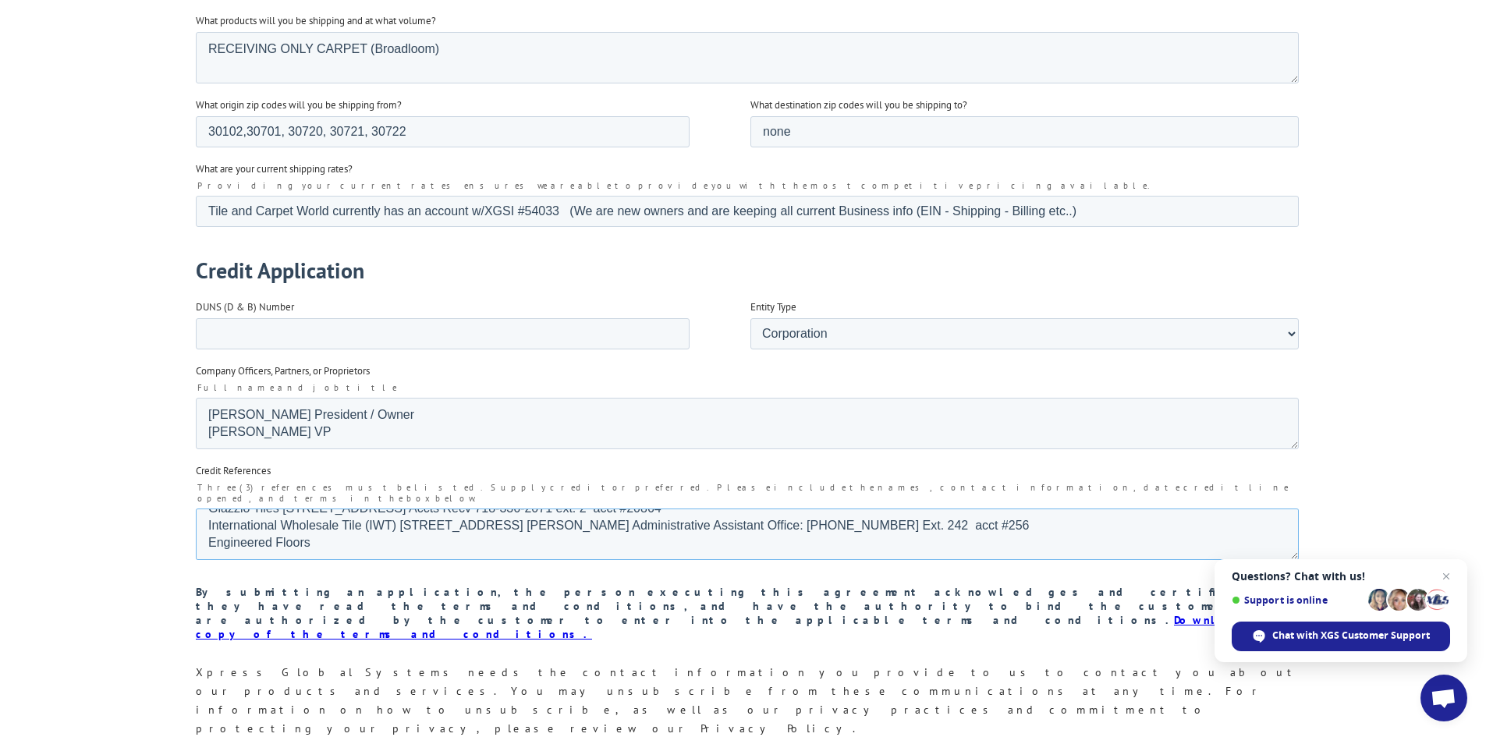
drag, startPoint x: 316, startPoint y: 527, endPoint x: 202, endPoint y: 521, distance: 114.0
click at [202, 521] on textarea "Glazzio Tiles [STREET_ADDRESS] Accts Recv 718-336-2071 ext. 2 acct #20864 Inter…" at bounding box center [746, 534] width 1103 height 51
paste textarea ", LLC [STREET_ADDRESS]"
click at [360, 509] on textarea "Glazzio Tiles [STREET_ADDRESS] Accts Recv 718-336-2071 ext. 2 acct #20864 Inter…" at bounding box center [746, 534] width 1103 height 51
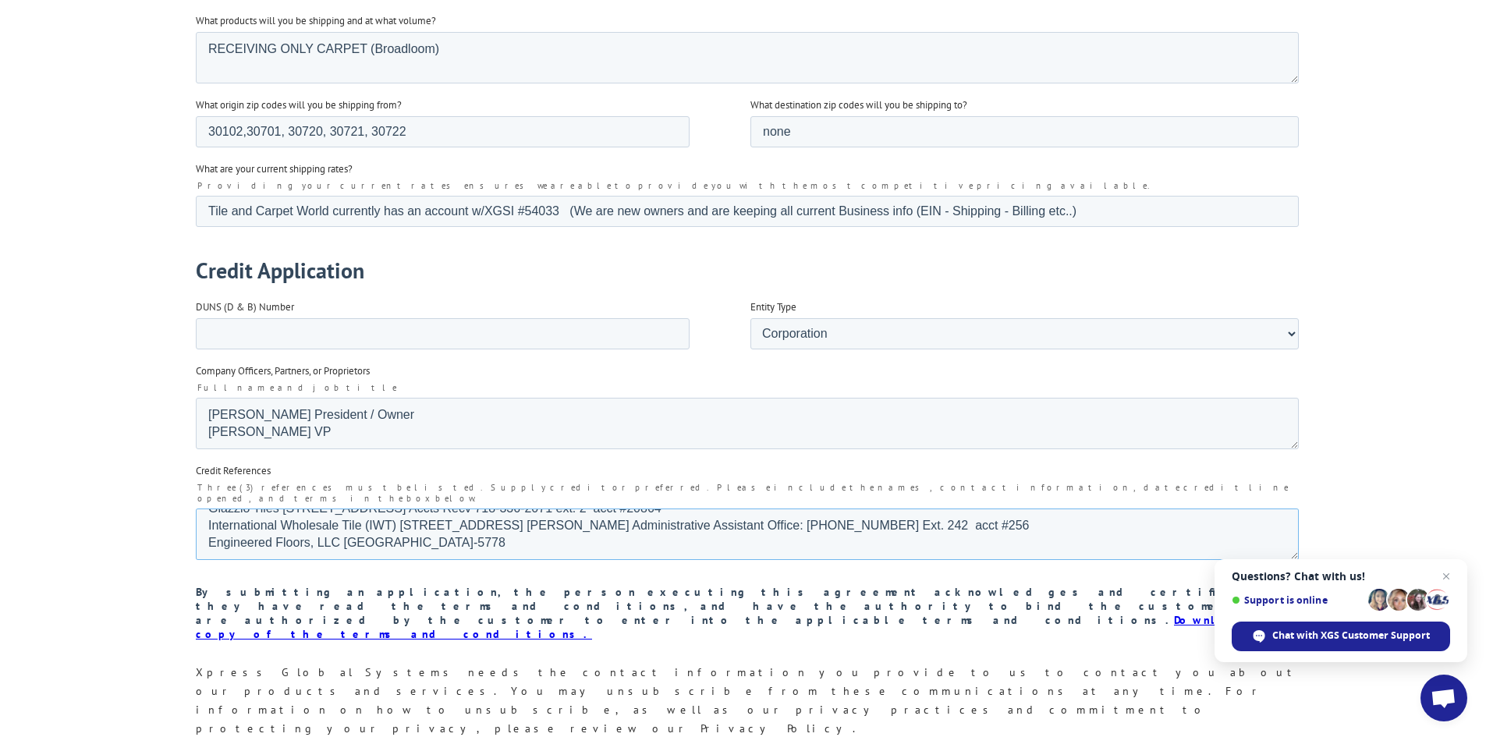
scroll to position [17, 0]
click at [603, 516] on textarea "Glazzio Tiles [STREET_ADDRESS] Accts Recv 718-336-2071 ext. 2 acct #20864 Inter…" at bounding box center [746, 534] width 1103 height 51
click at [618, 519] on textarea "Glazzio Tiles [STREET_ADDRESS] Accts Recv 718-336-2071 ext. 2 acct #20864 Inter…" at bounding box center [746, 534] width 1103 height 51
type textarea "Glazzio Tiles [STREET_ADDRESS] Accts Recv 718-336-2071 ext. 2 acct #20864 Inter…"
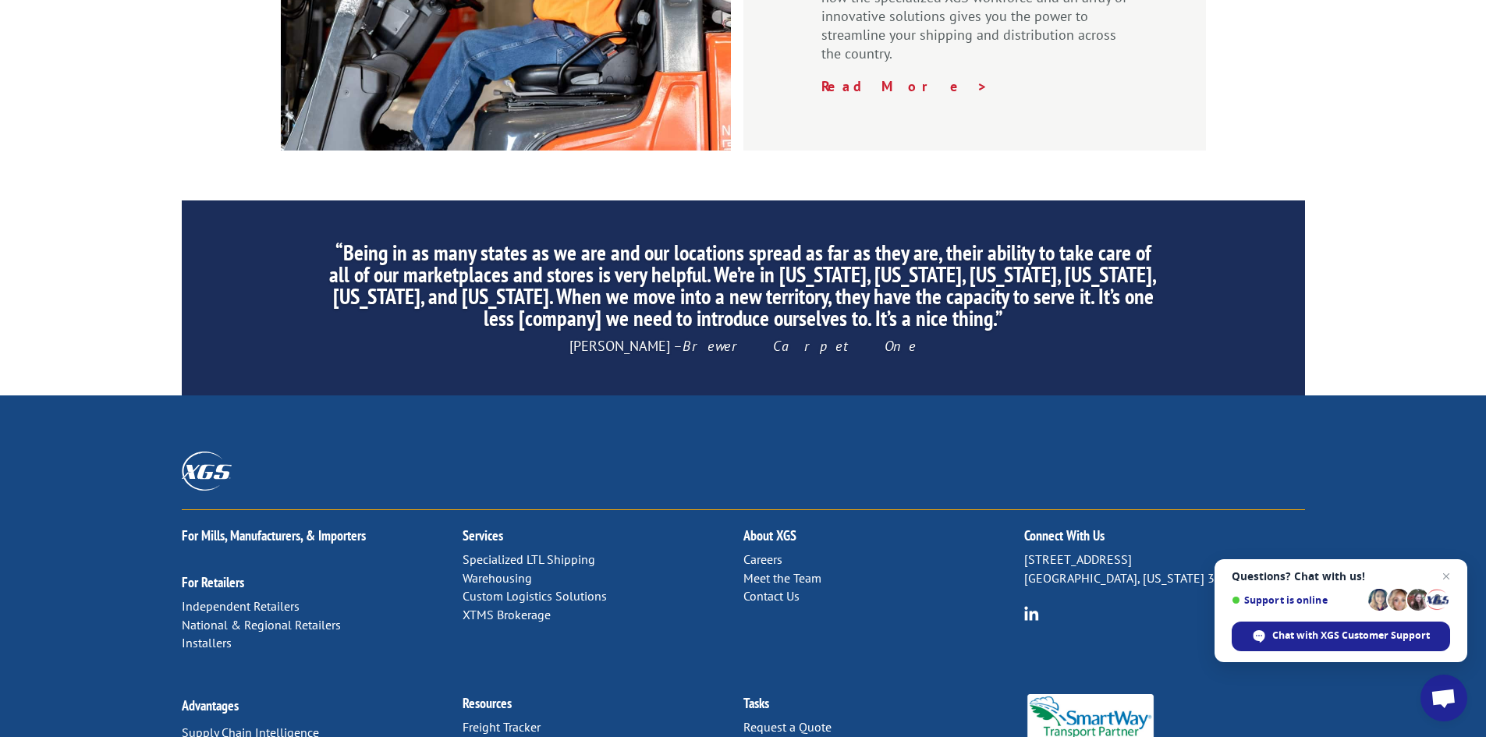
scroll to position [2350, 0]
